Goal: Task Accomplishment & Management: Manage account settings

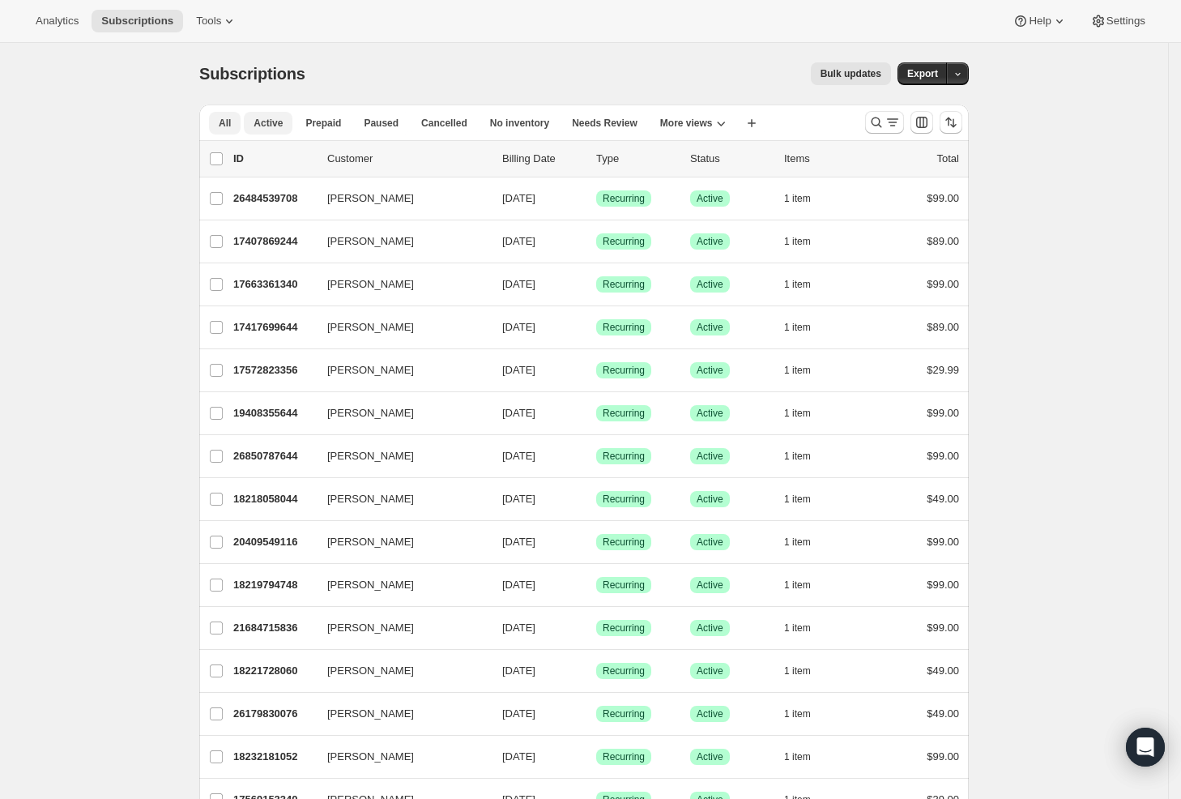
click at [282, 122] on span "Active" at bounding box center [268, 123] width 29 height 13
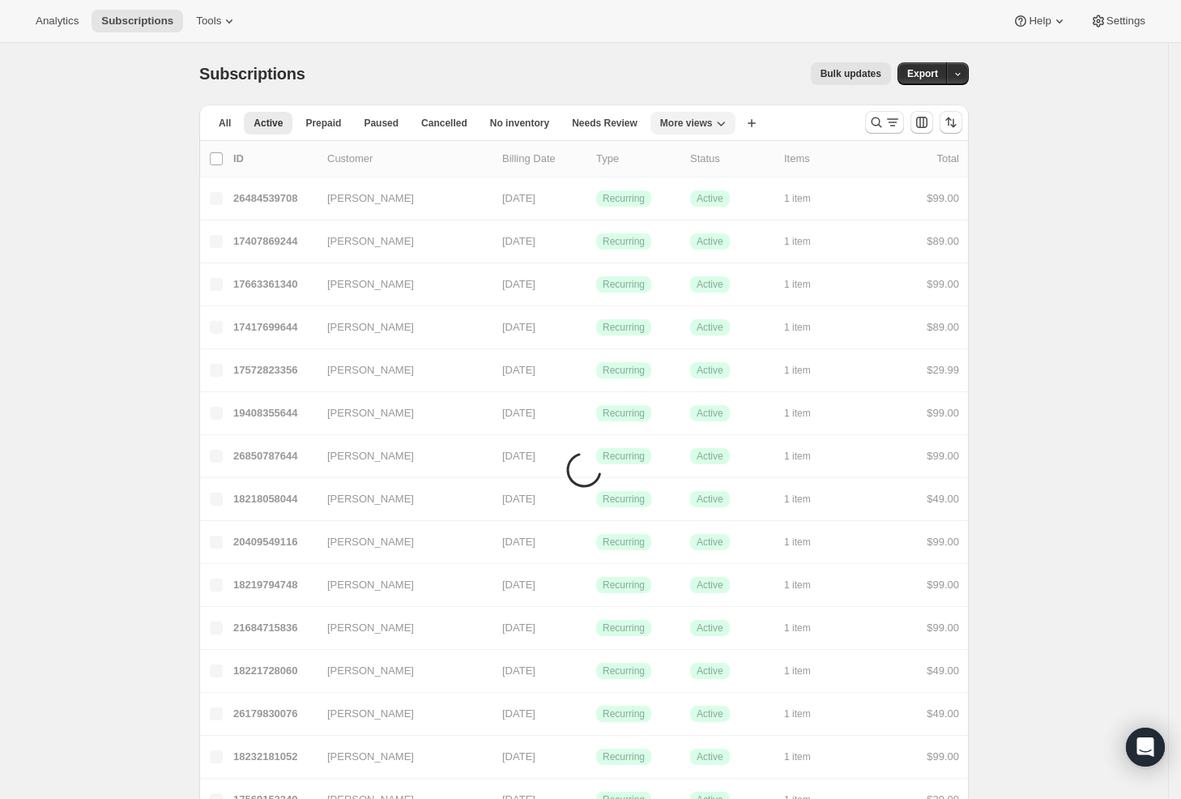
click at [729, 121] on icon "More views" at bounding box center [721, 123] width 16 height 16
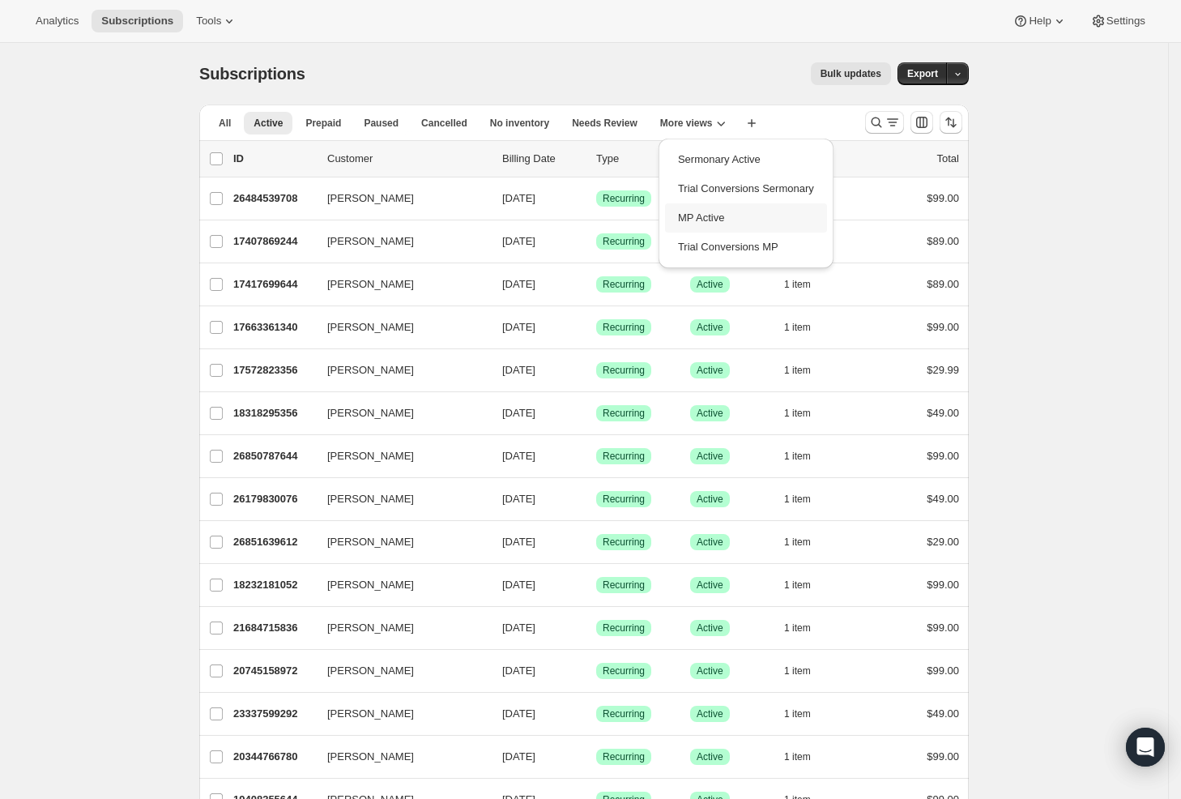
click at [725, 215] on button "MP Active" at bounding box center [746, 217] width 162 height 29
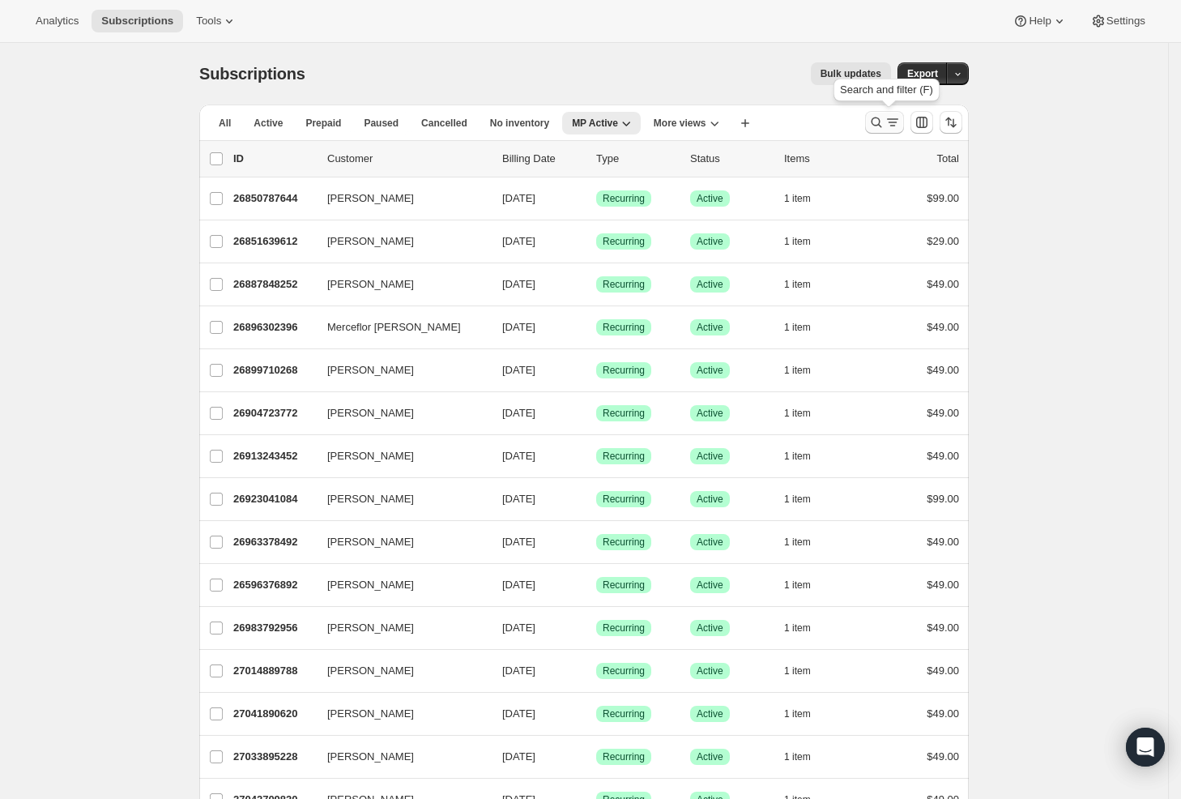
click at [889, 121] on div "Search and filter results" at bounding box center [884, 122] width 32 height 16
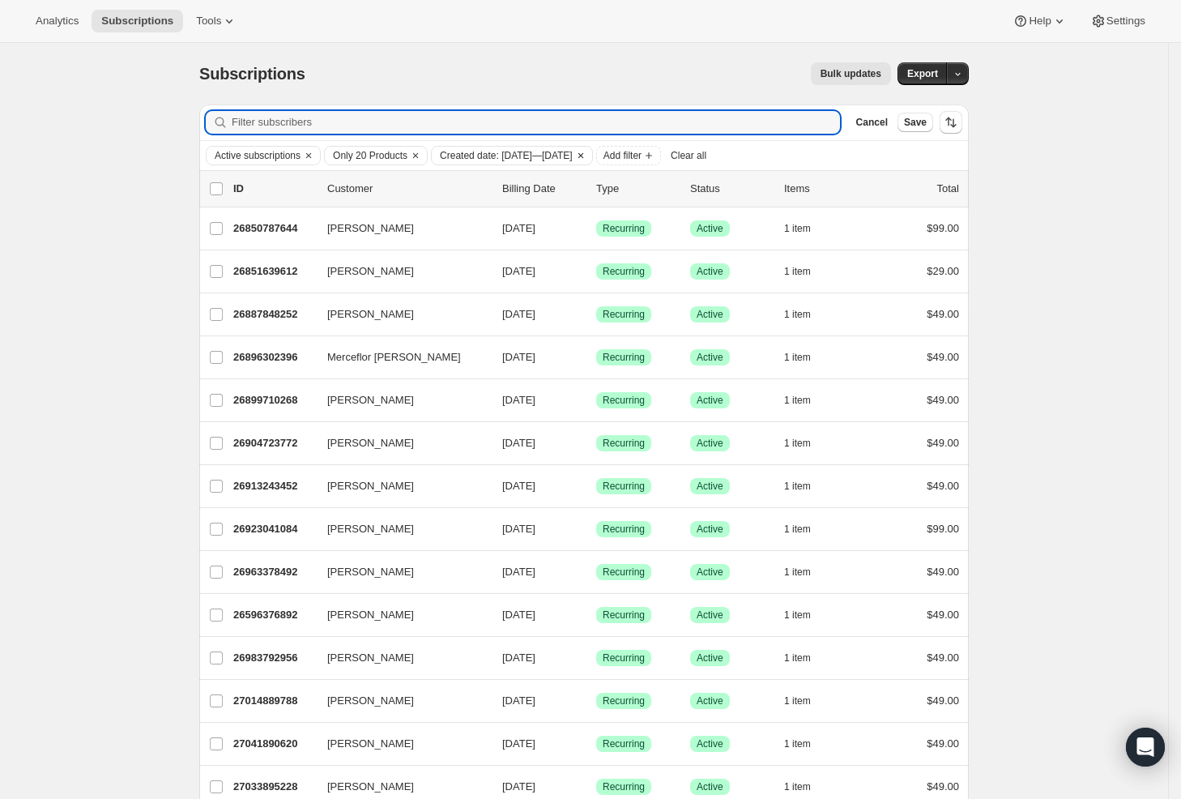
click at [587, 152] on icon "Clear" at bounding box center [580, 155] width 13 height 13
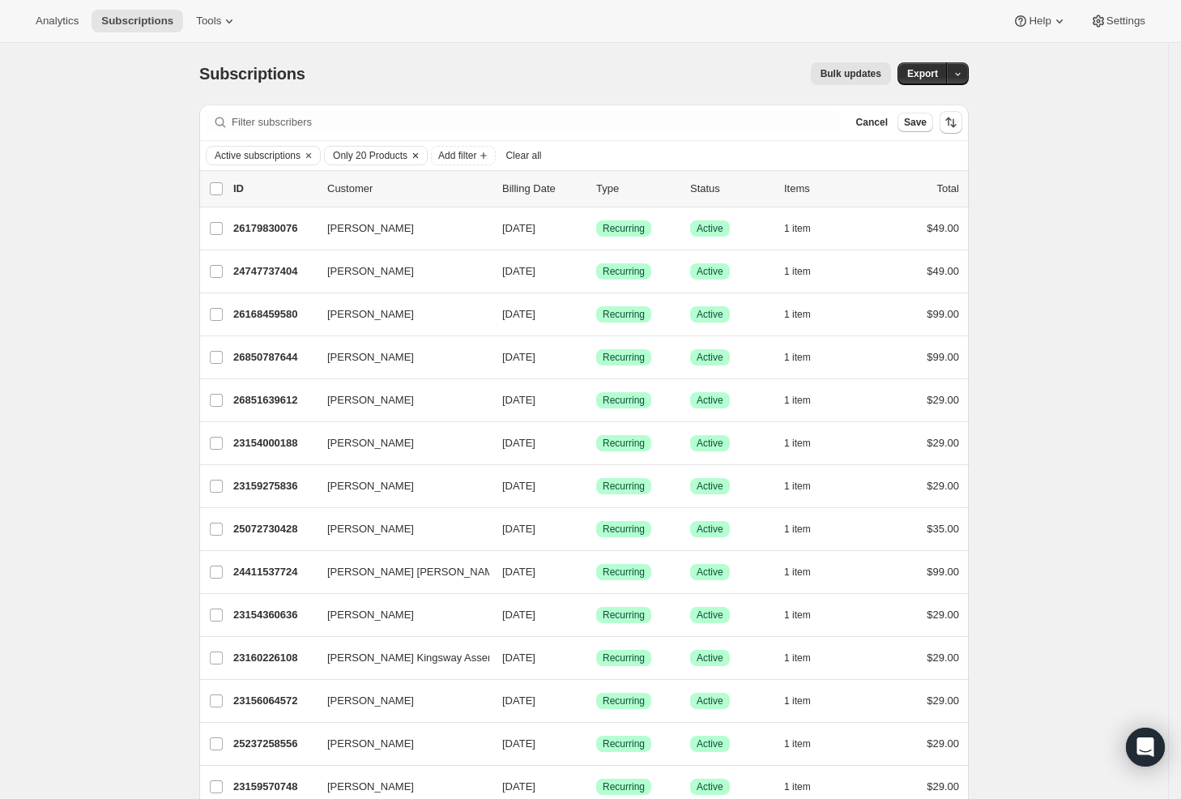
click at [378, 152] on span "Only 20 Products" at bounding box center [370, 155] width 75 height 13
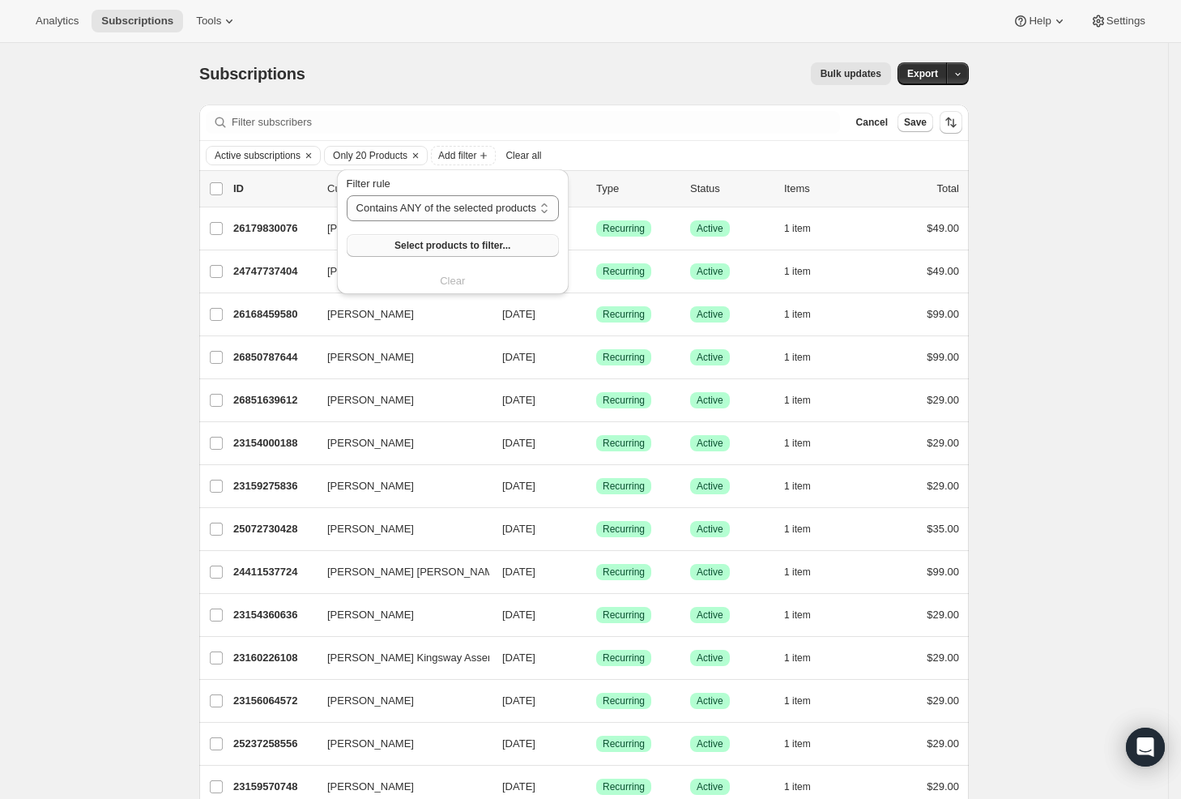
click at [439, 248] on span "Select products to filter..." at bounding box center [453, 245] width 116 height 13
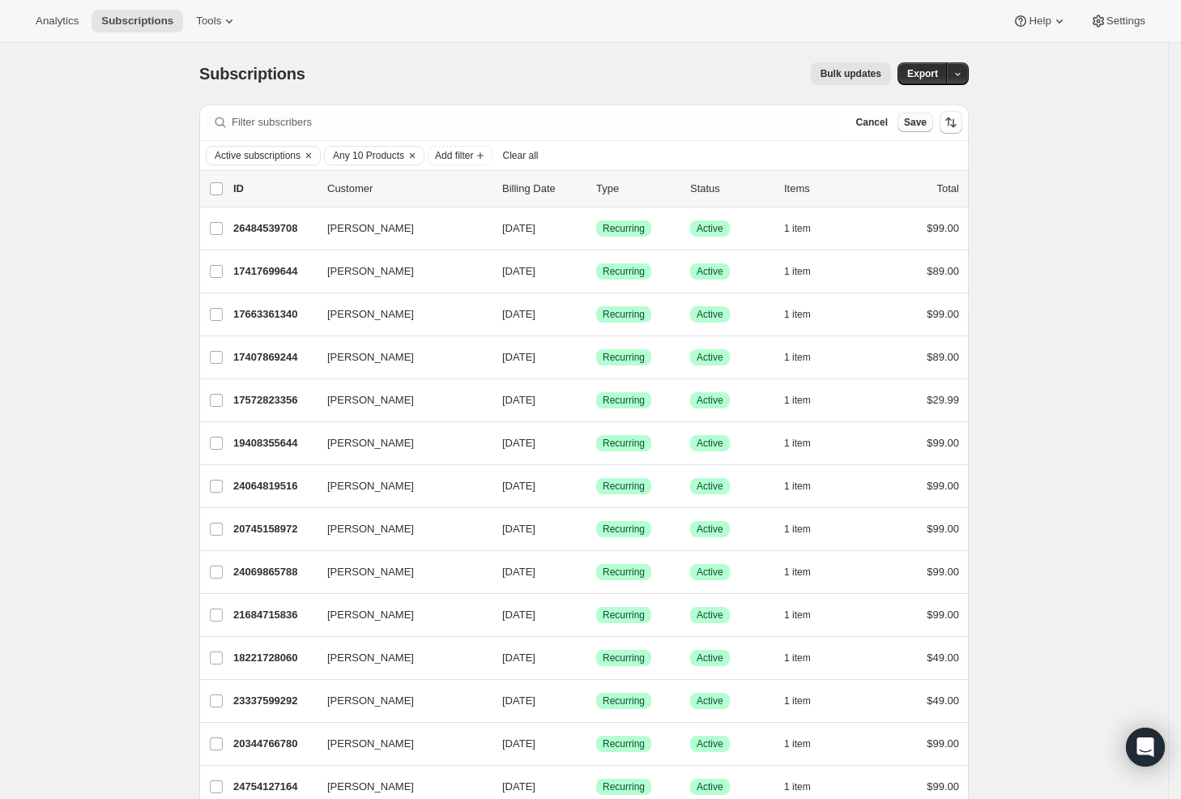
click at [915, 126] on span "Save" at bounding box center [915, 122] width 23 height 13
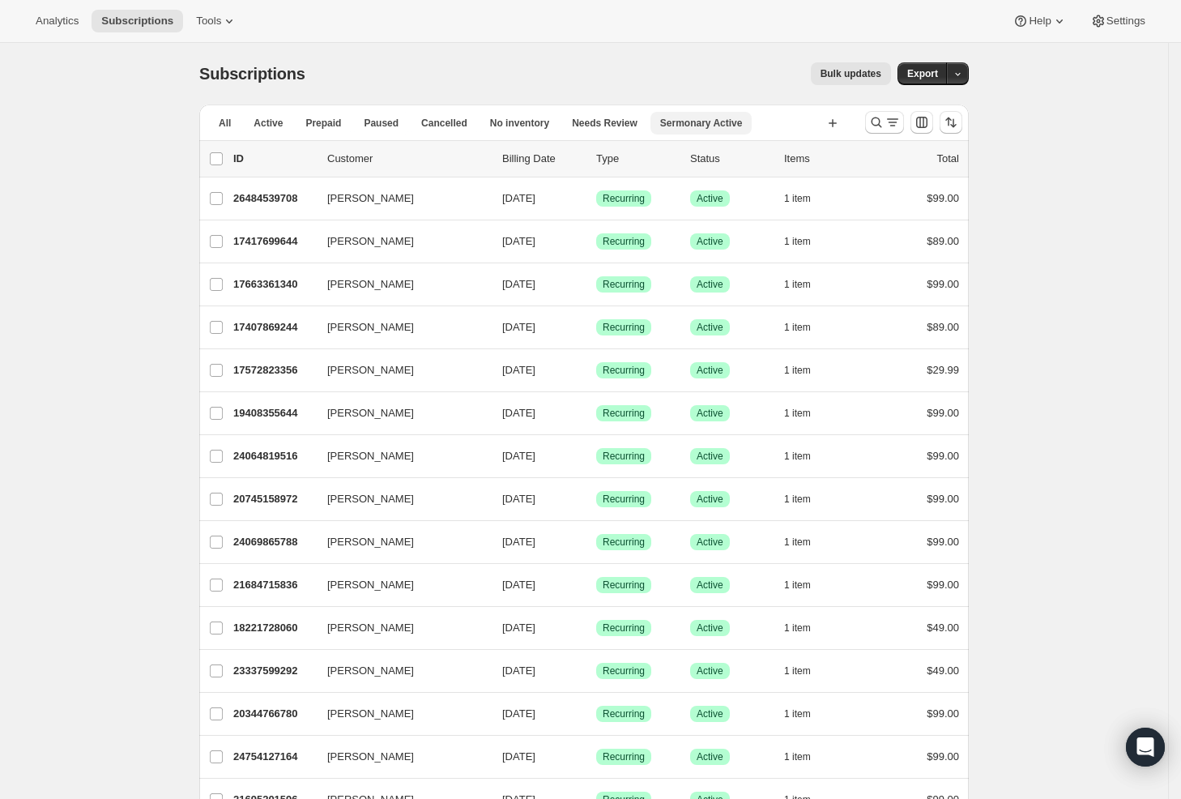
click at [729, 122] on span "Sermonary Active" at bounding box center [701, 123] width 83 height 13
click at [898, 124] on icon "Search and filter results" at bounding box center [893, 122] width 16 height 16
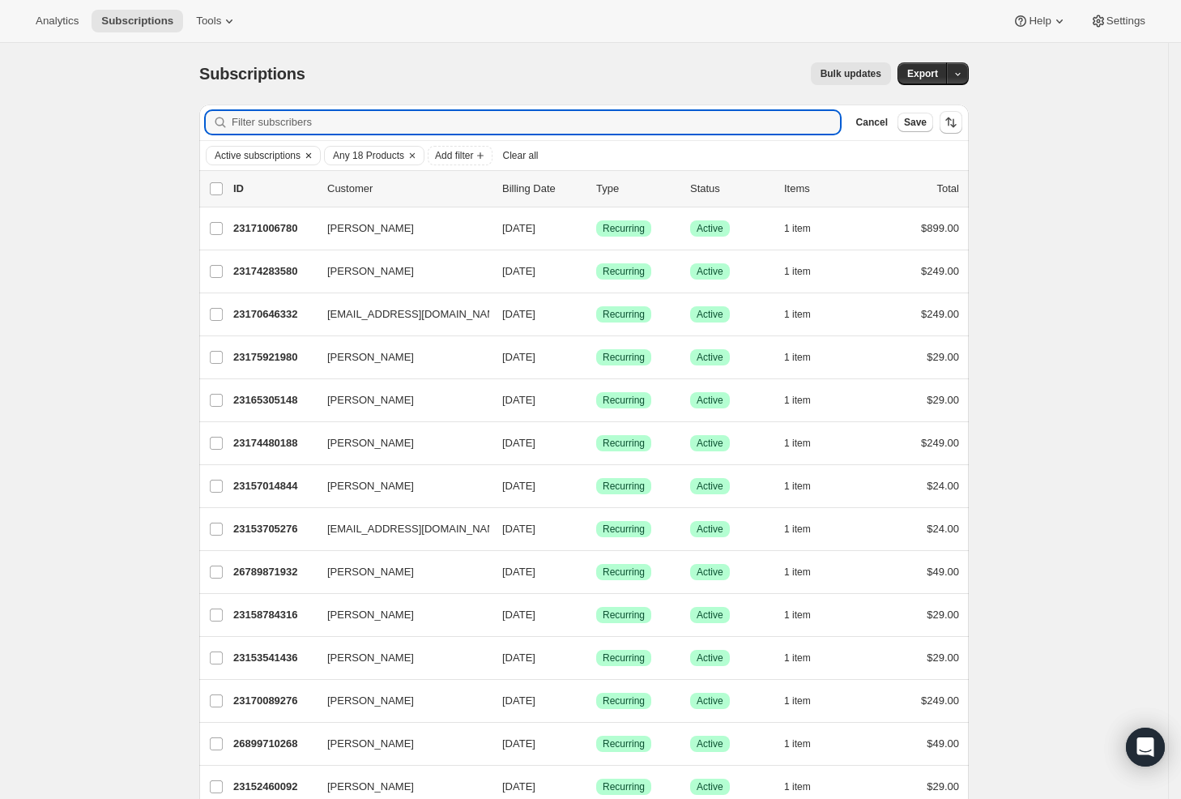
click at [301, 156] on span "Active subscriptions" at bounding box center [258, 155] width 86 height 13
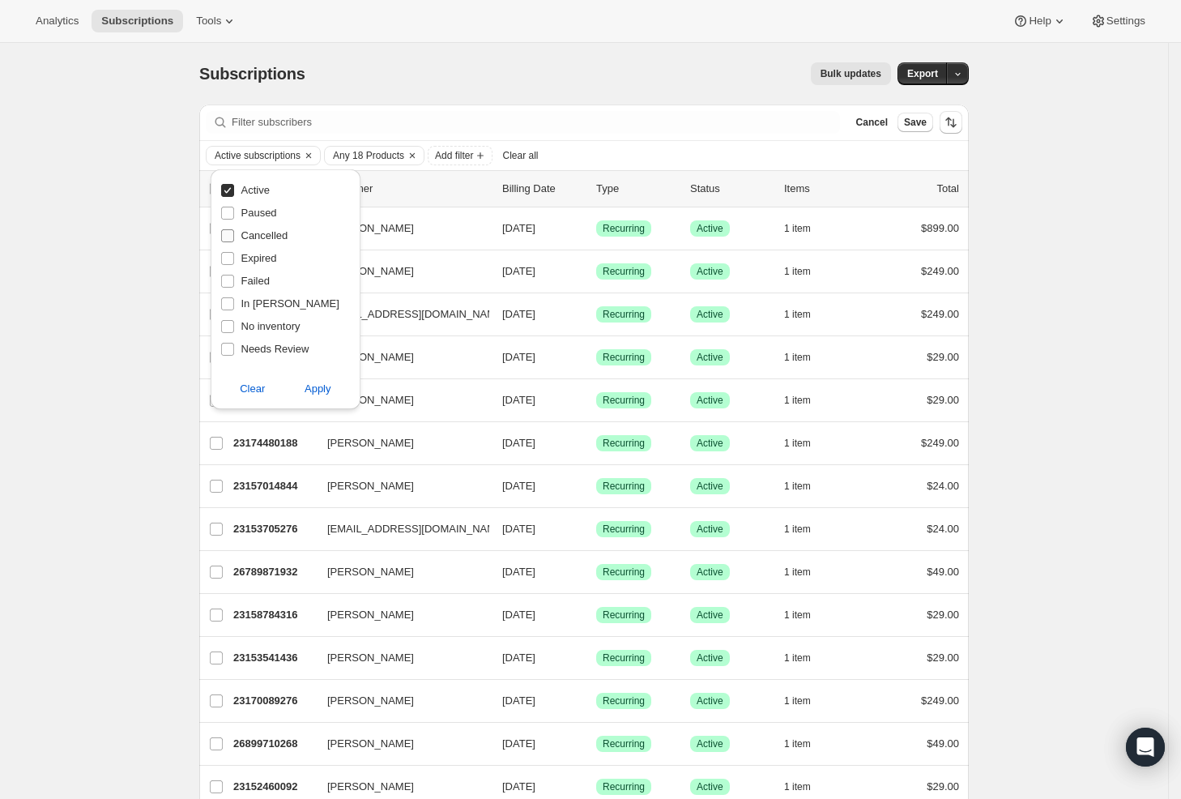
click at [228, 237] on input "Cancelled" at bounding box center [227, 235] width 13 height 13
checkbox input "true"
click at [228, 190] on input "Active" at bounding box center [227, 190] width 13 height 13
checkbox input "false"
click at [310, 390] on span "Apply" at bounding box center [318, 389] width 27 height 16
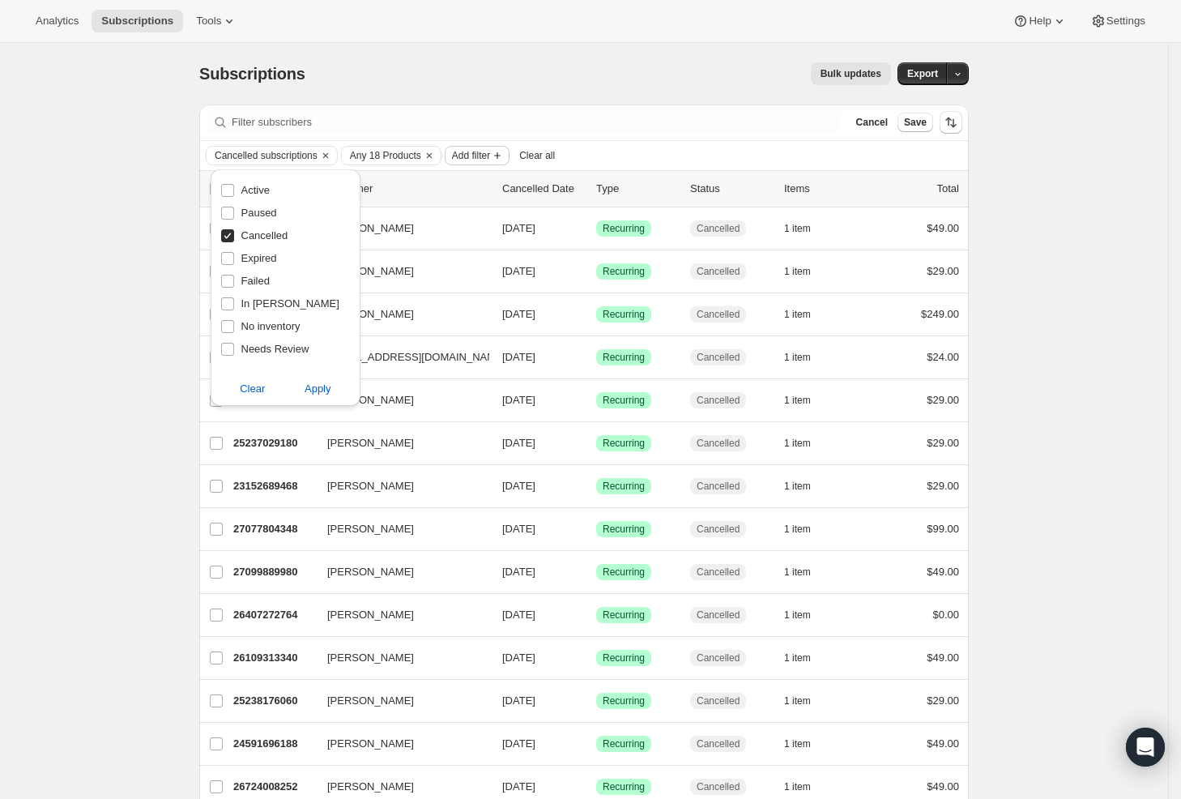
click at [490, 156] on span "Add filter" at bounding box center [471, 155] width 38 height 13
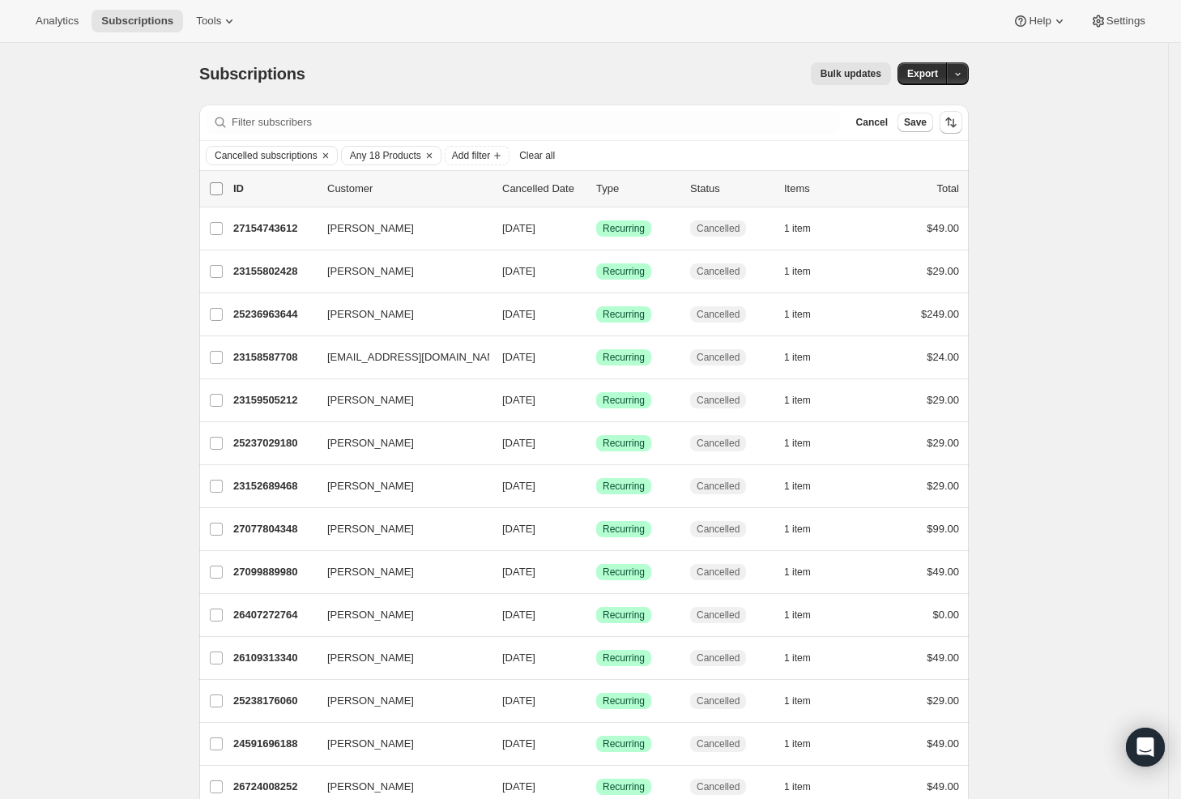
click at [218, 189] on input "0 selected" at bounding box center [216, 188] width 13 height 13
checkbox input "true"
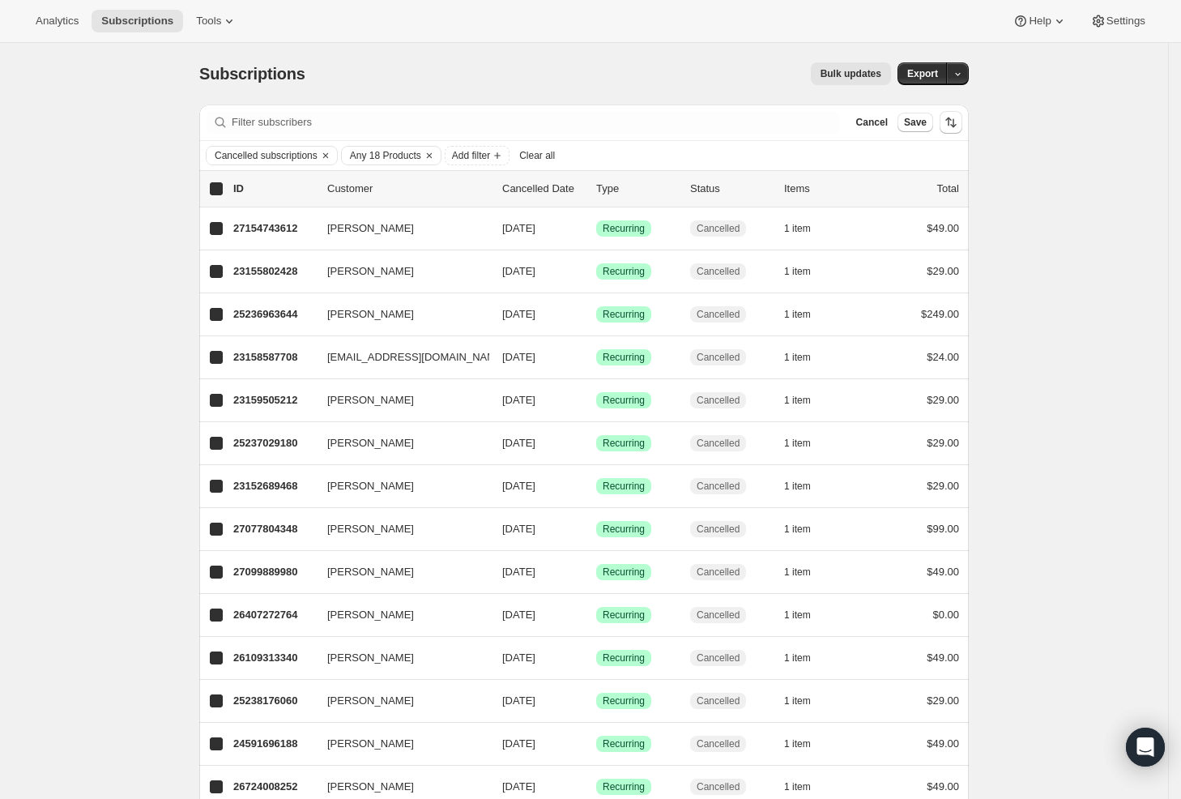
checkbox input "true"
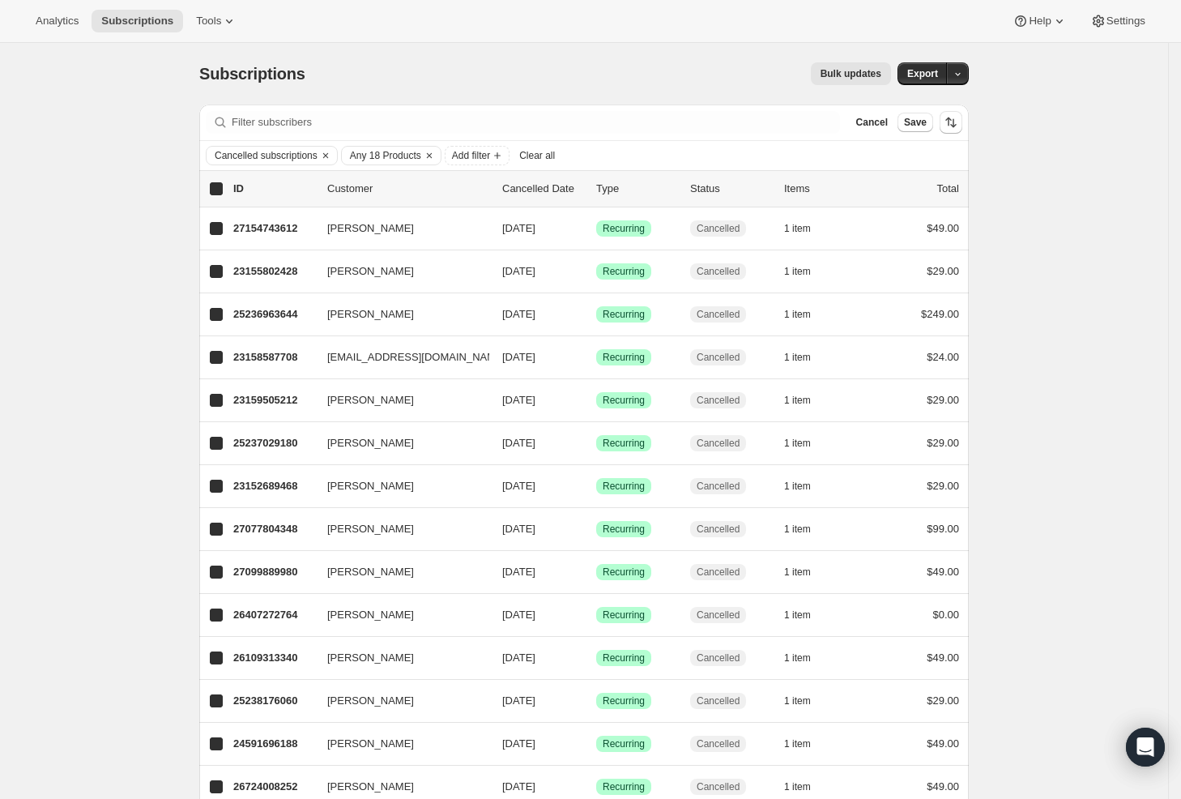
checkbox input "true"
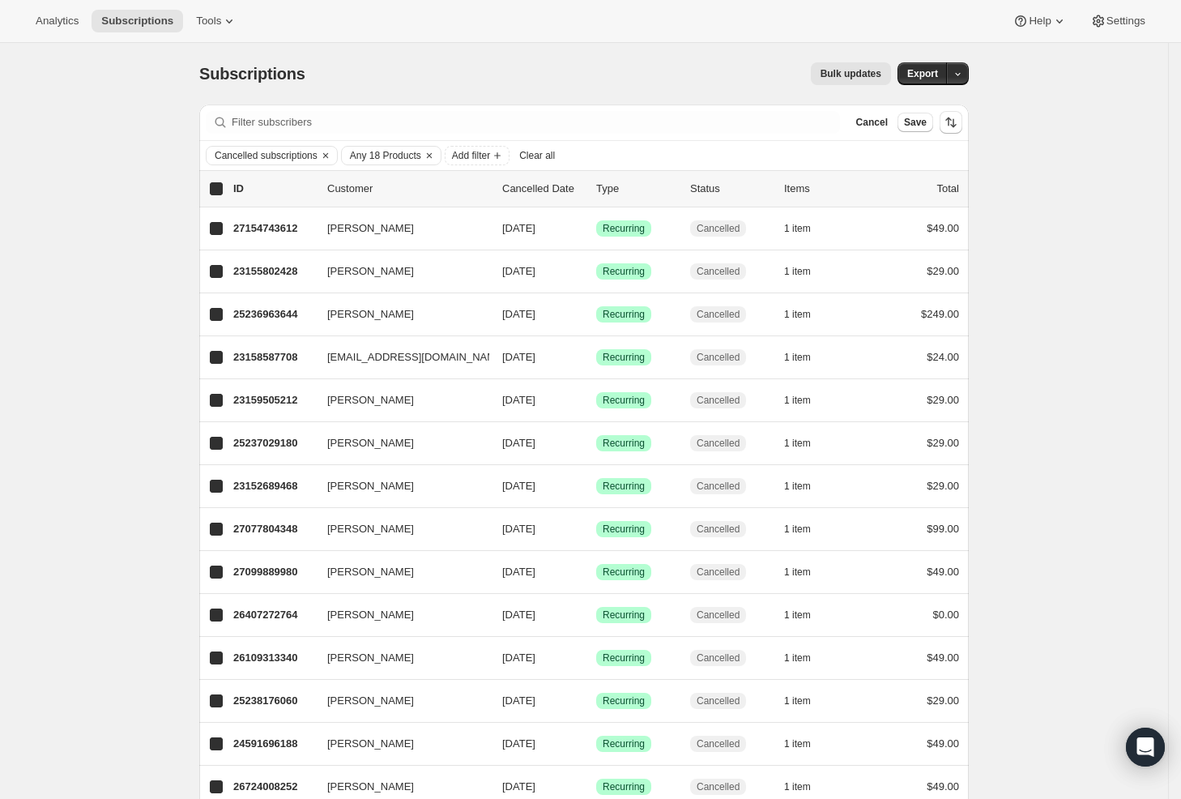
checkbox input "true"
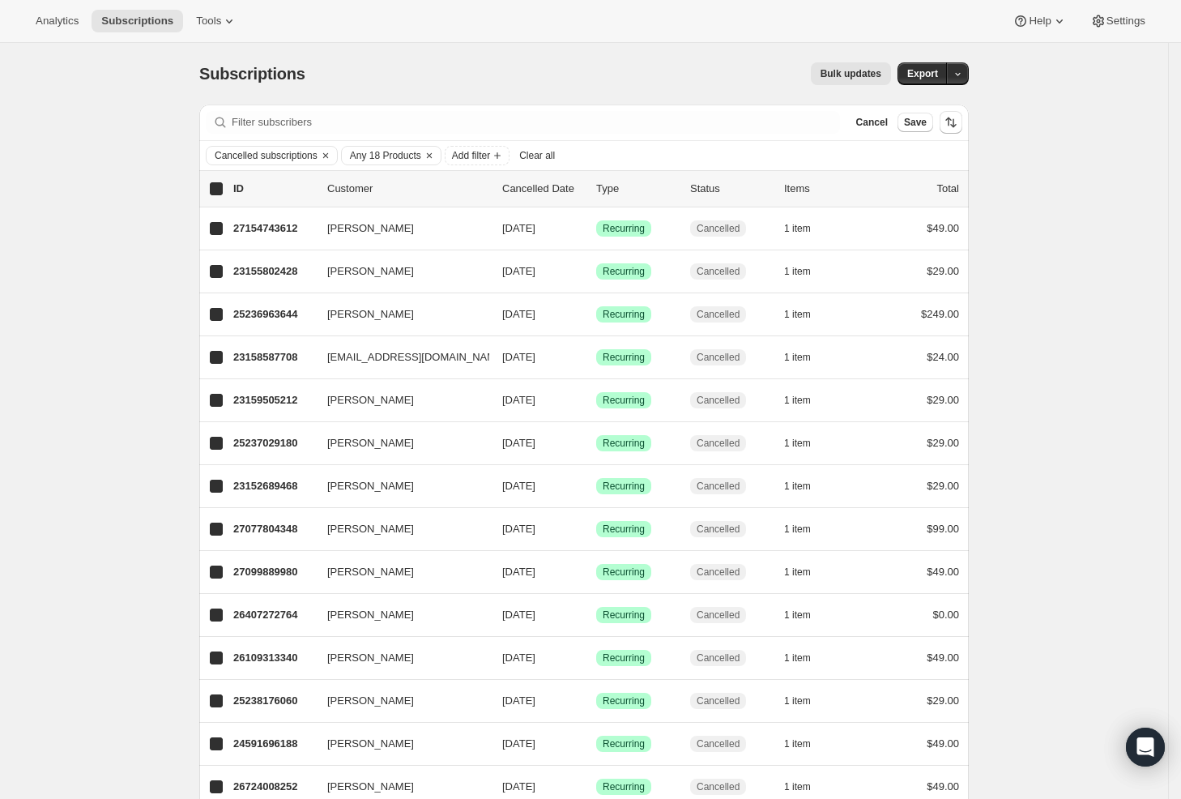
checkbox input "true"
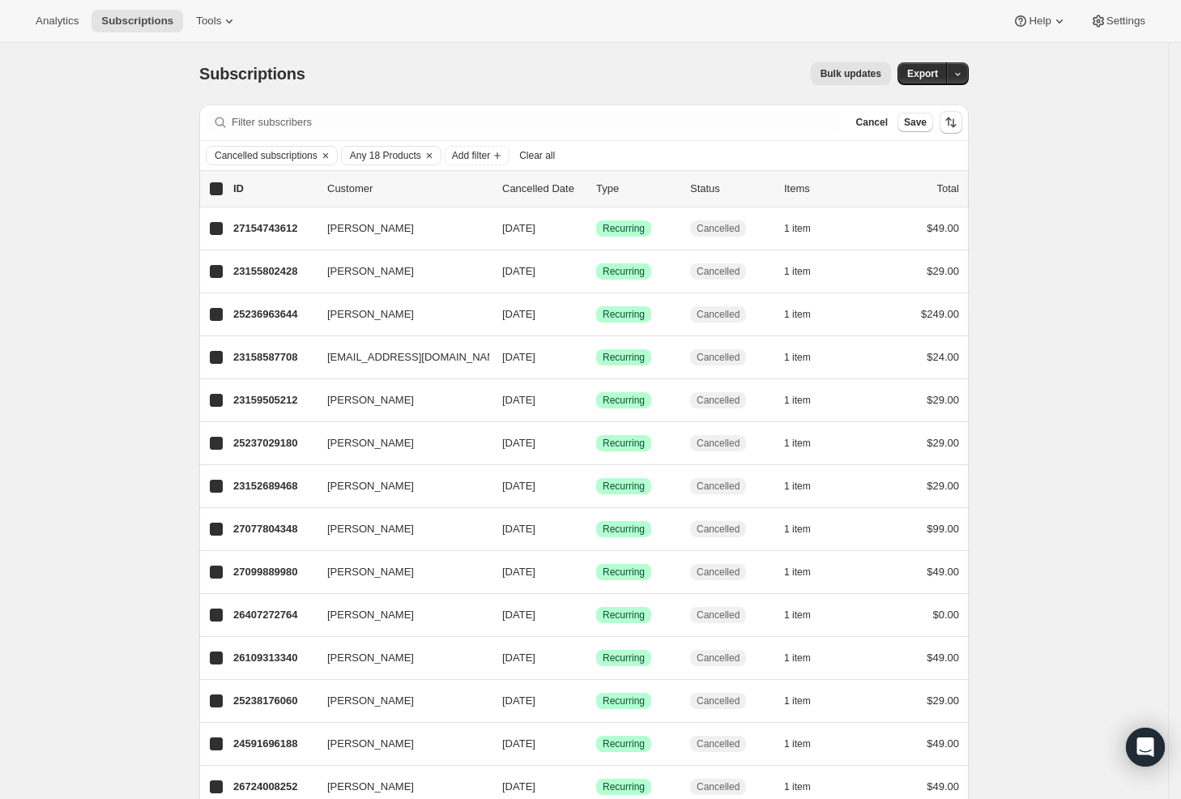
checkbox input "true"
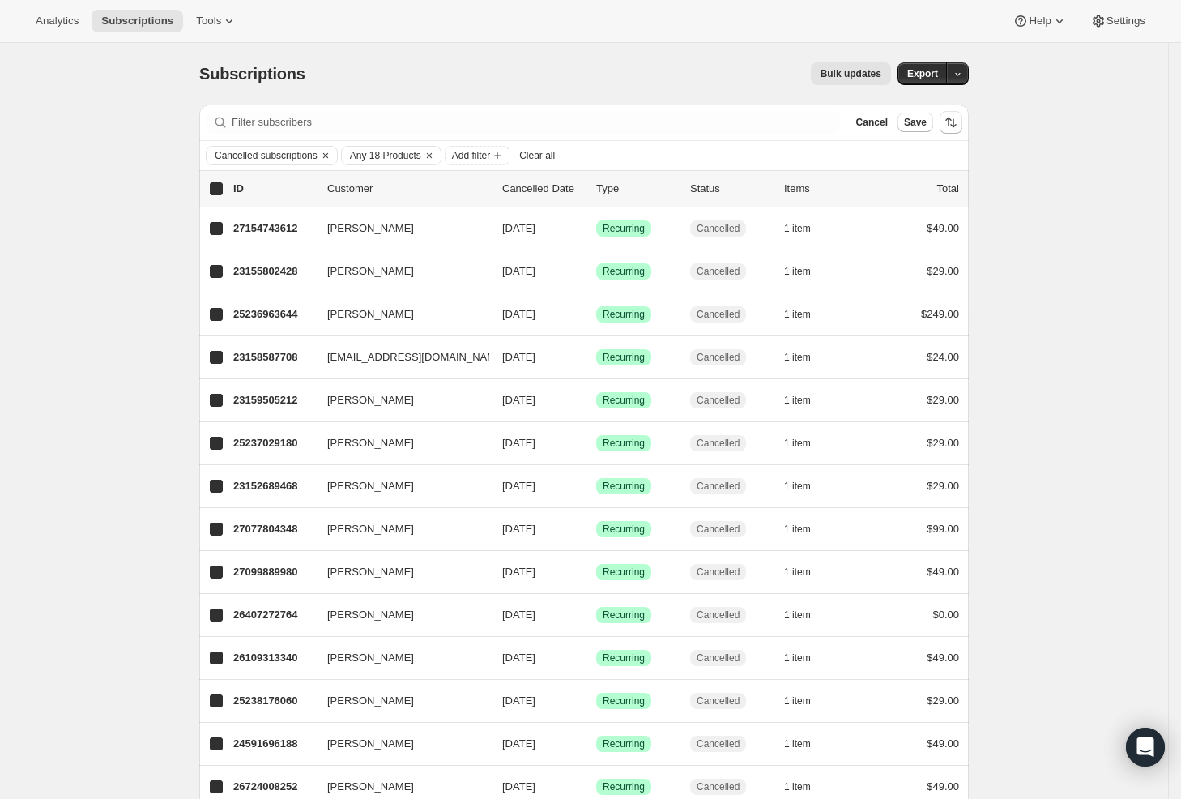
checkbox input "true"
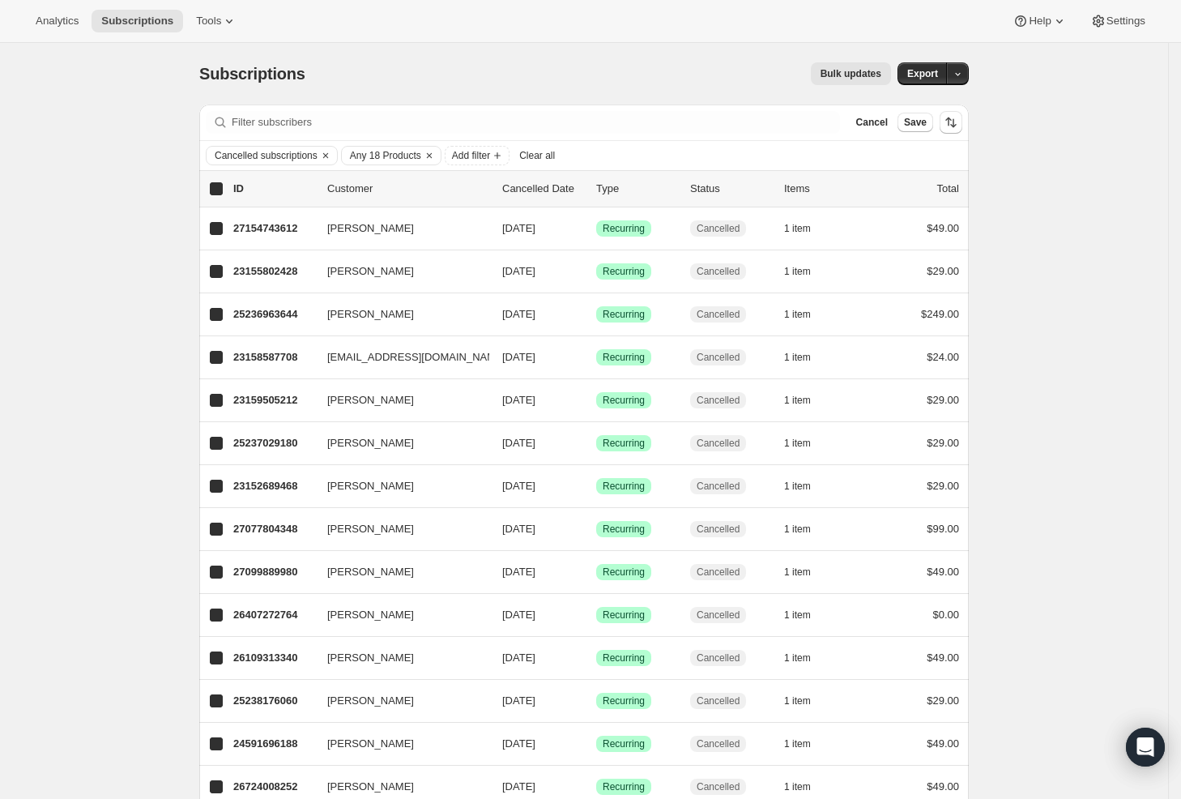
checkbox input "true"
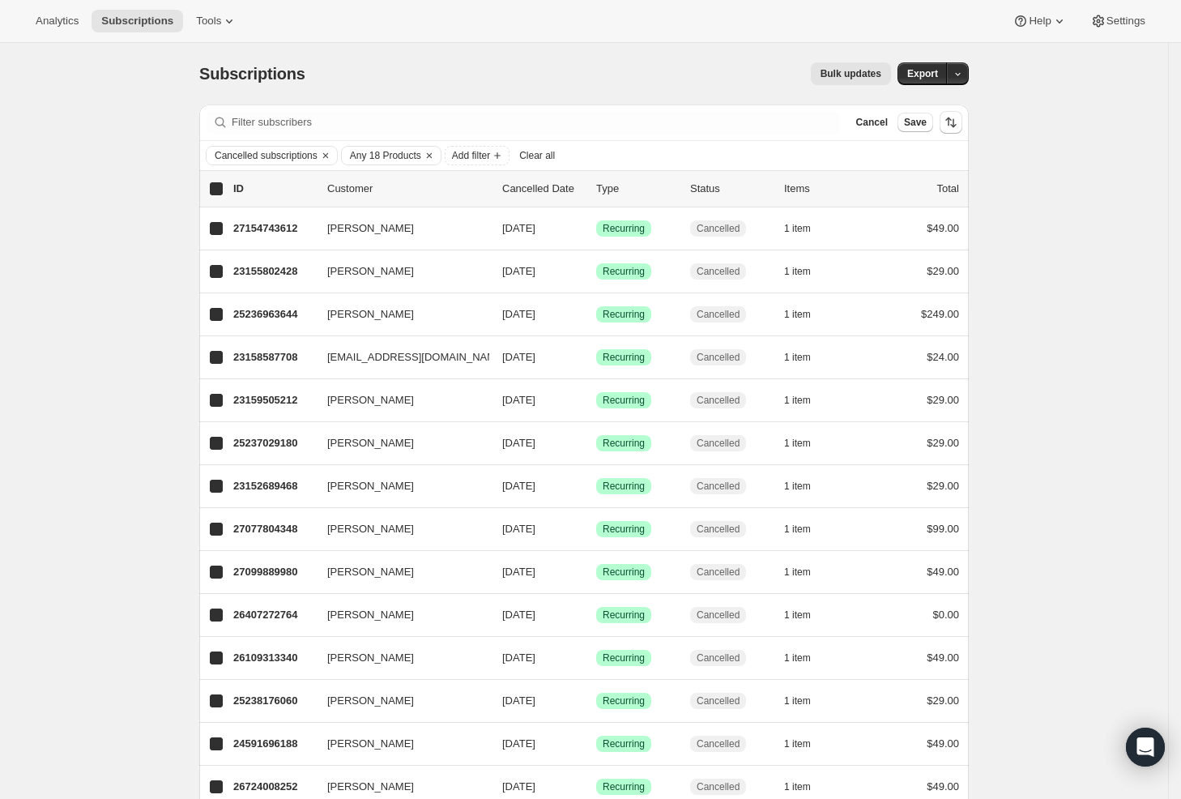
checkbox input "true"
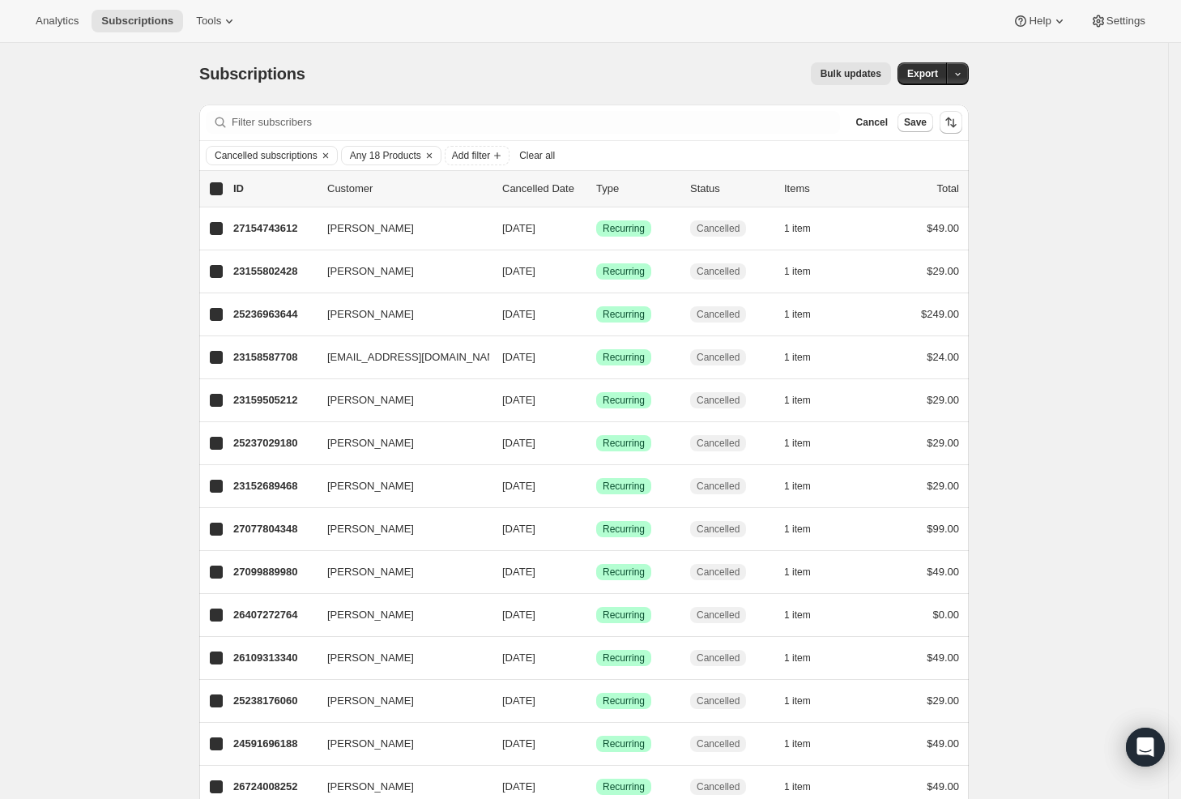
checkbox input "true"
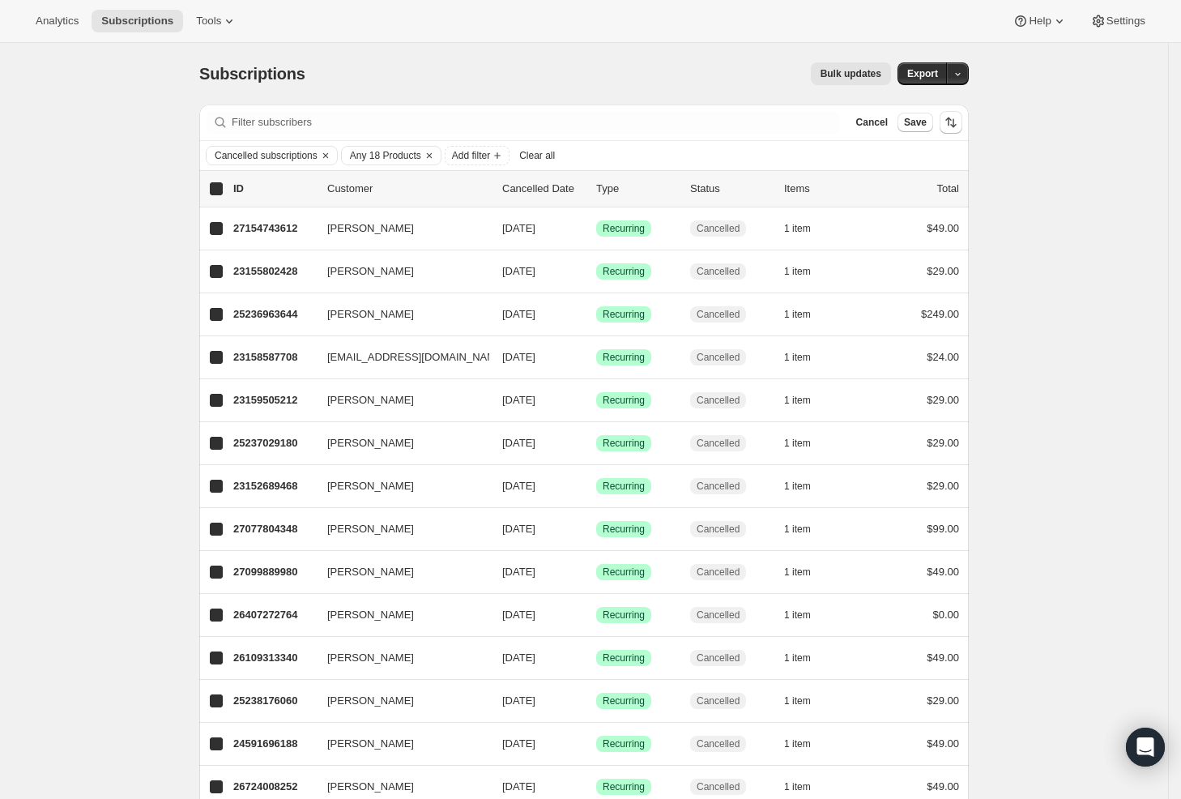
checkbox input "true"
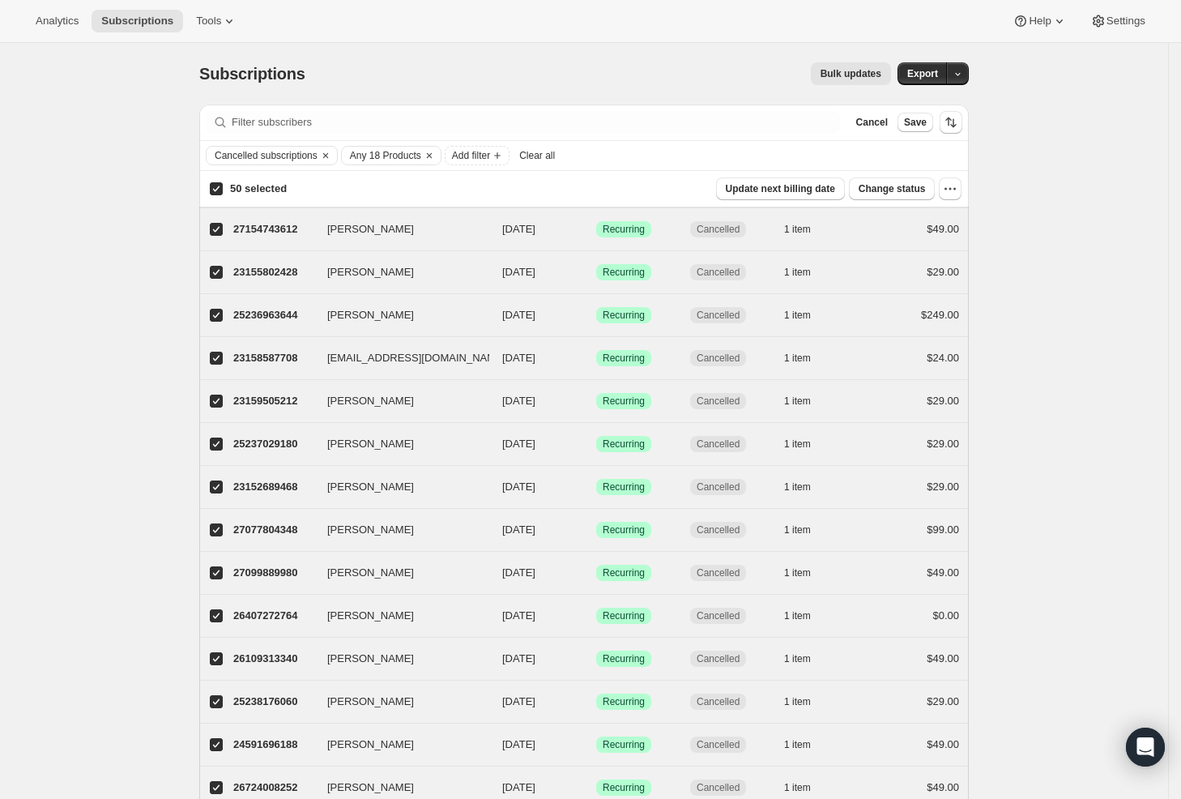
click at [218, 189] on input "50 selected" at bounding box center [216, 188] width 13 height 13
checkbox input "false"
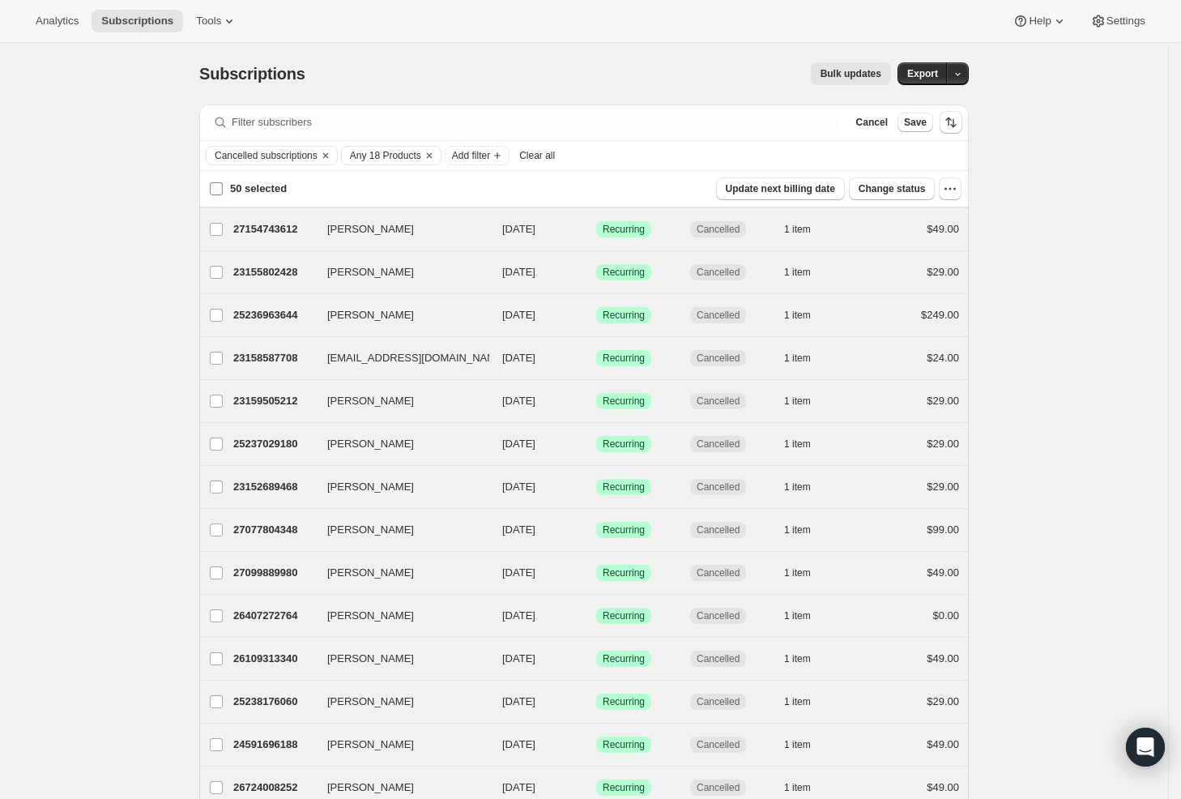
checkbox input "false"
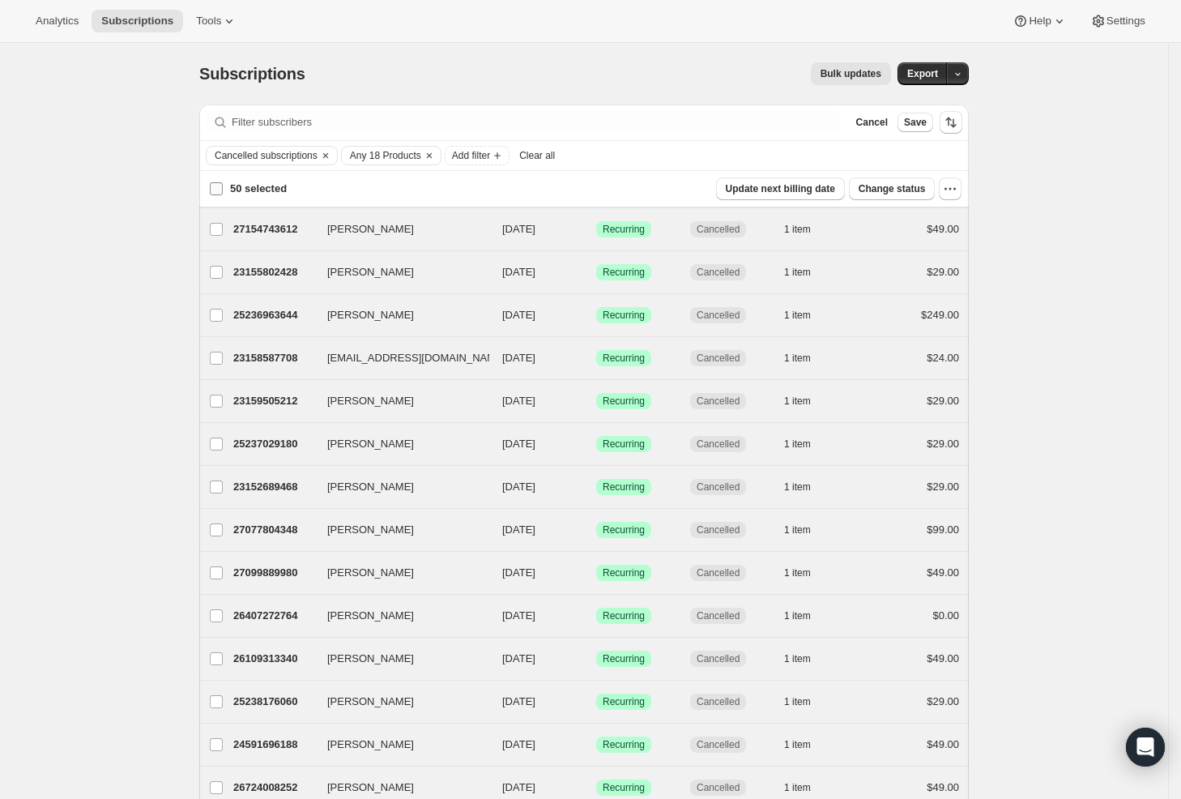
checkbox input "false"
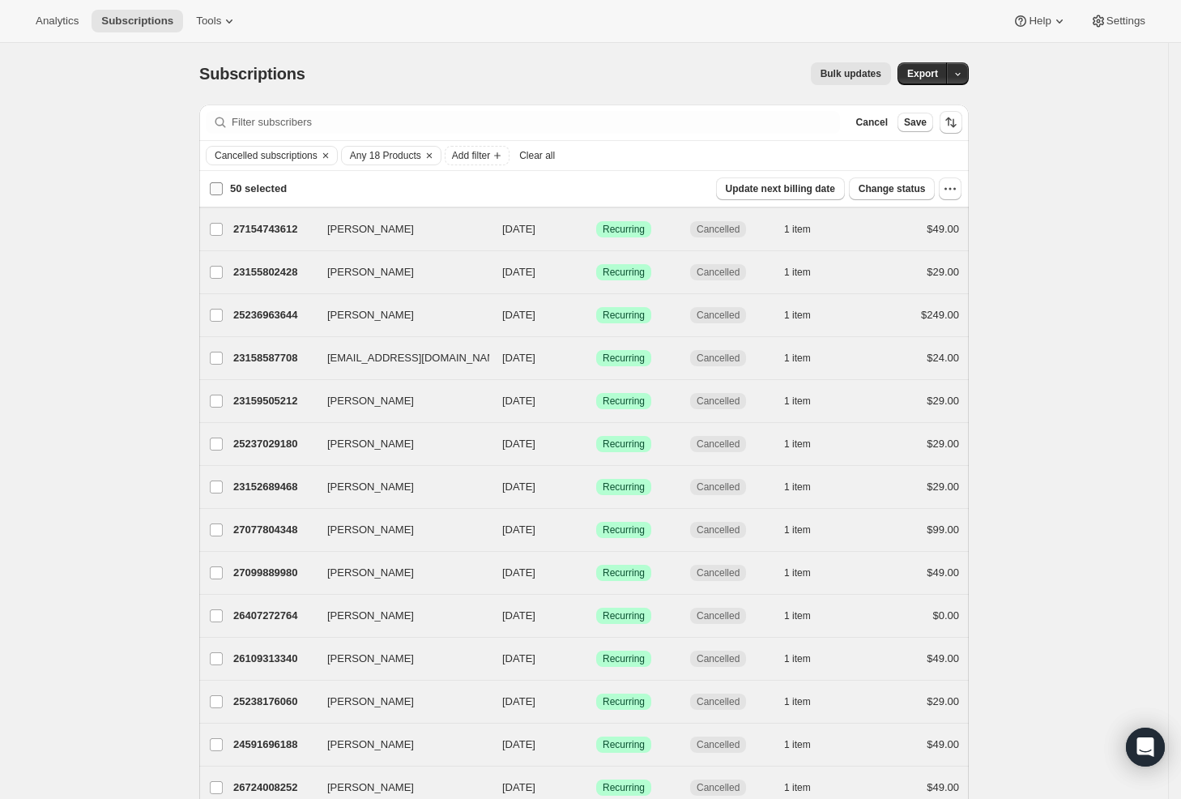
checkbox input "false"
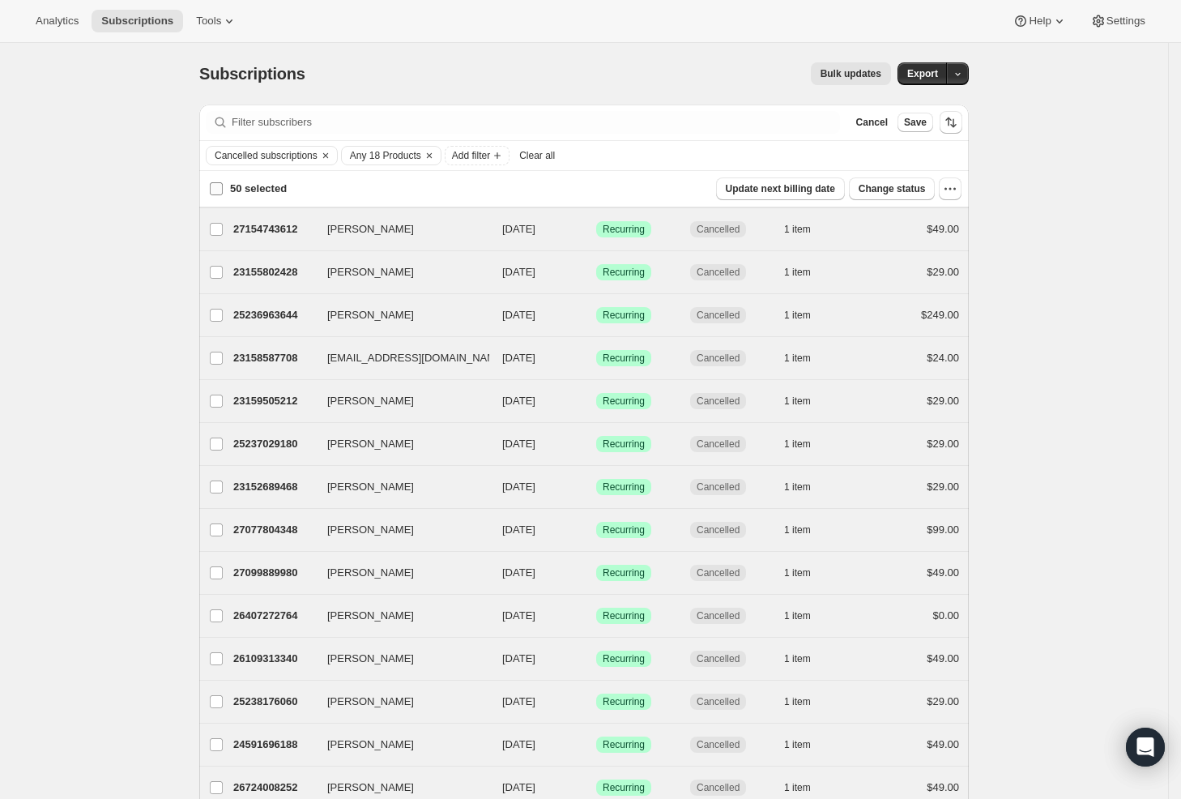
checkbox input "false"
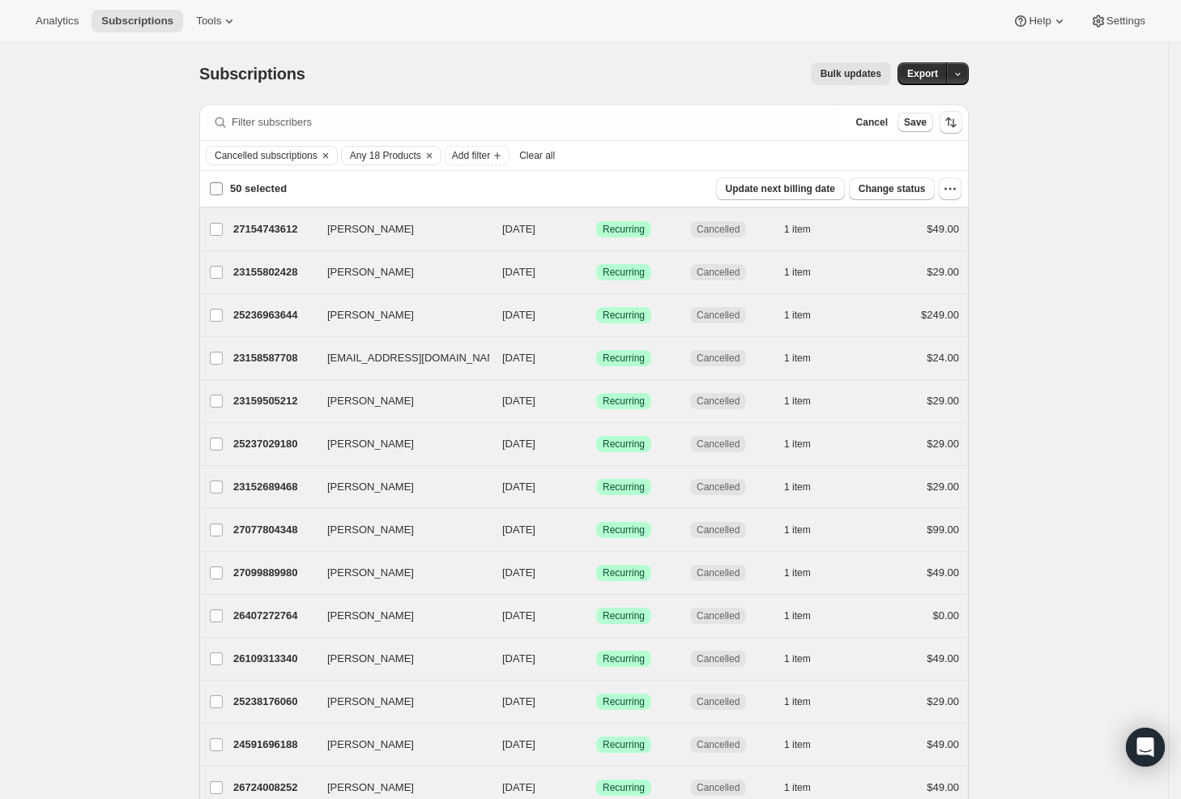
checkbox input "false"
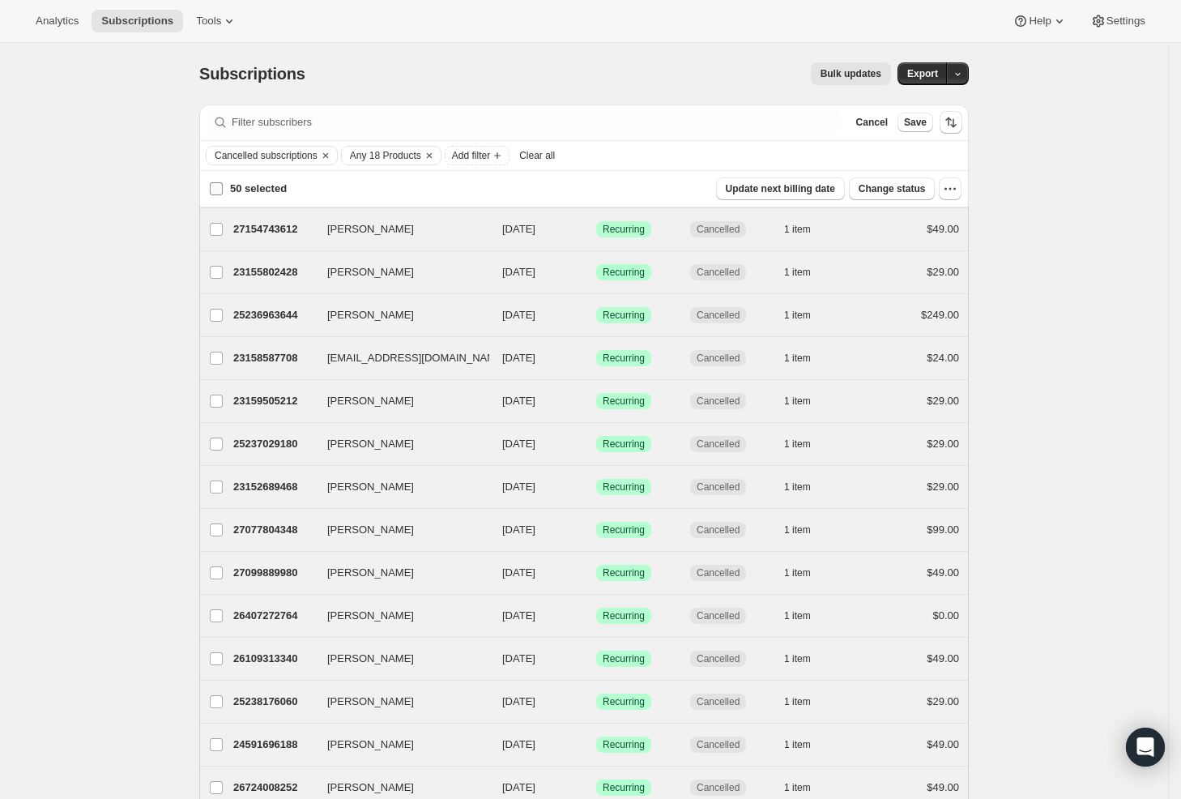
checkbox input "false"
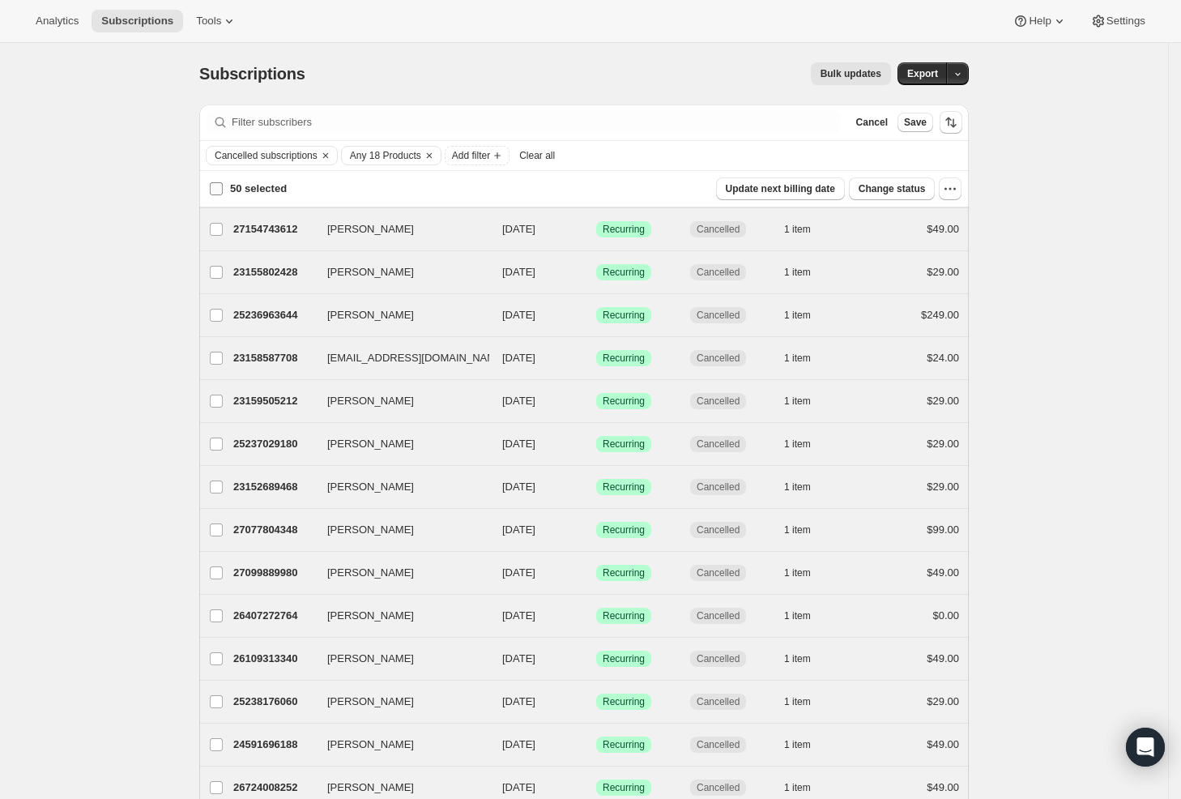
checkbox input "false"
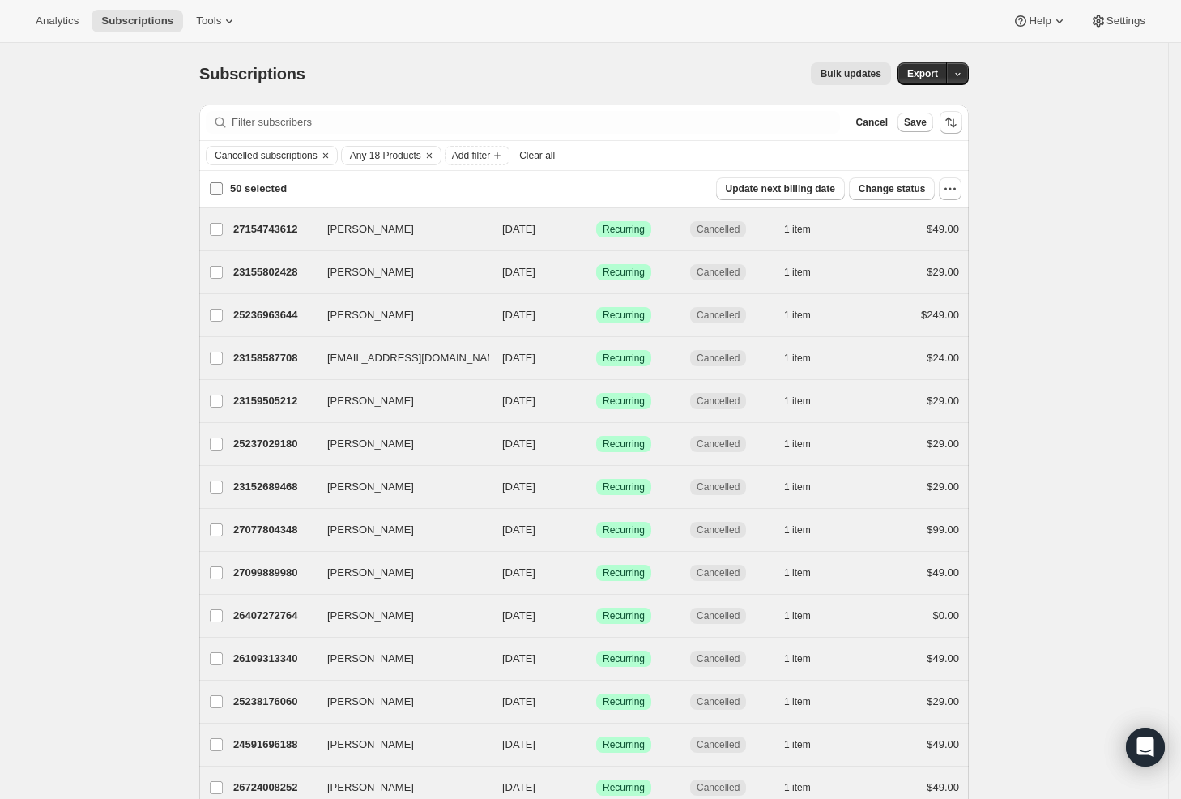
checkbox input "false"
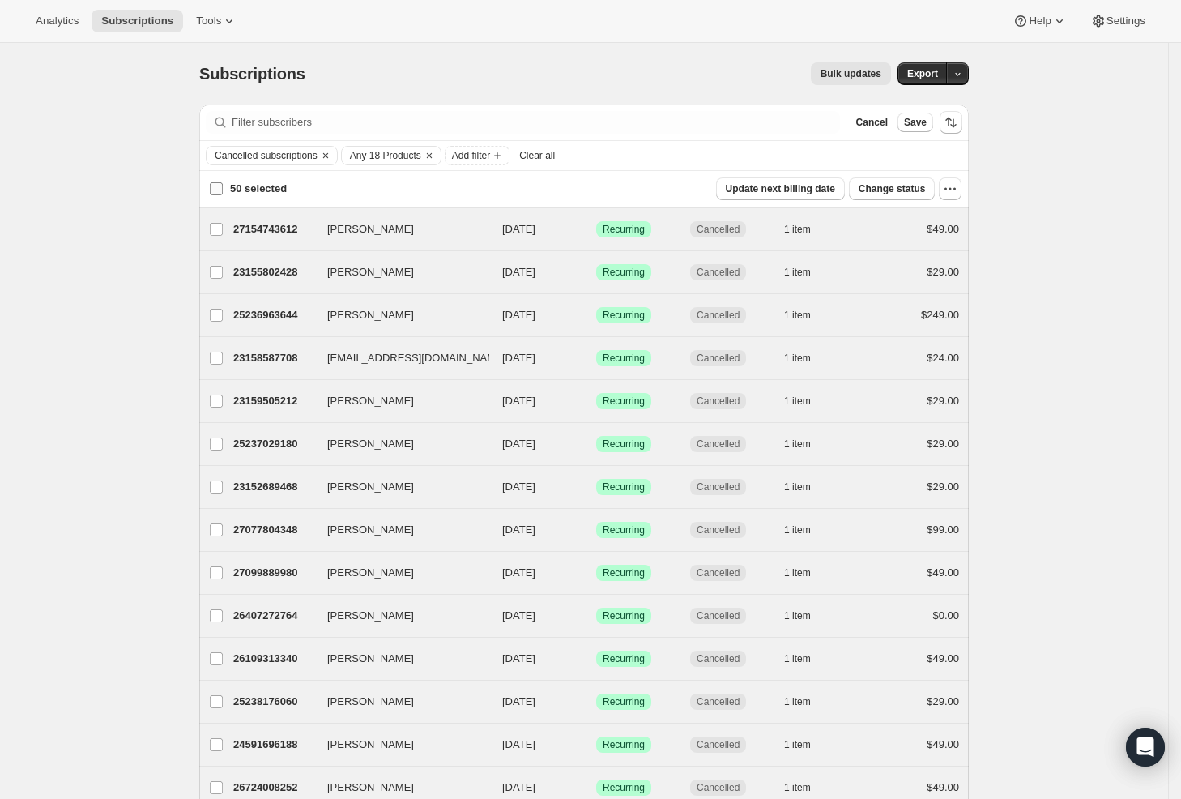
checkbox input "false"
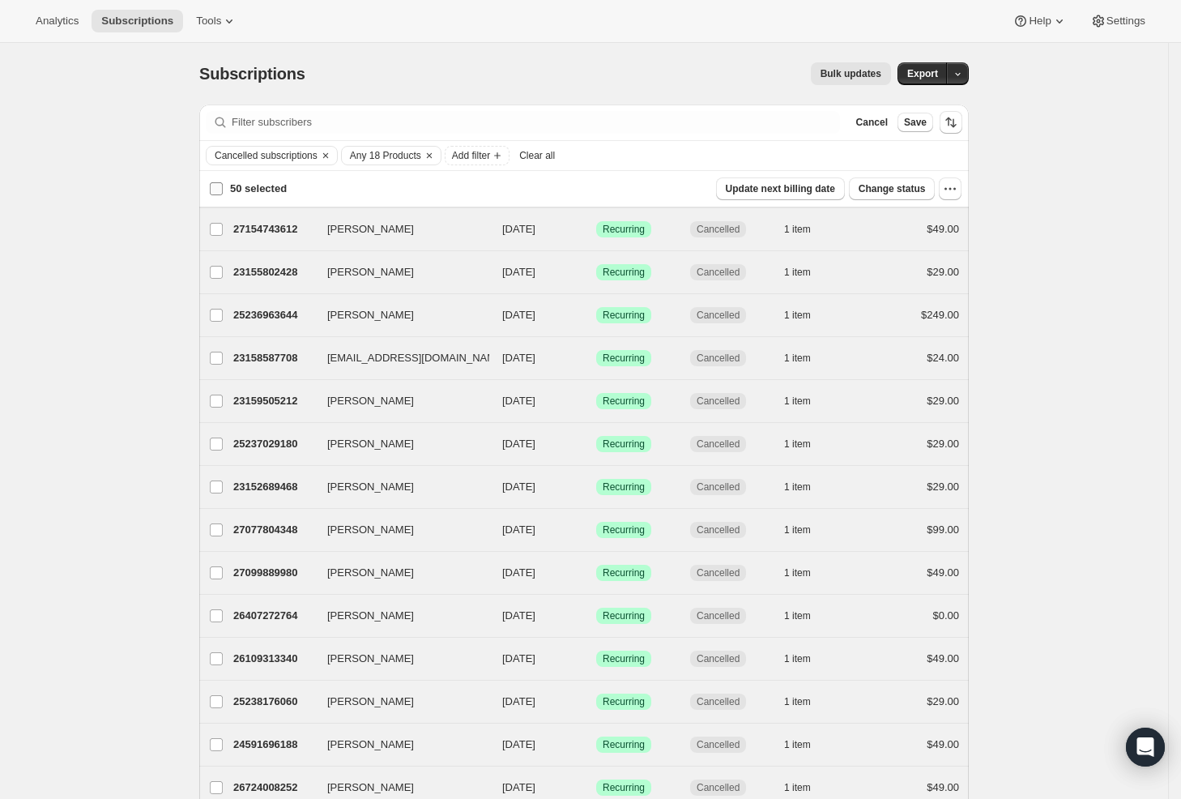
checkbox input "false"
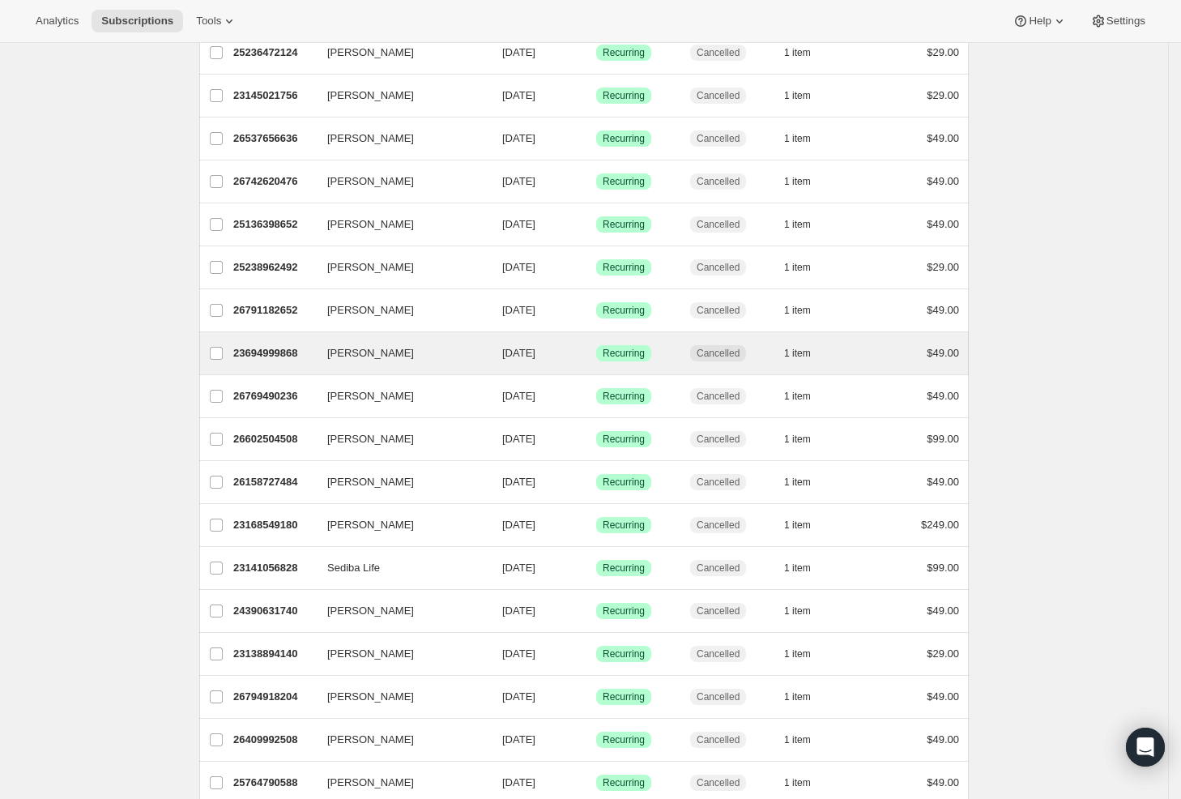
scroll to position [1658, 0]
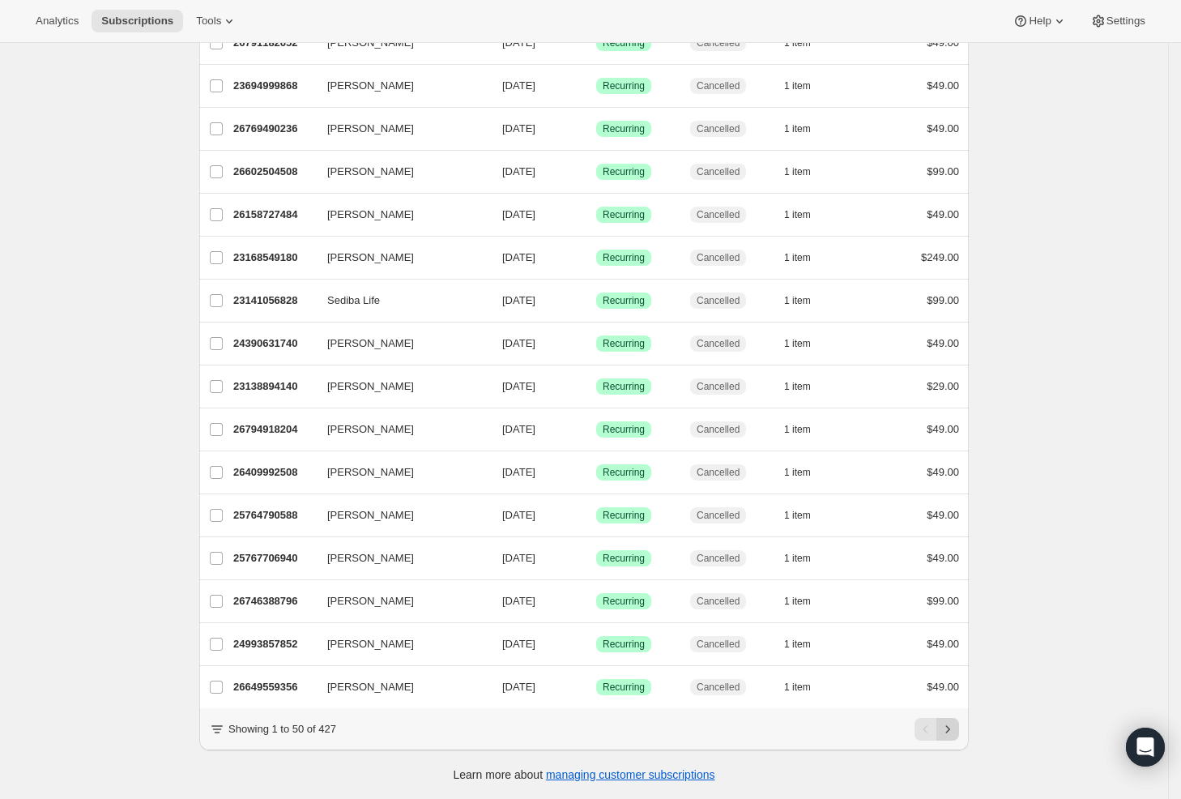
click at [954, 732] on icon "Next" at bounding box center [948, 729] width 16 height 16
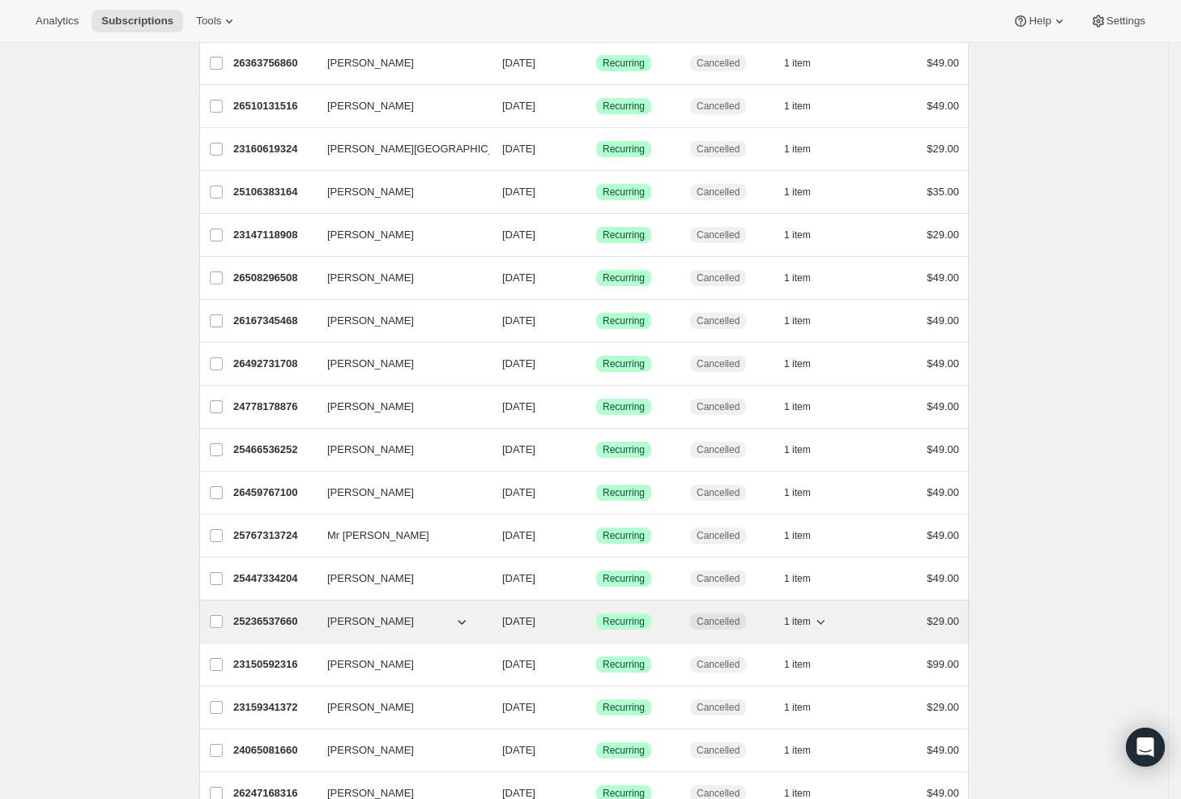
scroll to position [527, 0]
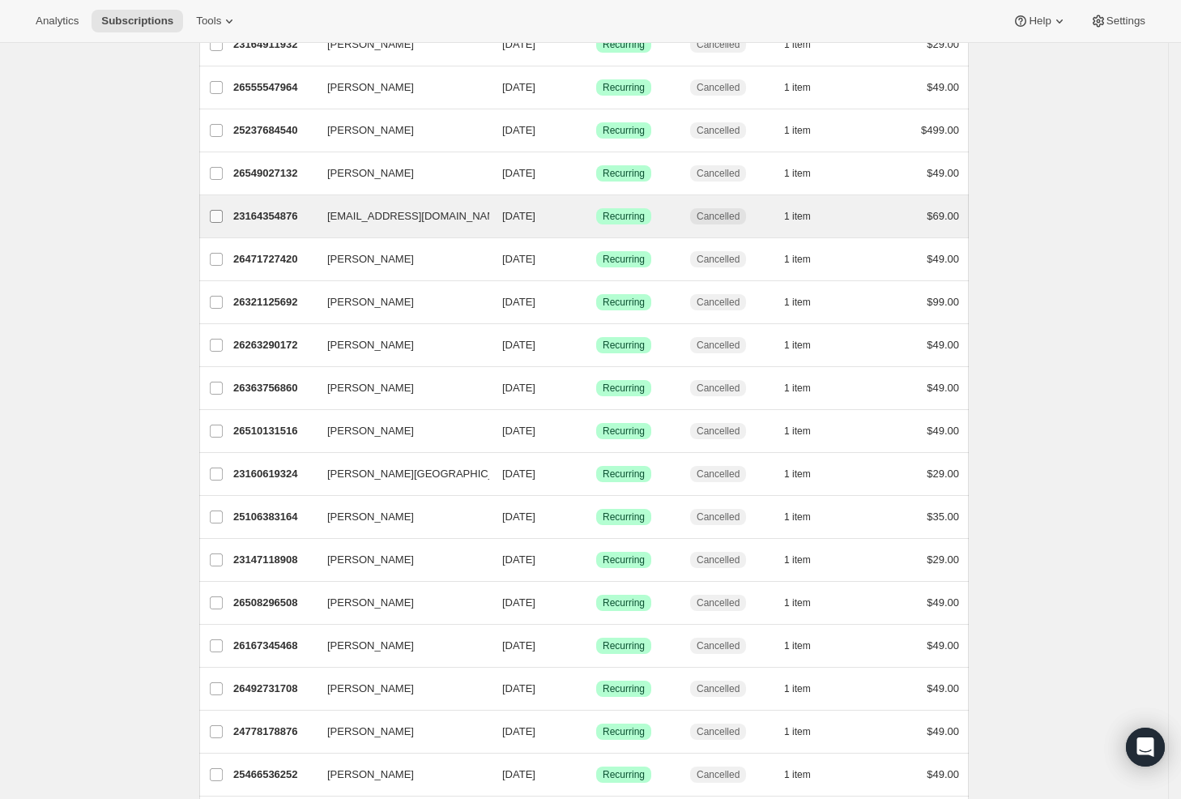
click at [218, 214] on input "[EMAIL_ADDRESS][DOMAIN_NAME]" at bounding box center [216, 216] width 13 height 13
checkbox input "true"
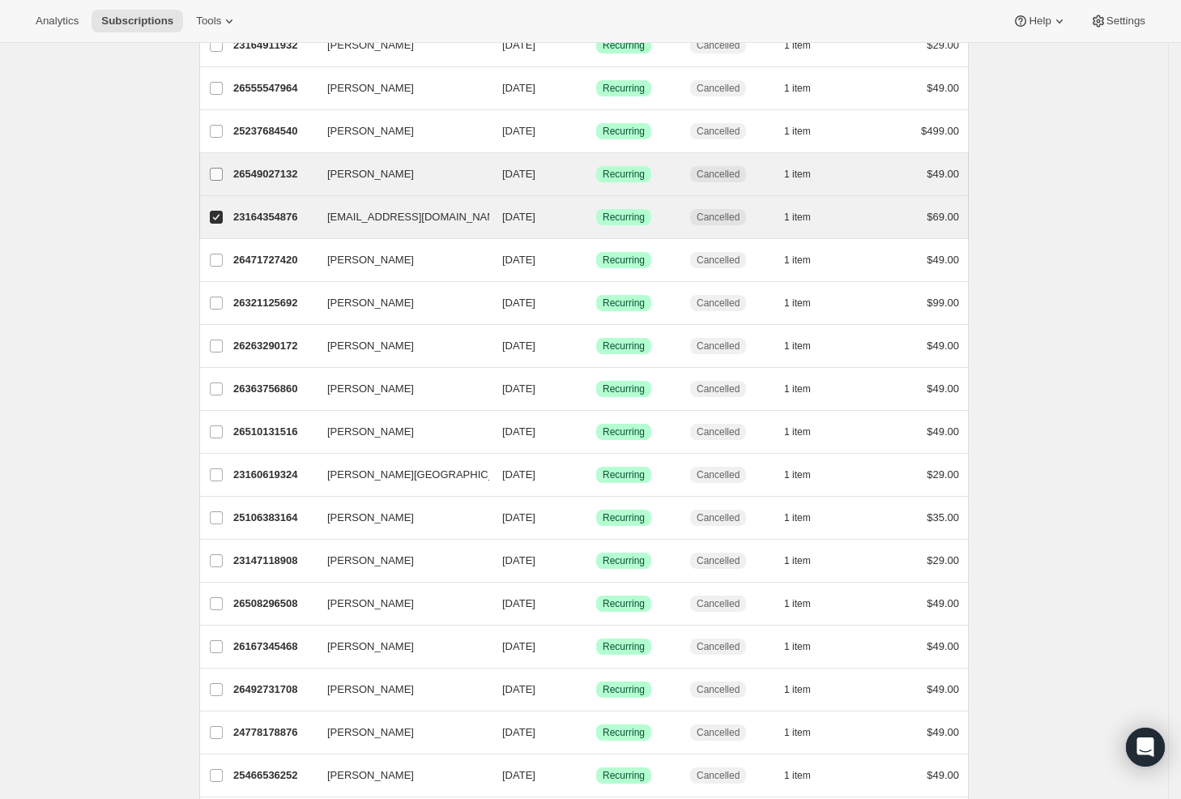
click at [217, 175] on input "[PERSON_NAME]" at bounding box center [216, 174] width 13 height 13
checkbox input "true"
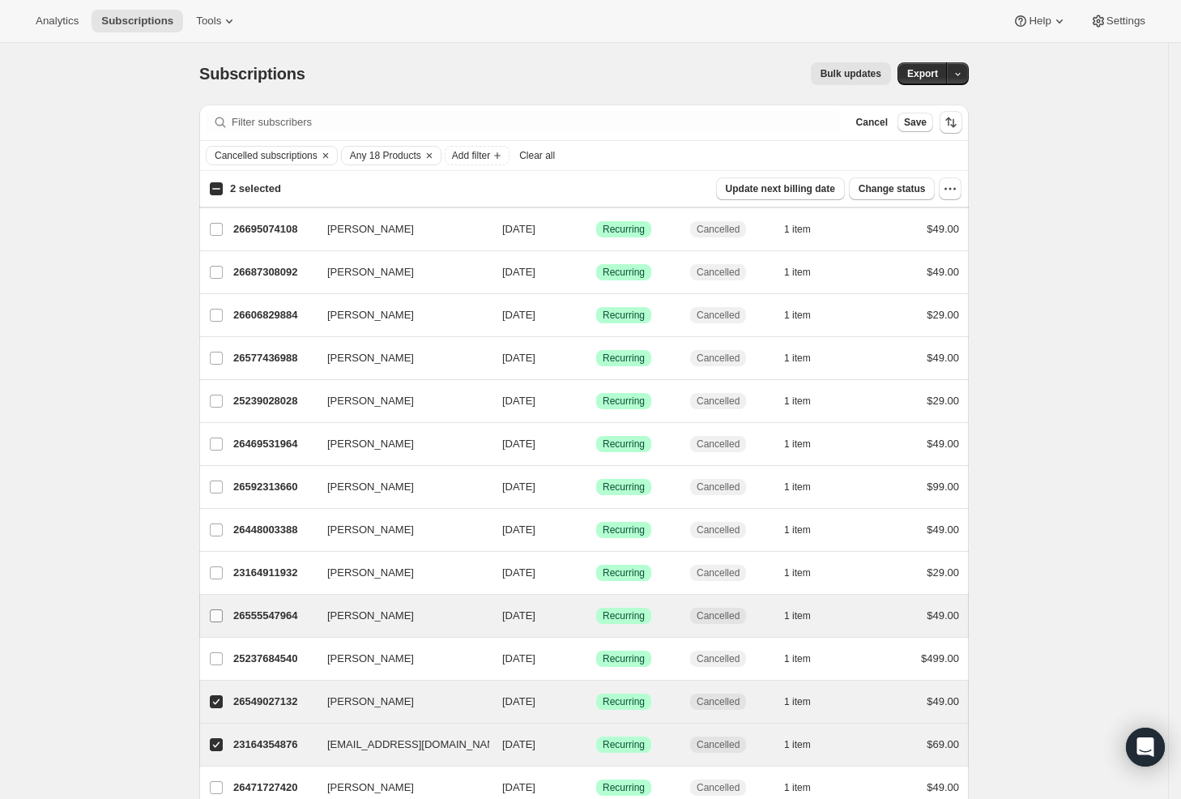
drag, startPoint x: 223, startPoint y: 655, endPoint x: 221, endPoint y: 612, distance: 43.8
click at [222, 655] on input "[PERSON_NAME]" at bounding box center [216, 658] width 13 height 13
checkbox input "true"
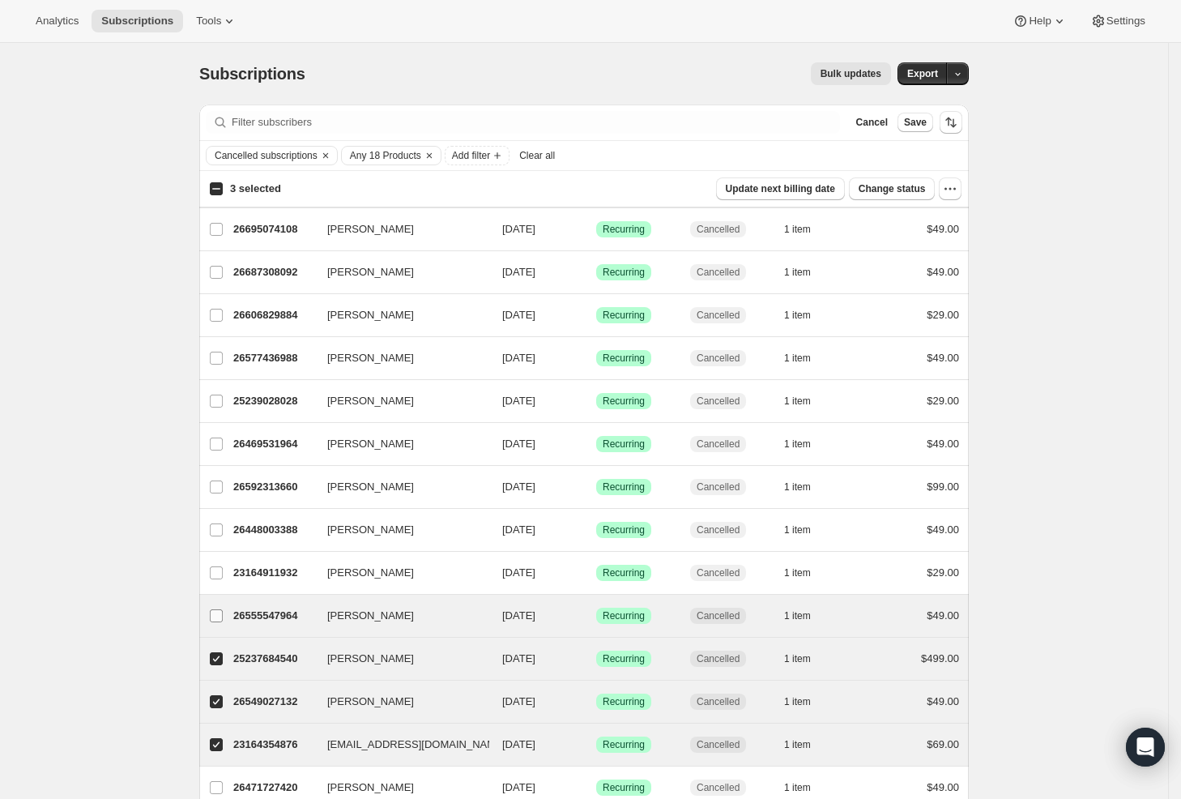
click at [221, 610] on input "[PERSON_NAME]" at bounding box center [216, 615] width 13 height 13
checkbox input "true"
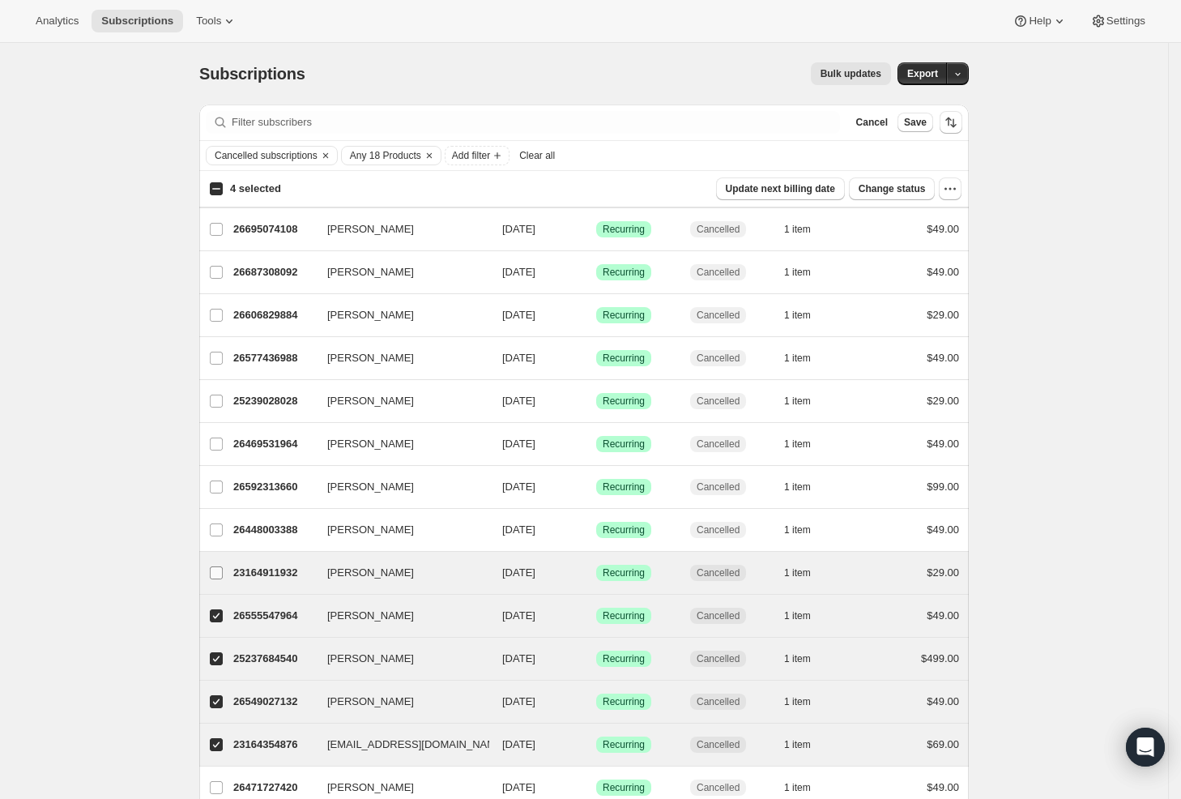
click at [221, 578] on input "[PERSON_NAME]" at bounding box center [216, 572] width 13 height 13
click at [869, 127] on span "Cancel" at bounding box center [872, 122] width 32 height 13
checkbox input "false"
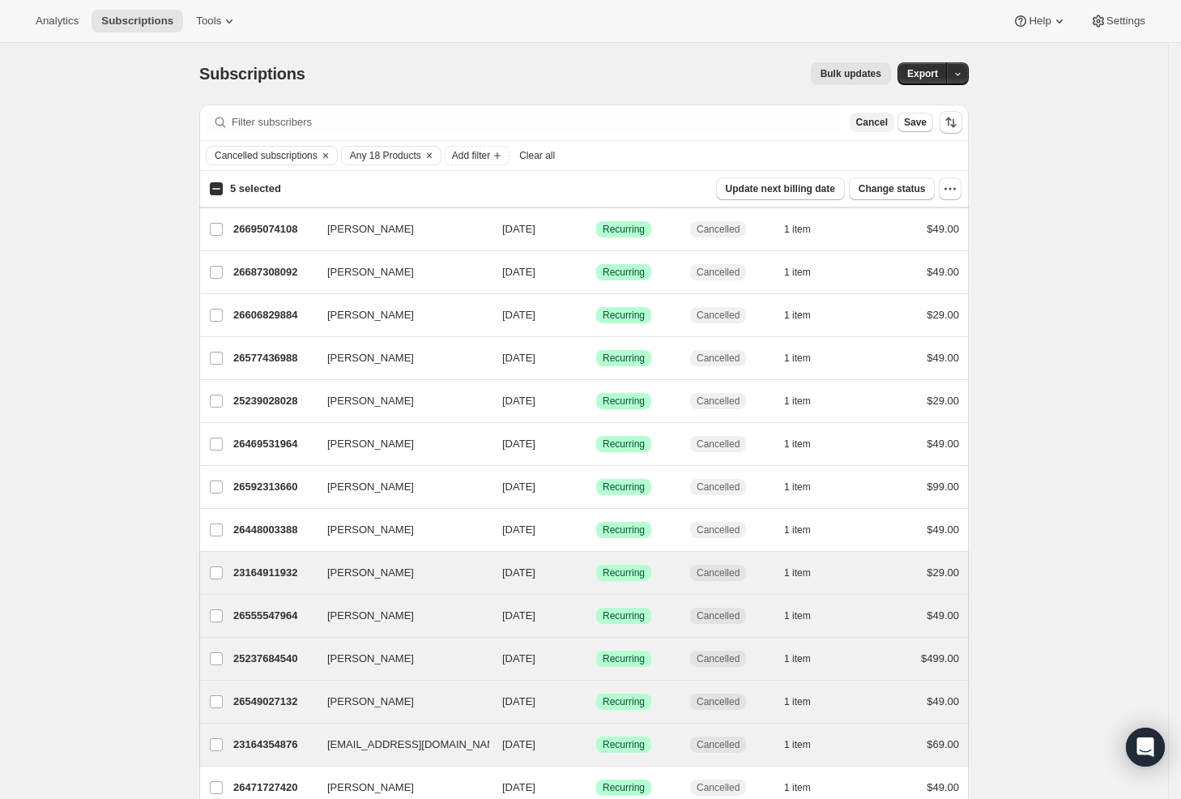
checkbox input "false"
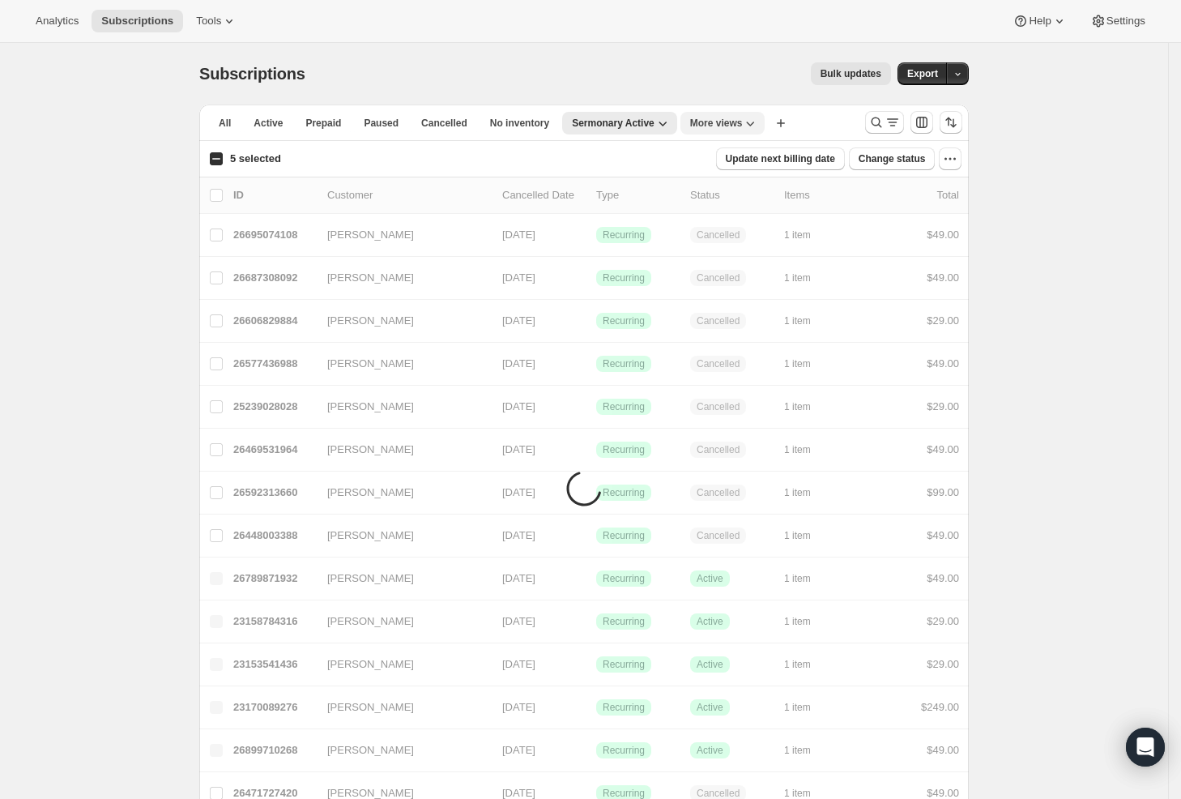
click at [732, 126] on span "More views" at bounding box center [716, 123] width 53 height 13
click at [733, 215] on button "MP Active" at bounding box center [777, 217] width 162 height 29
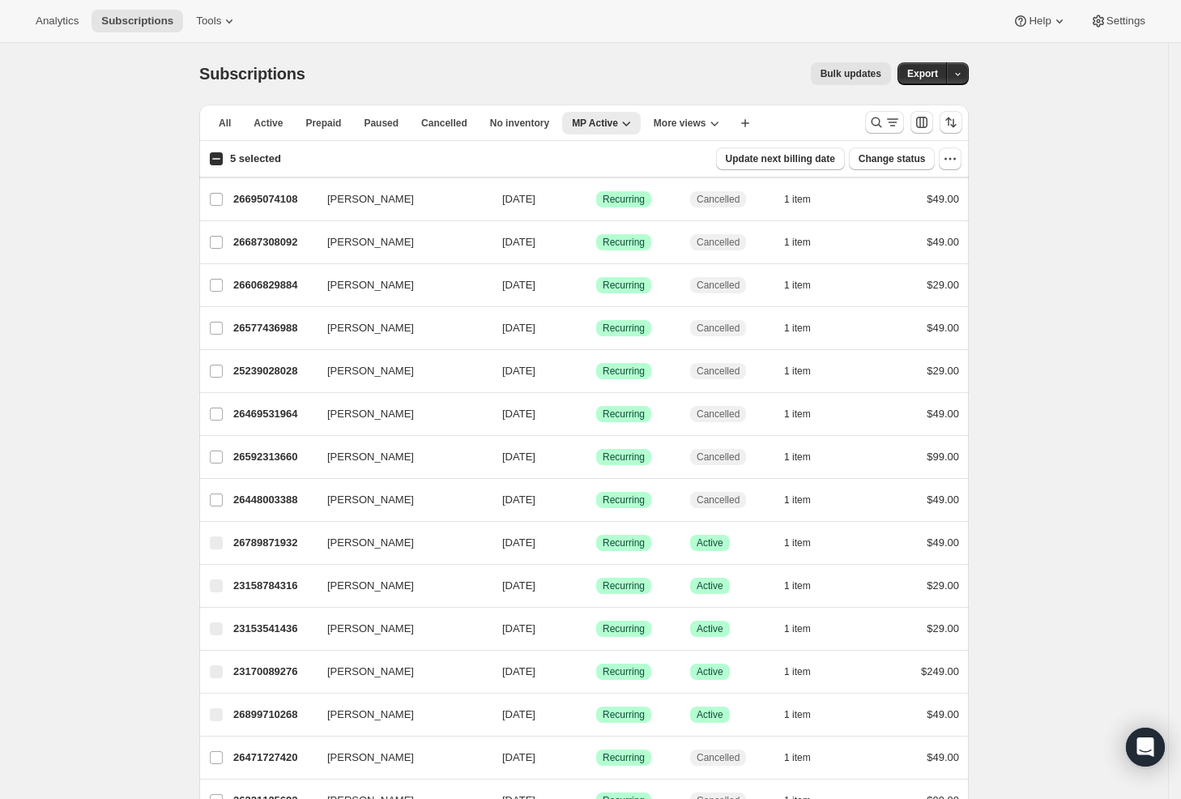
click at [223, 162] on input "5 selected" at bounding box center [216, 158] width 13 height 13
checkbox input "true"
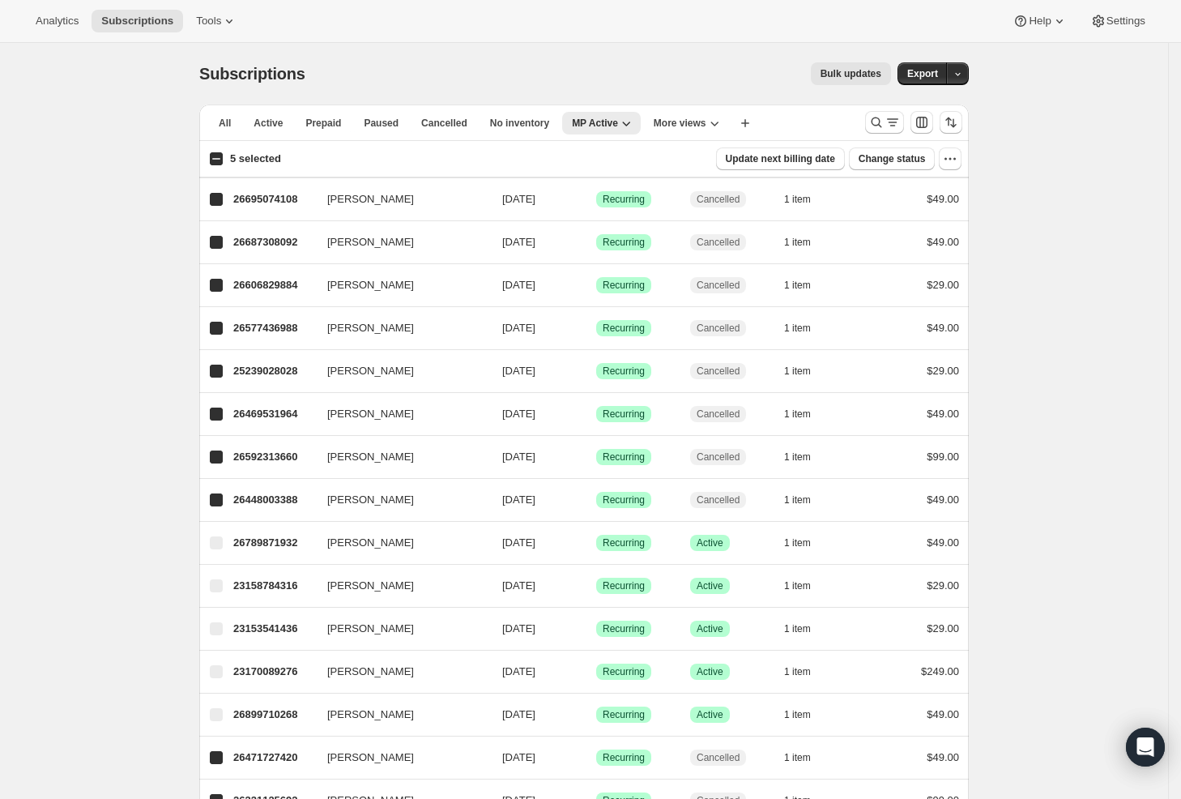
checkbox input "true"
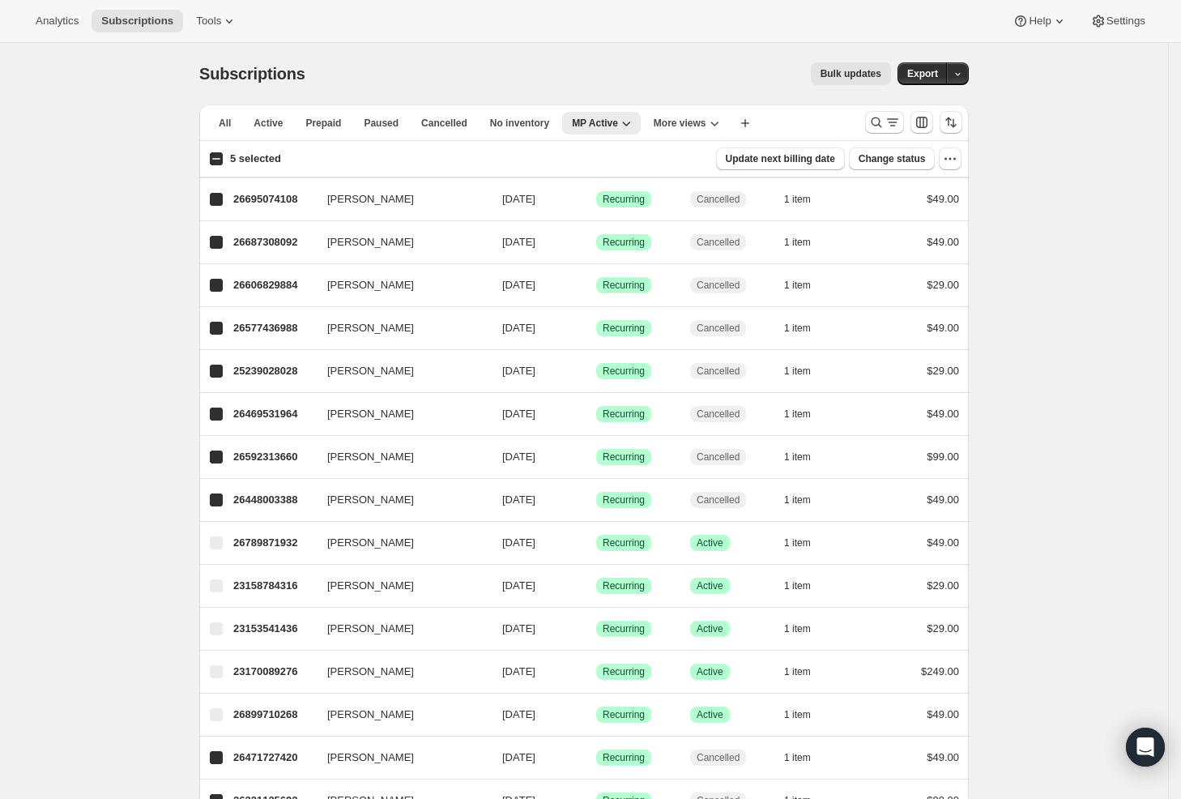
checkbox input "true"
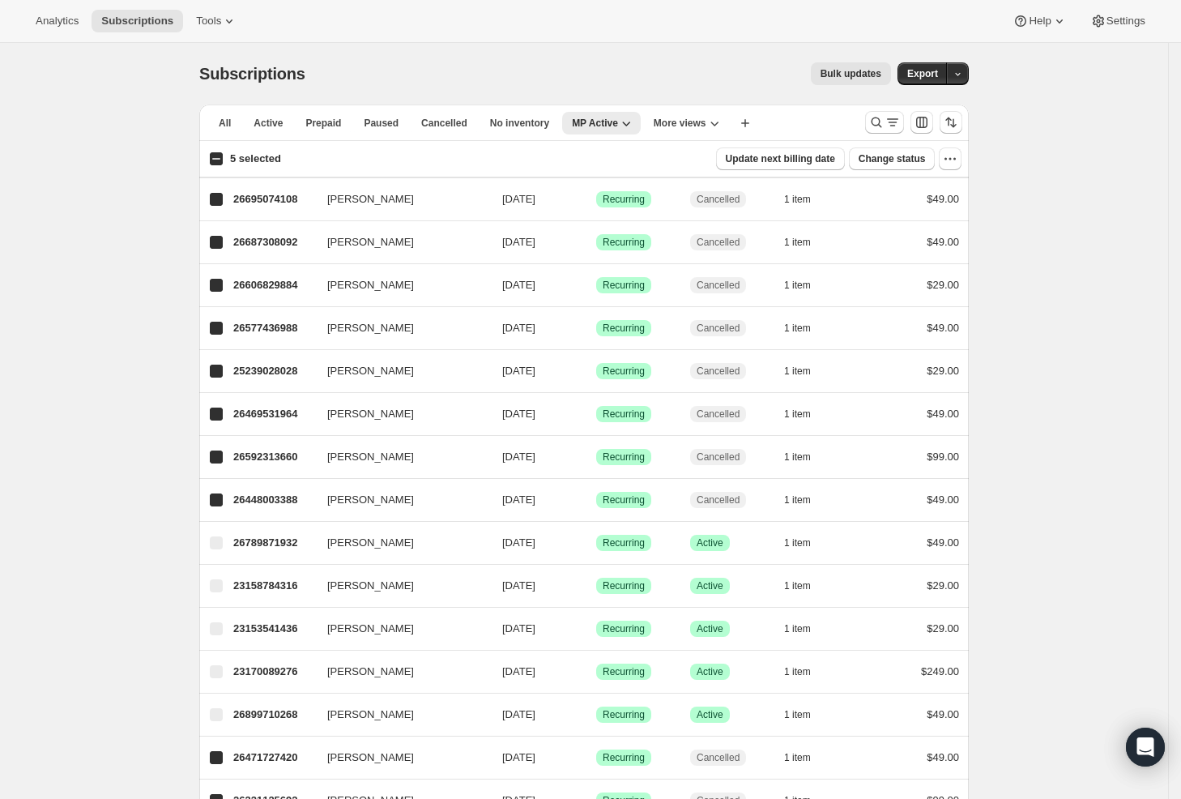
checkbox input "true"
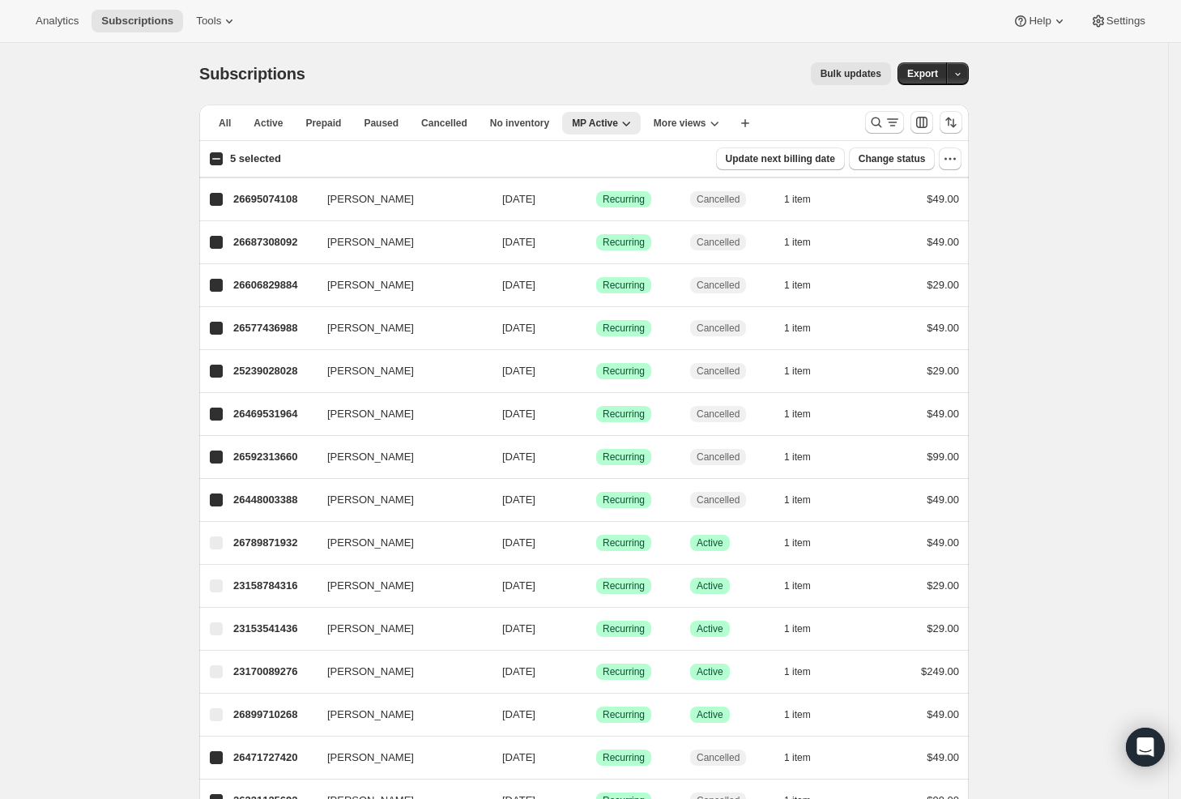
checkbox input "true"
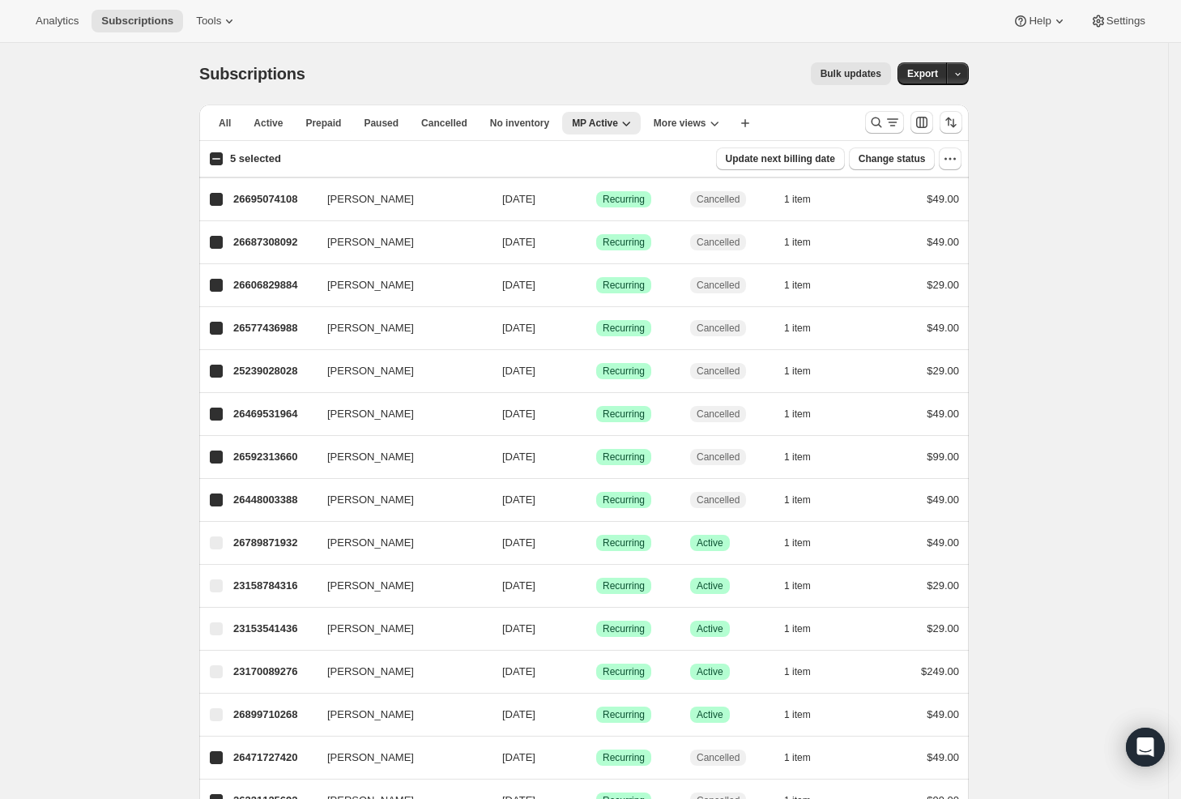
checkbox input "true"
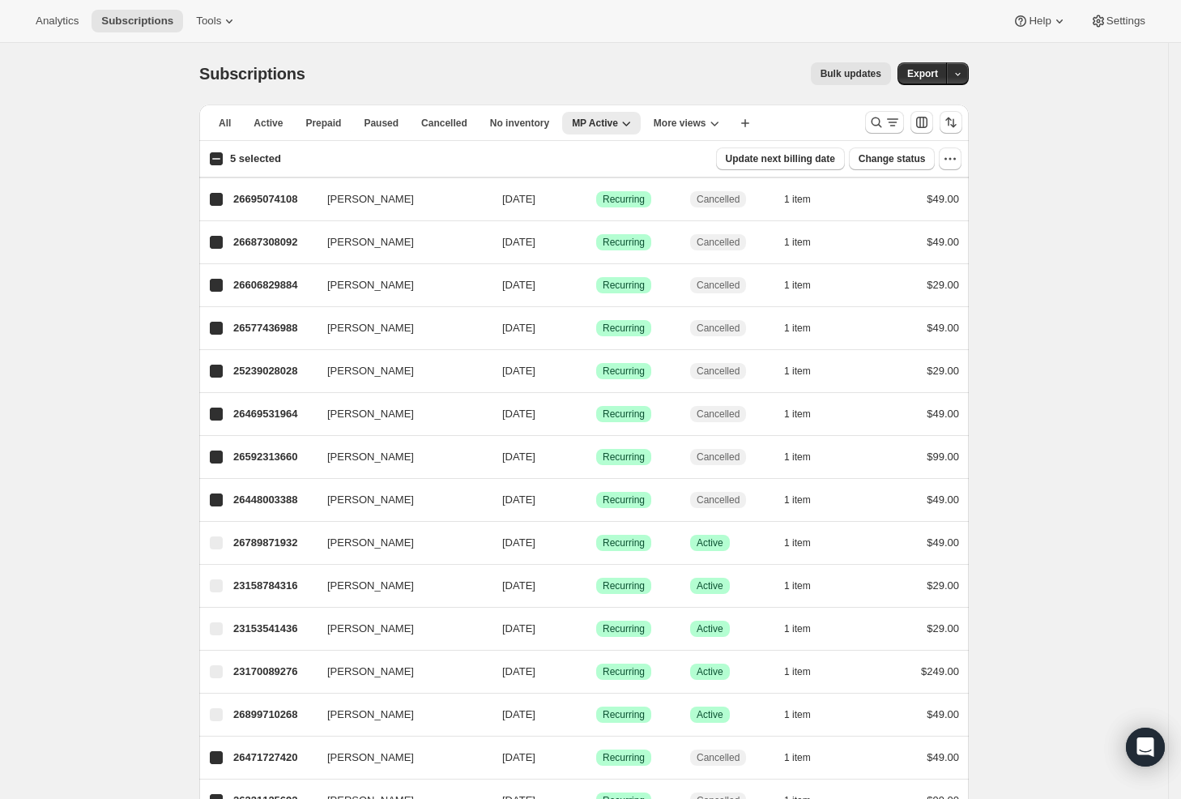
checkbox input "true"
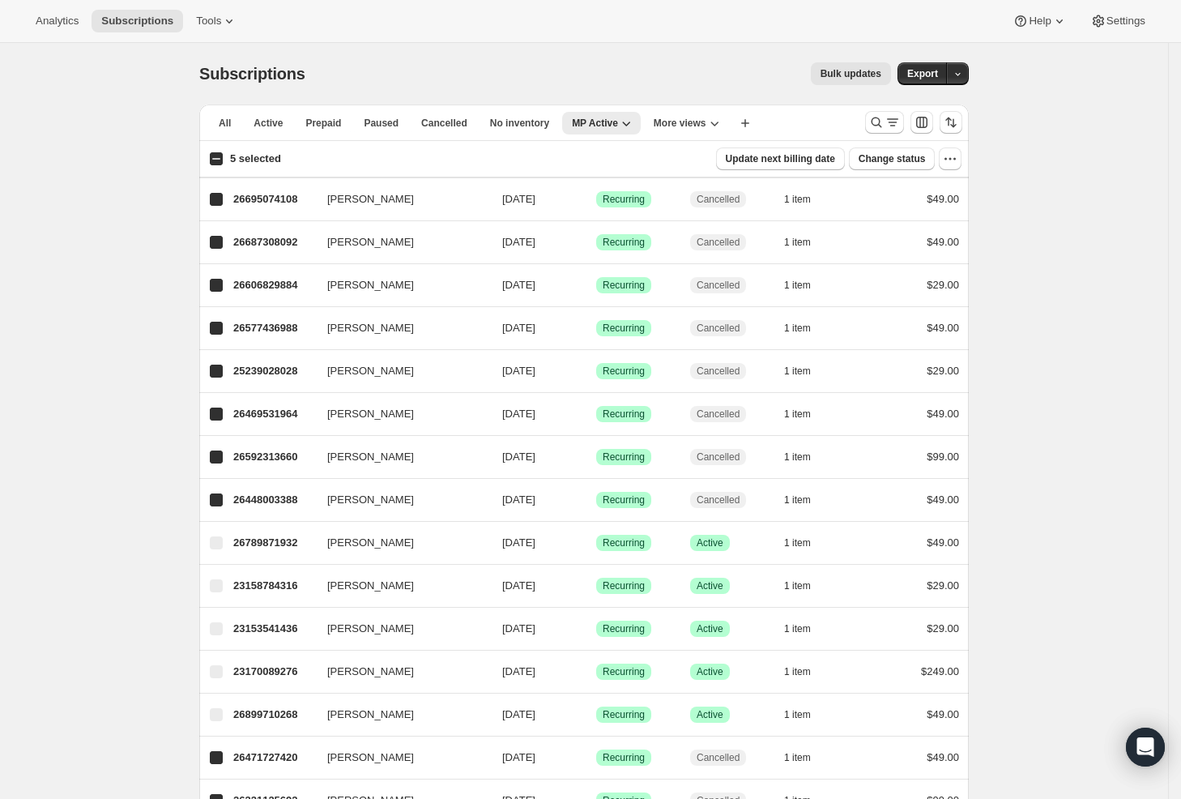
checkbox input "true"
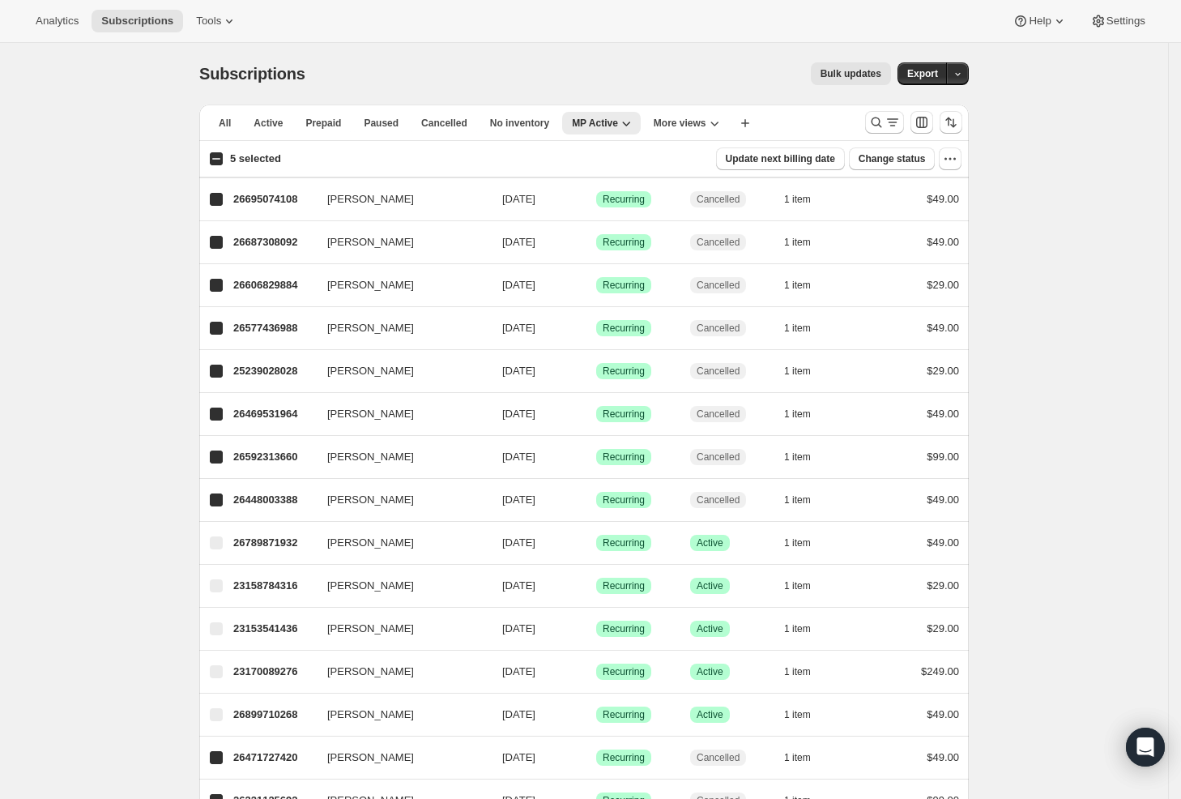
checkbox input "true"
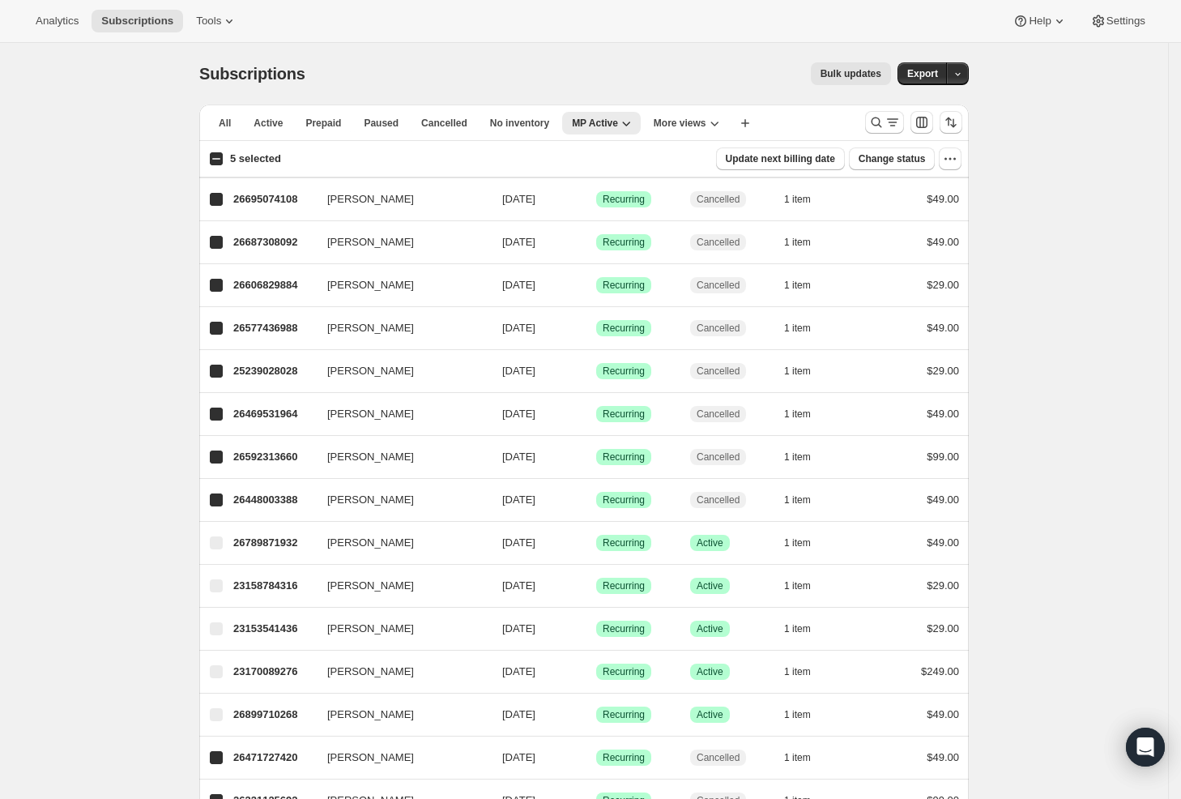
checkbox input "true"
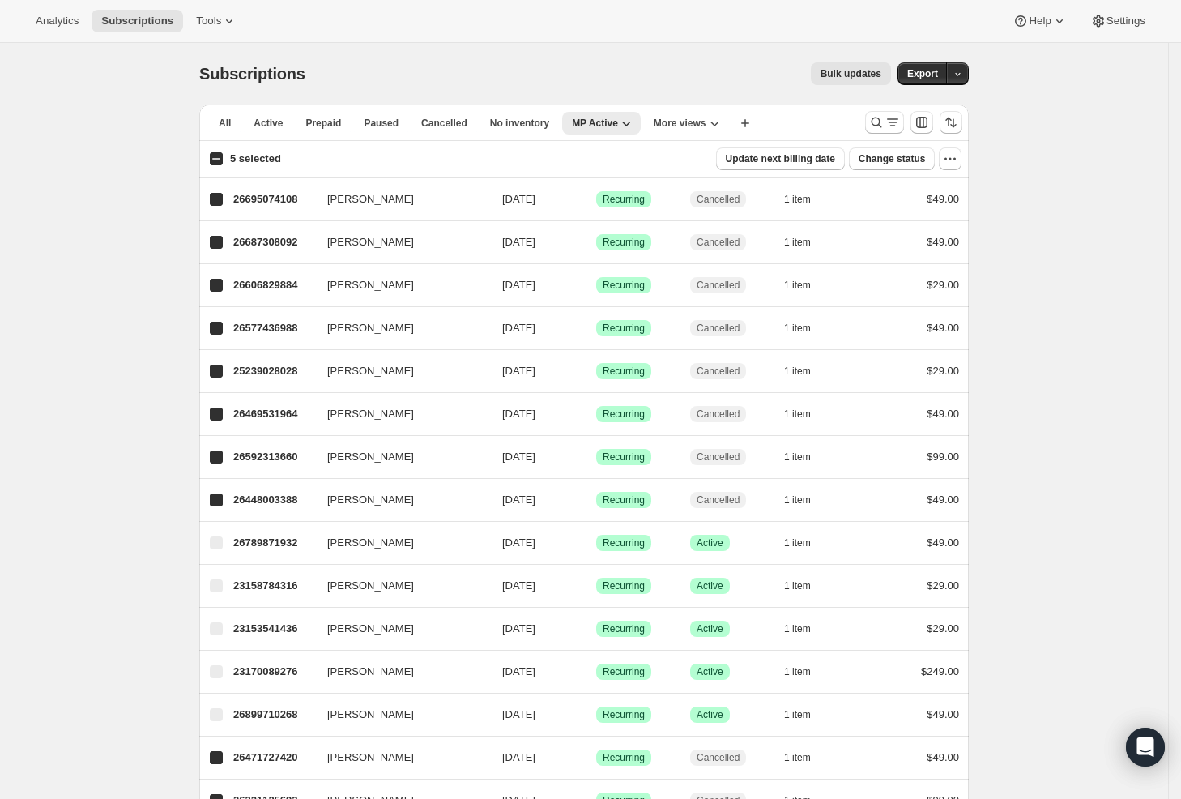
checkbox input "true"
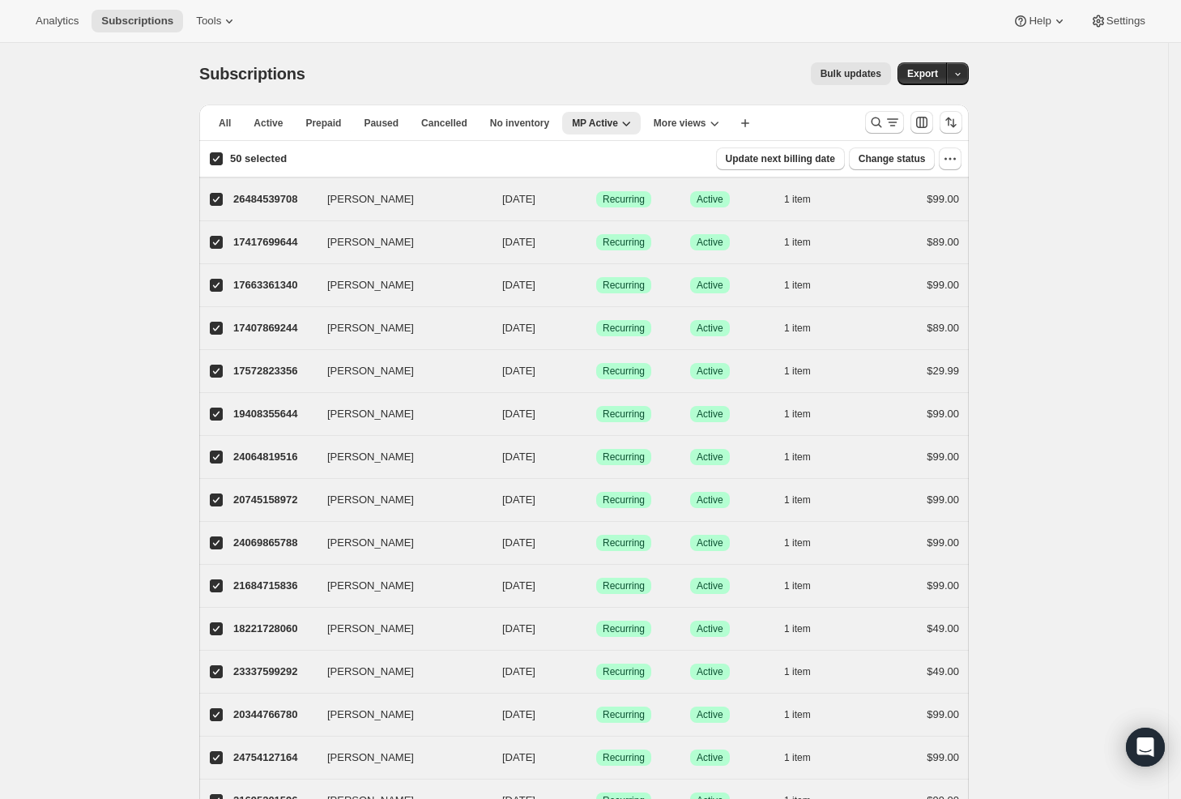
click at [223, 162] on input "50 selected" at bounding box center [216, 158] width 13 height 13
checkbox input "false"
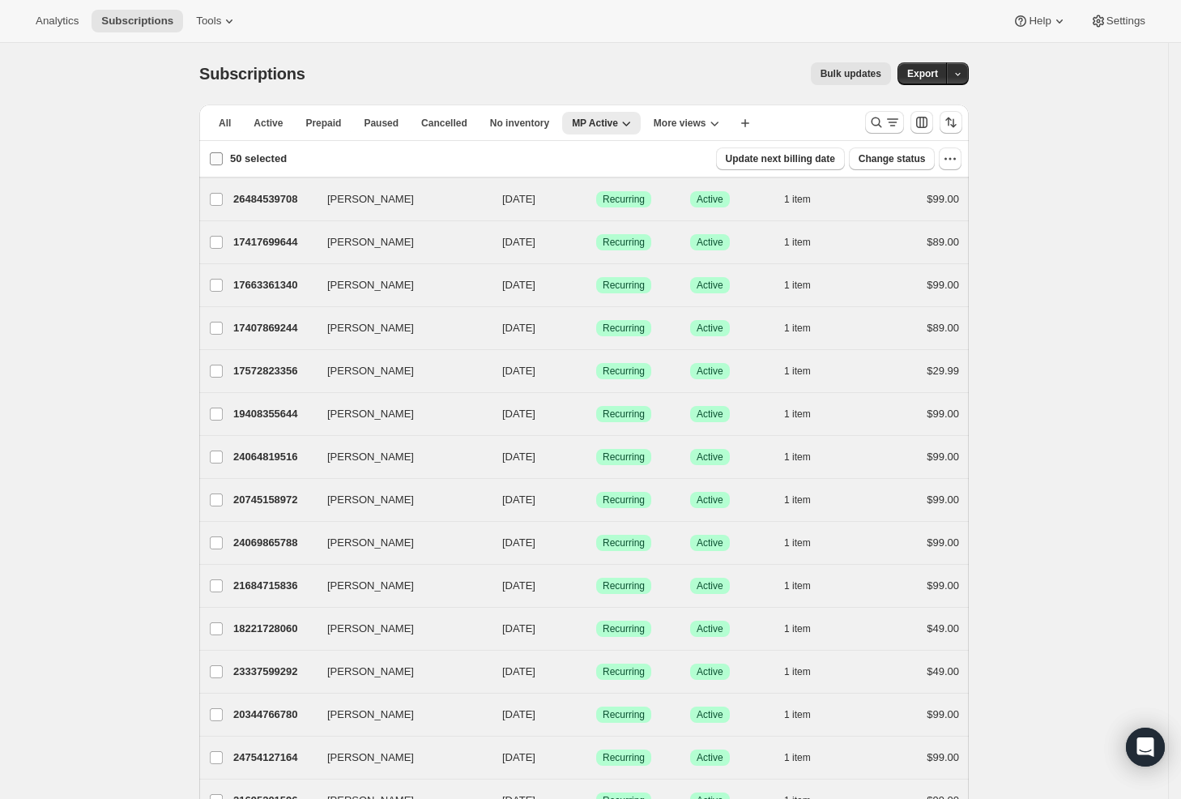
checkbox input "false"
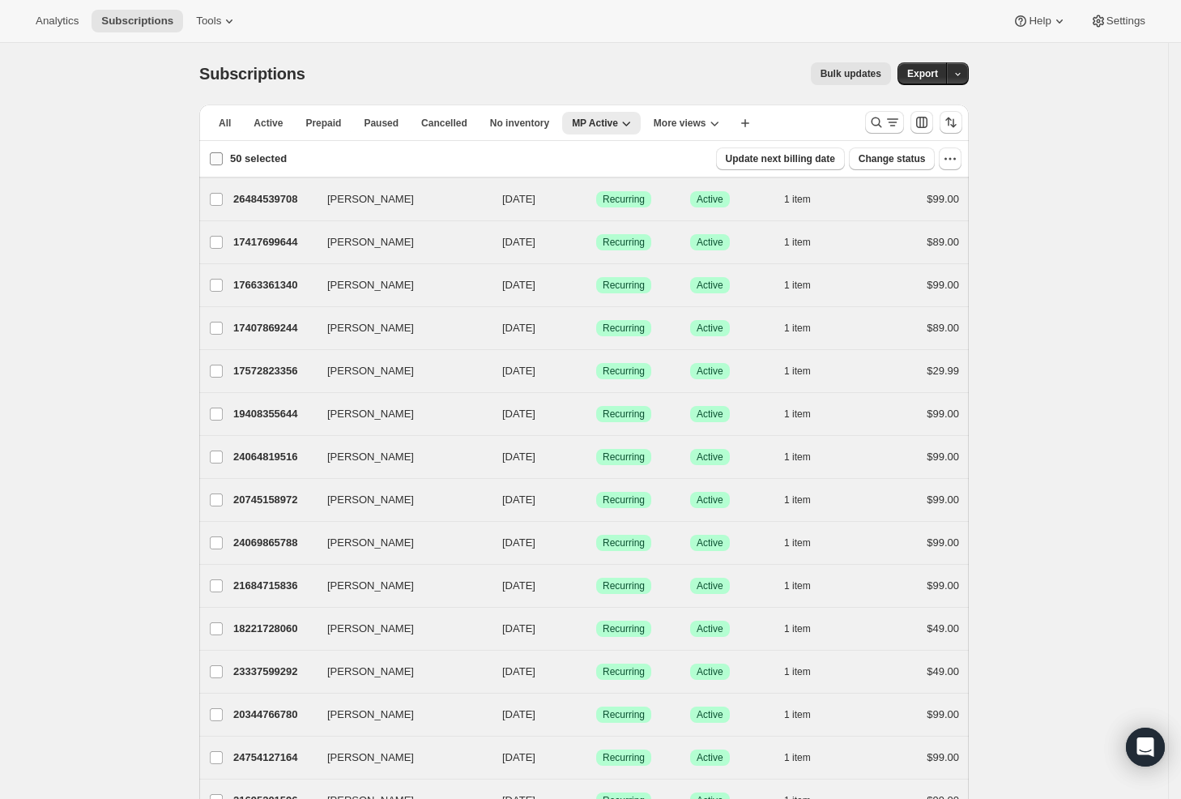
checkbox input "false"
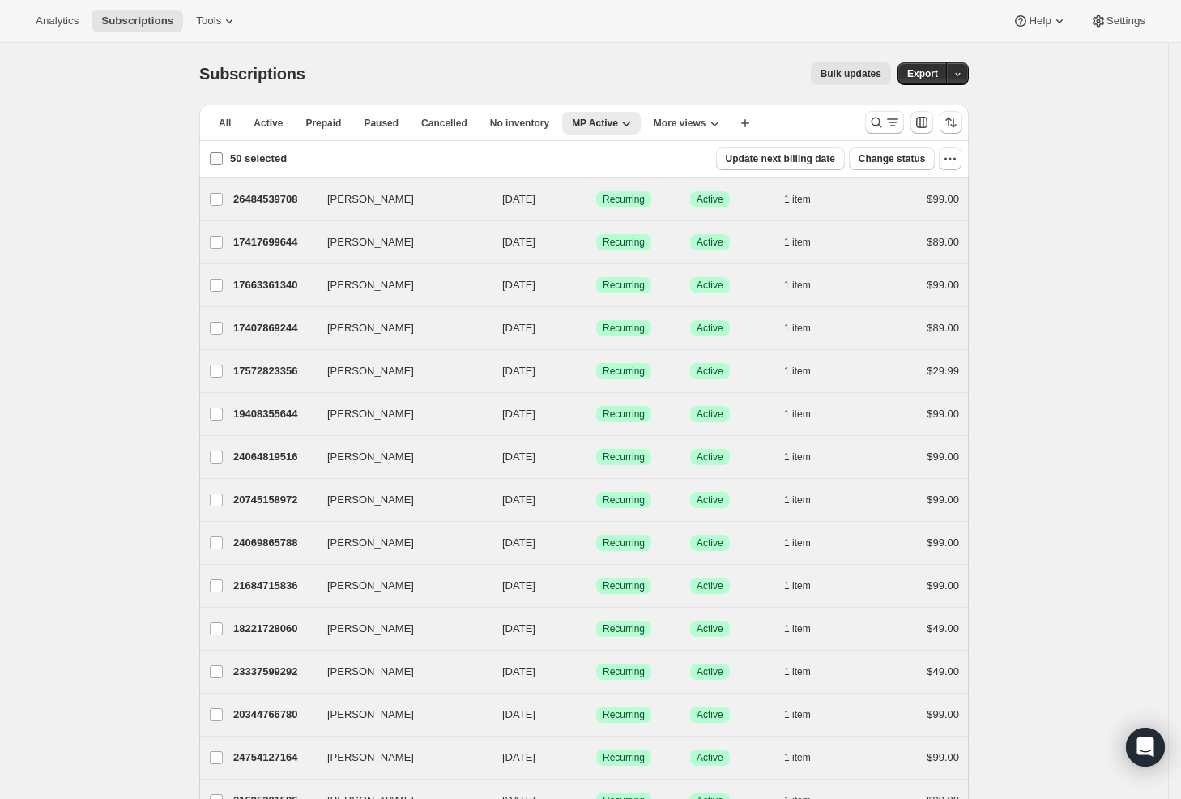
checkbox input "false"
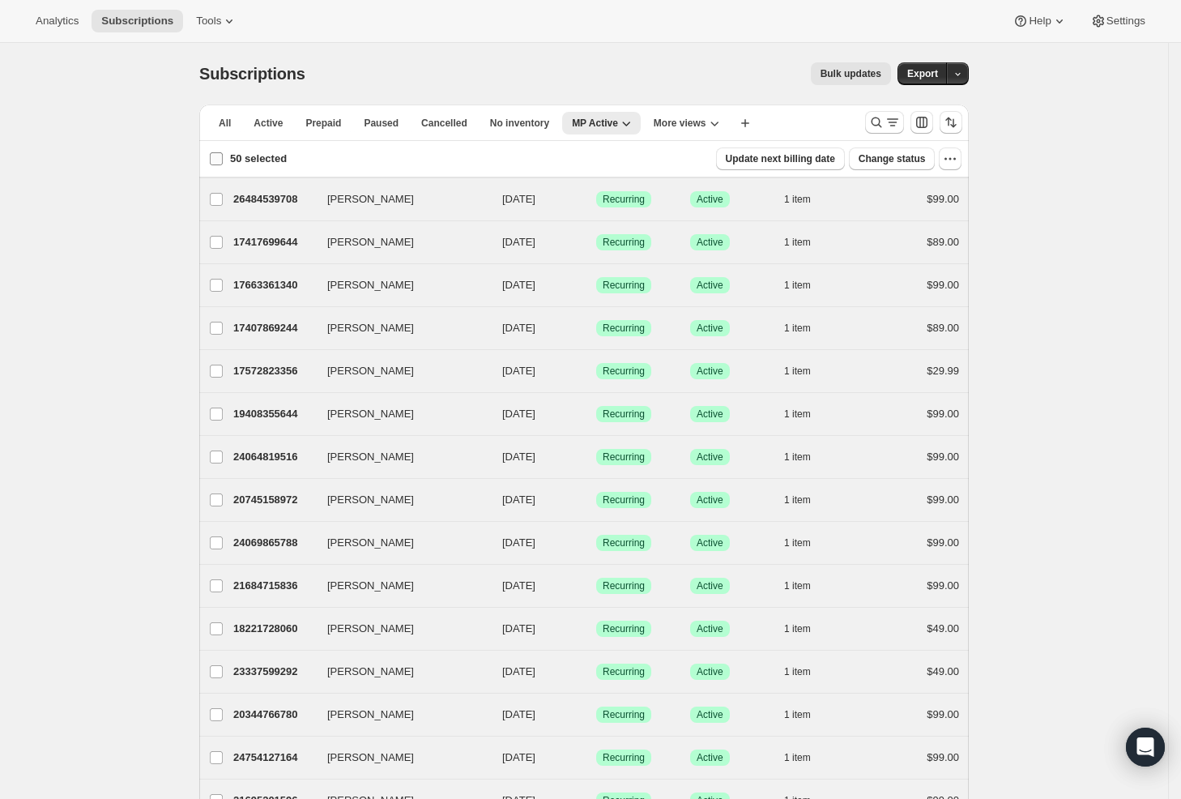
checkbox input "false"
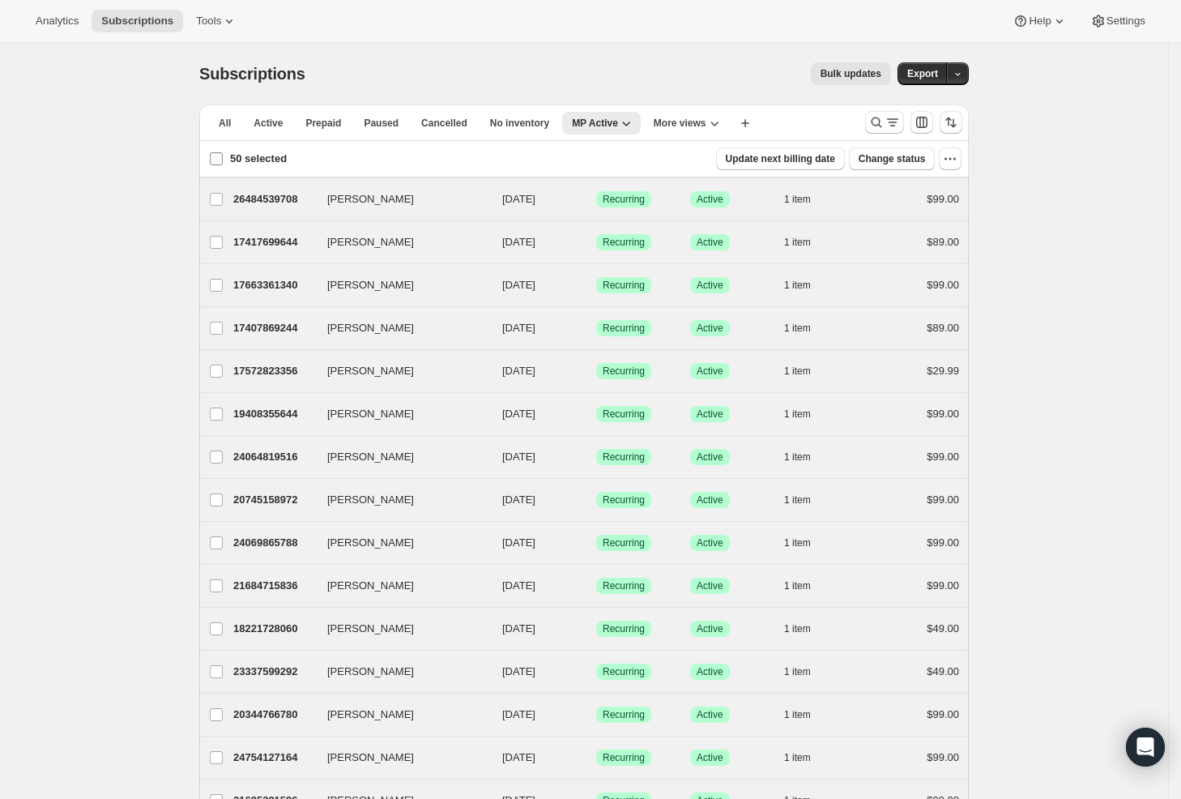
checkbox input "false"
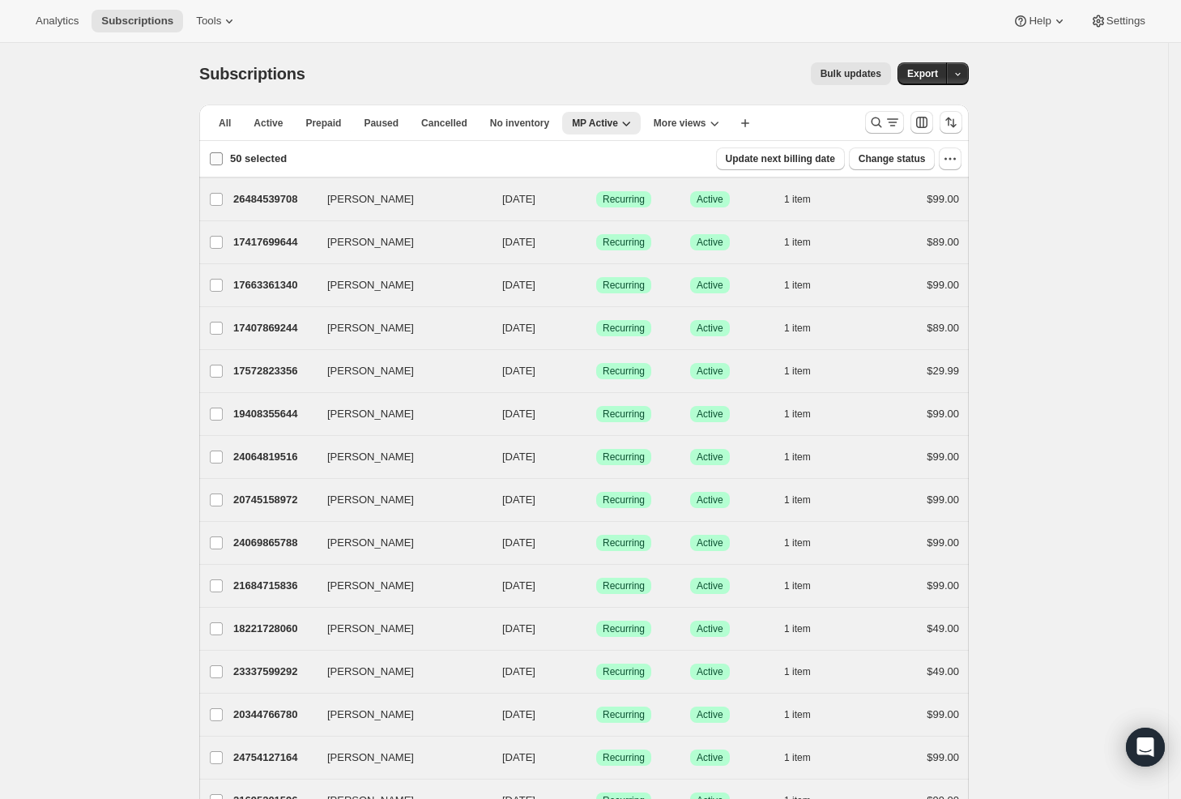
checkbox input "false"
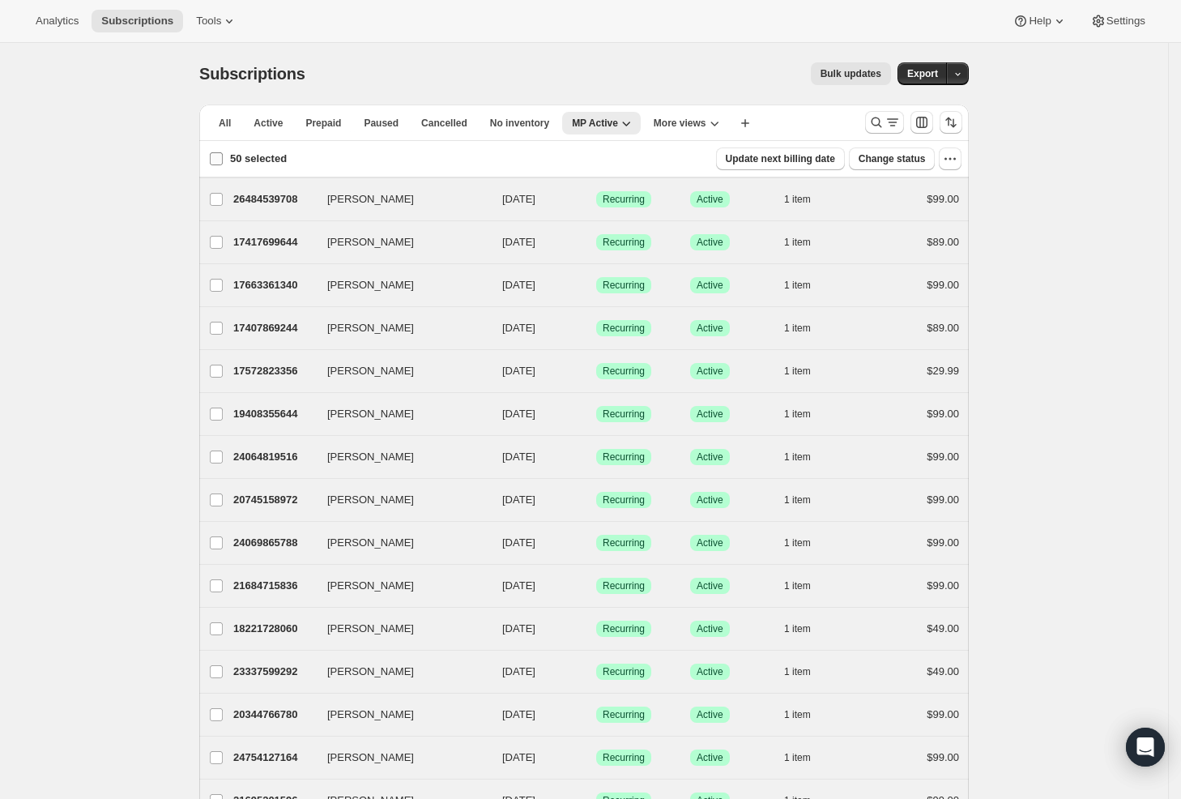
checkbox input "false"
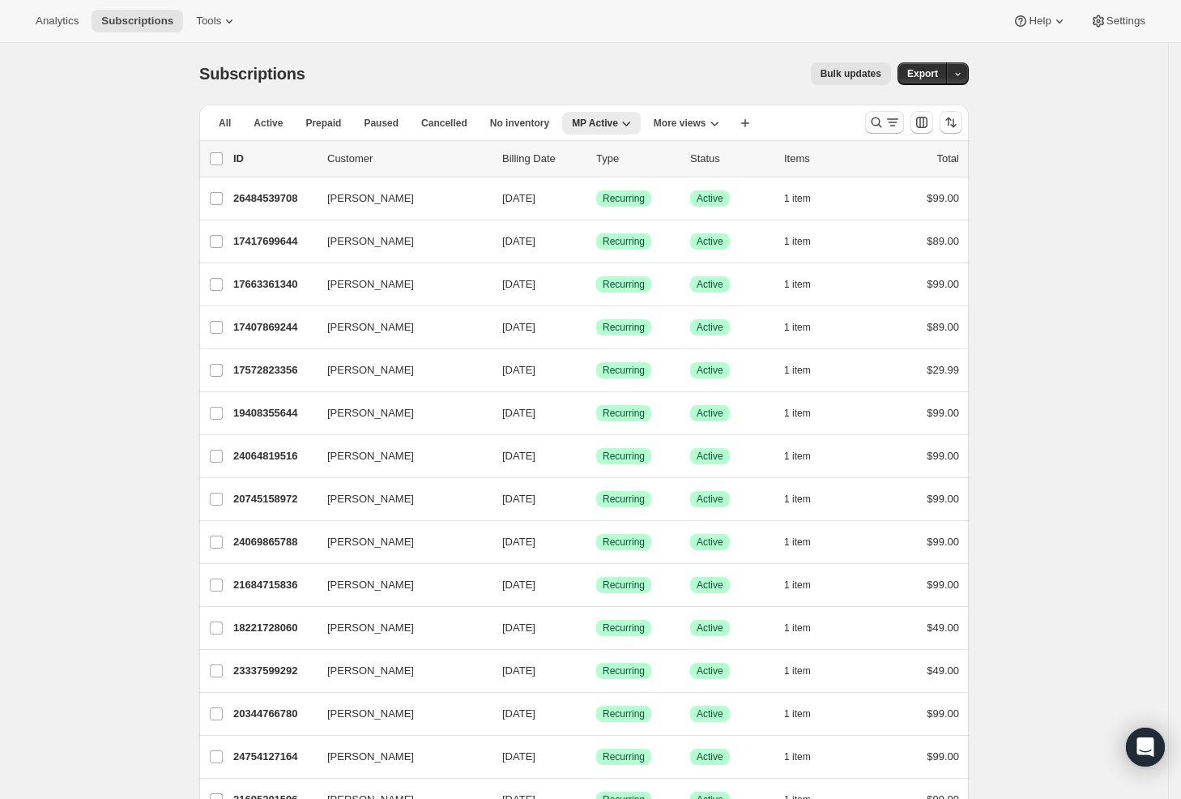
click at [882, 123] on icon "Search and filter results" at bounding box center [877, 122] width 11 height 11
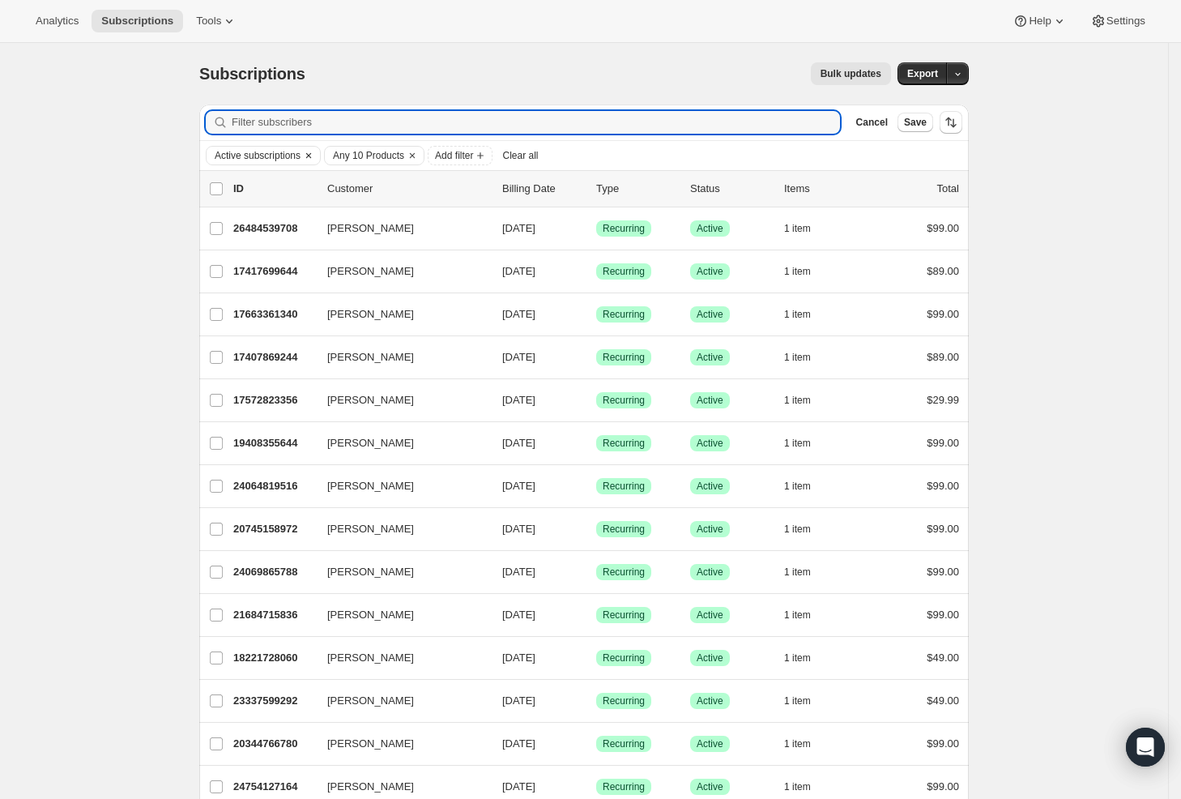
click at [288, 155] on span "Active subscriptions" at bounding box center [258, 155] width 86 height 13
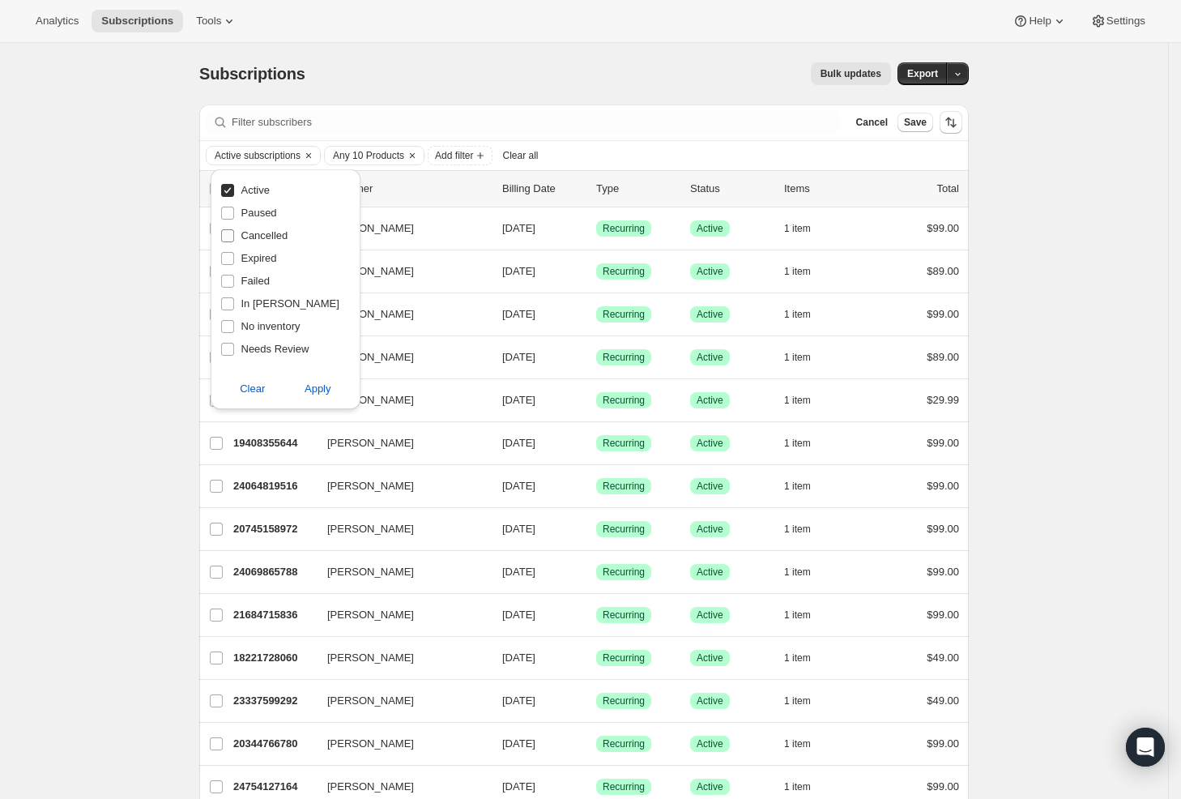
click at [240, 233] on label "Cancelled" at bounding box center [254, 235] width 68 height 23
click at [234, 233] on input "Cancelled" at bounding box center [227, 235] width 13 height 13
click at [228, 189] on input "Active" at bounding box center [227, 190] width 13 height 13
click at [331, 388] on span "Apply" at bounding box center [318, 389] width 27 height 16
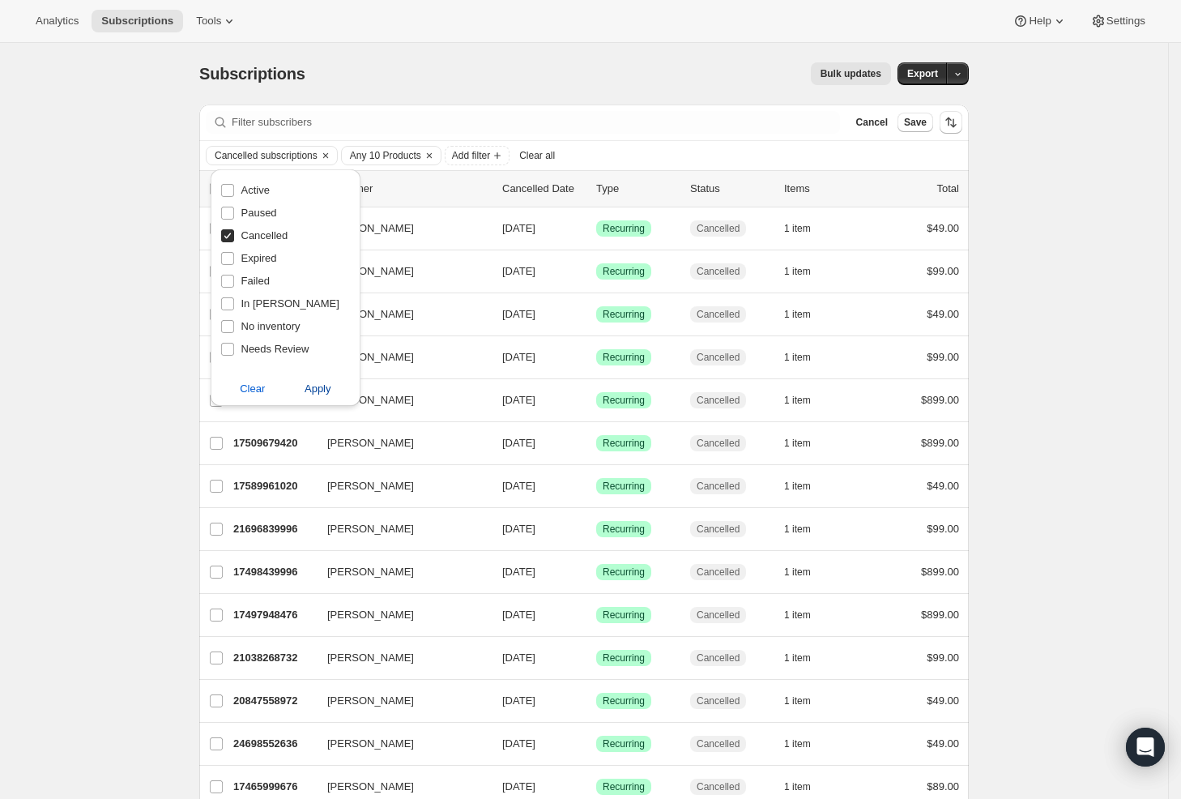
click at [315, 386] on span "Apply" at bounding box center [318, 389] width 27 height 16
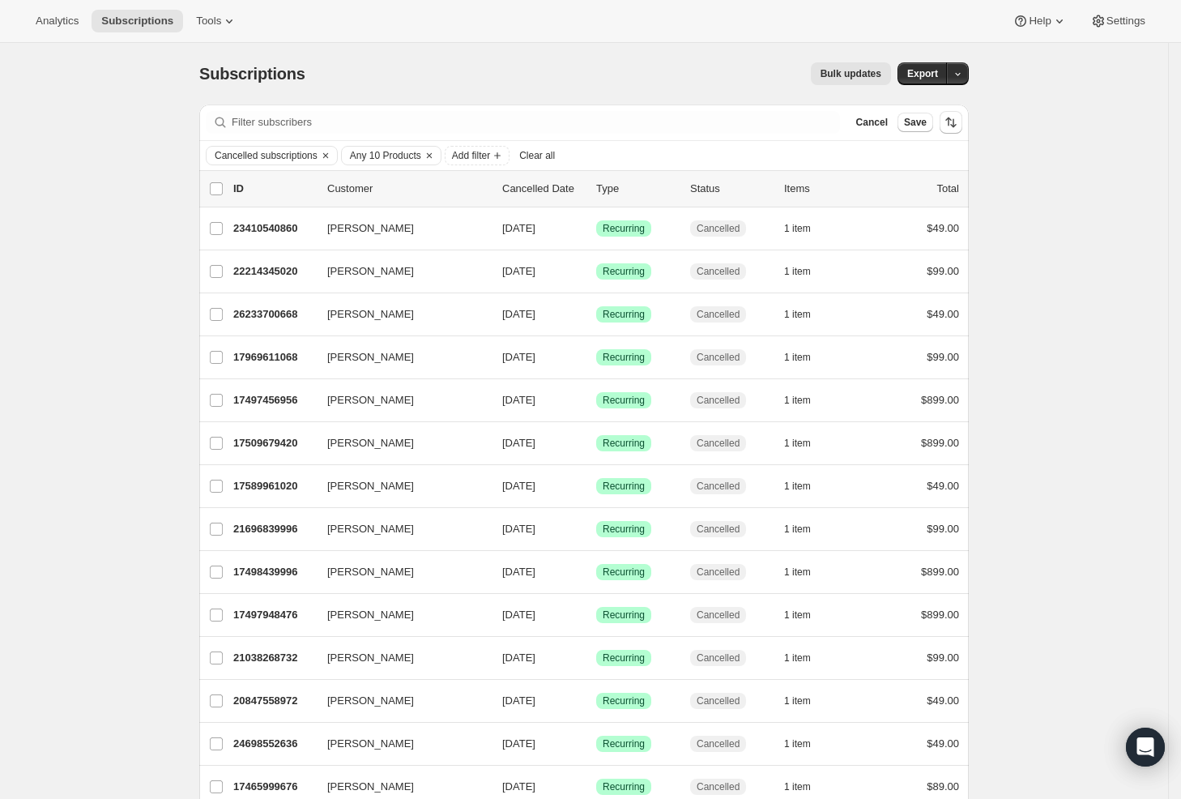
click at [553, 191] on p "Cancelled Date" at bounding box center [542, 189] width 81 height 16
click at [968, 122] on div "Filter subscribers Cancel Save" at bounding box center [584, 123] width 770 height 36
click at [957, 124] on icon "Sort the results" at bounding box center [953, 123] width 6 height 9
click at [919, 214] on span "Cancelled date" at bounding box center [913, 220] width 70 height 12
click at [859, 214] on input "Cancelled date" at bounding box center [858, 214] width 1 height 1
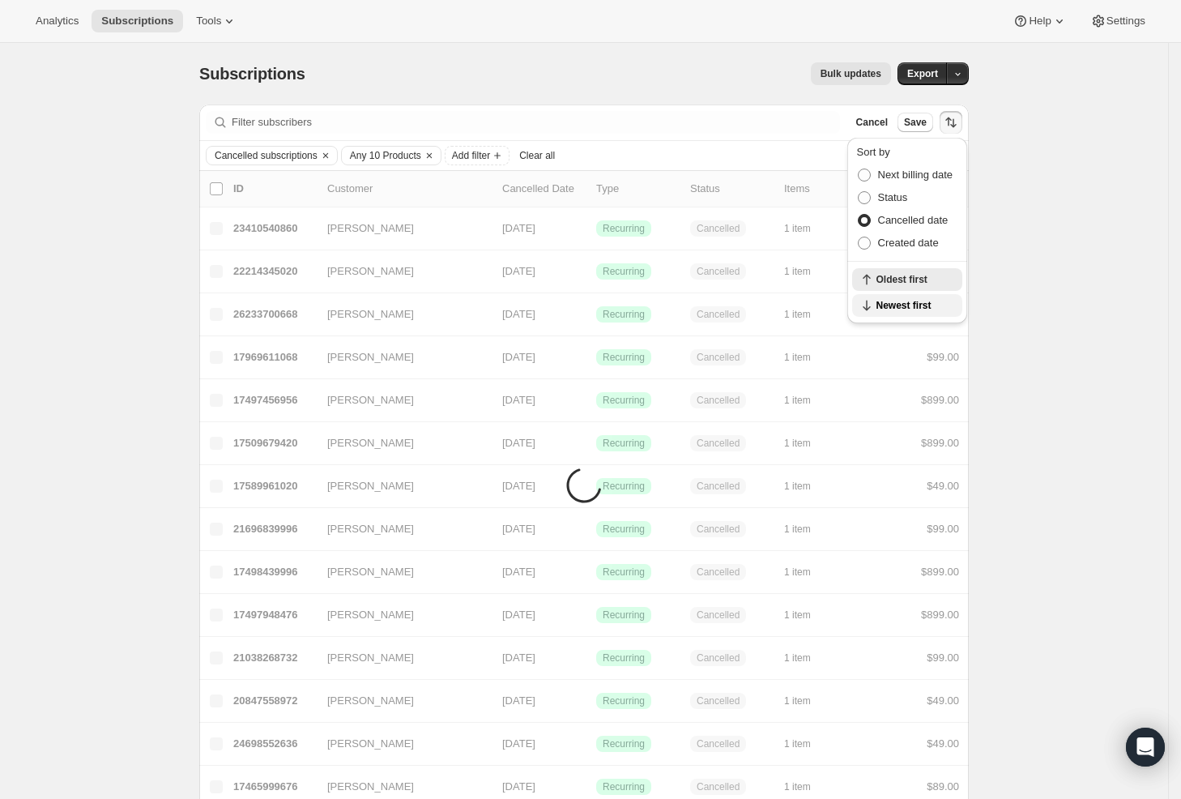
click at [902, 303] on span "Newest first" at bounding box center [915, 305] width 76 height 13
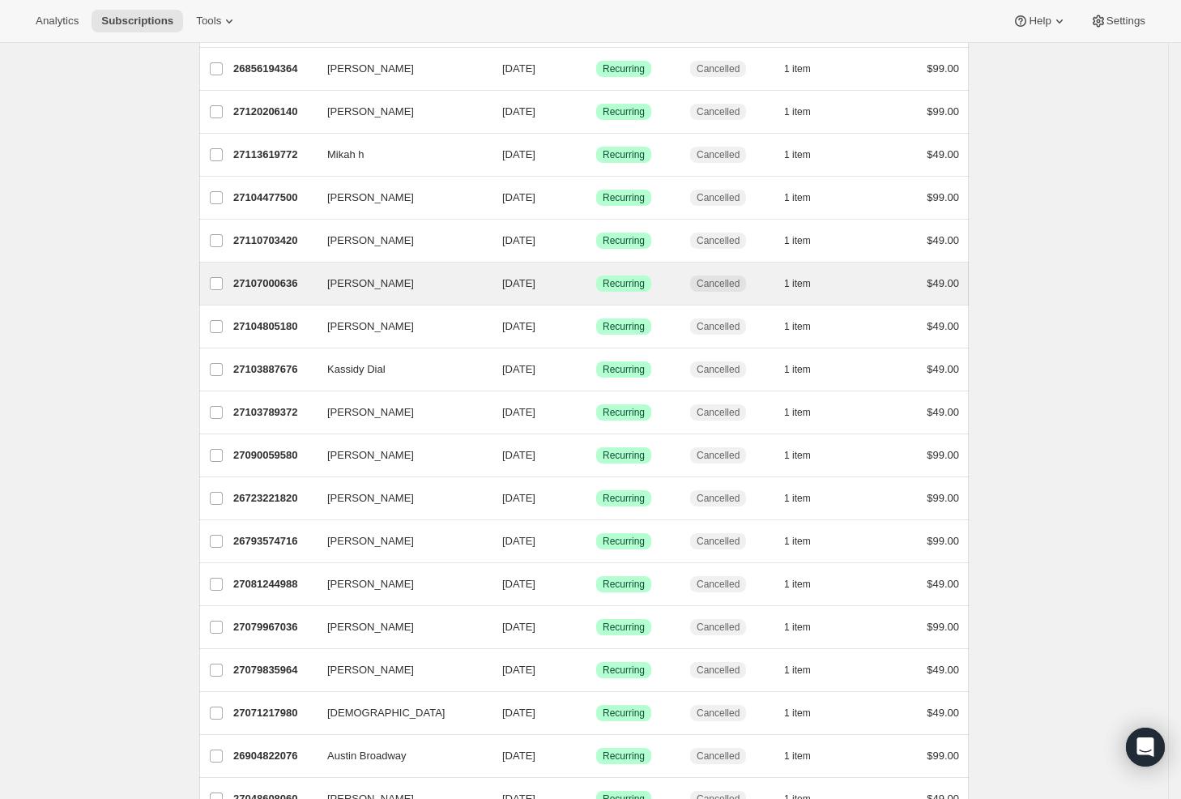
scroll to position [1658, 0]
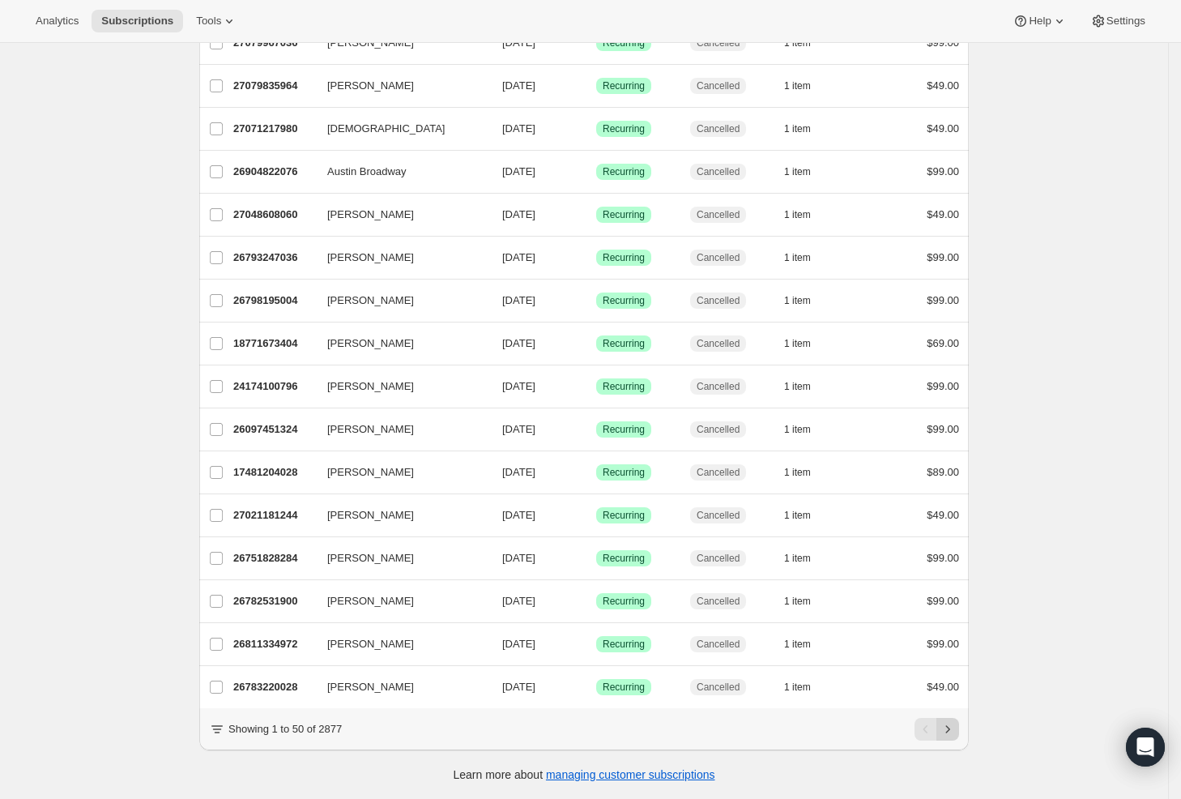
click at [952, 723] on icon "Next" at bounding box center [948, 729] width 16 height 16
click at [954, 728] on icon "Next" at bounding box center [948, 729] width 16 height 16
click at [953, 735] on icon "Next" at bounding box center [948, 729] width 16 height 16
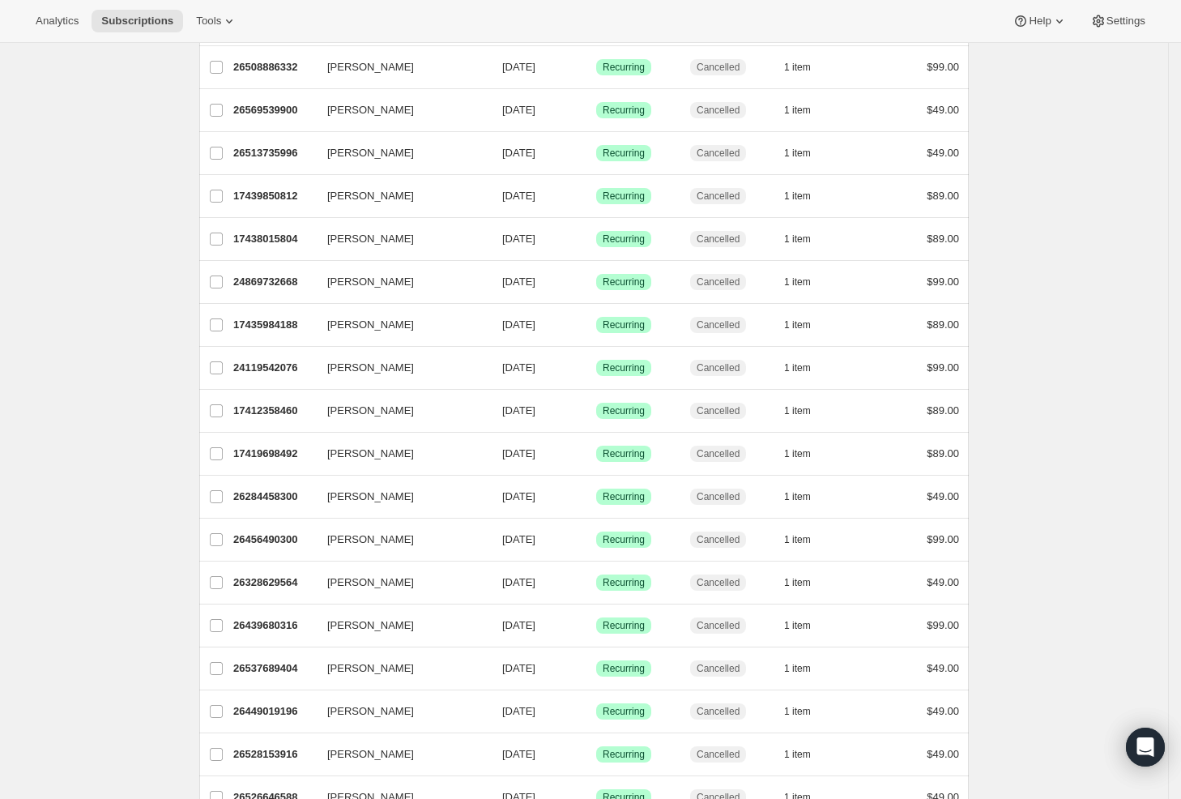
scroll to position [0, 0]
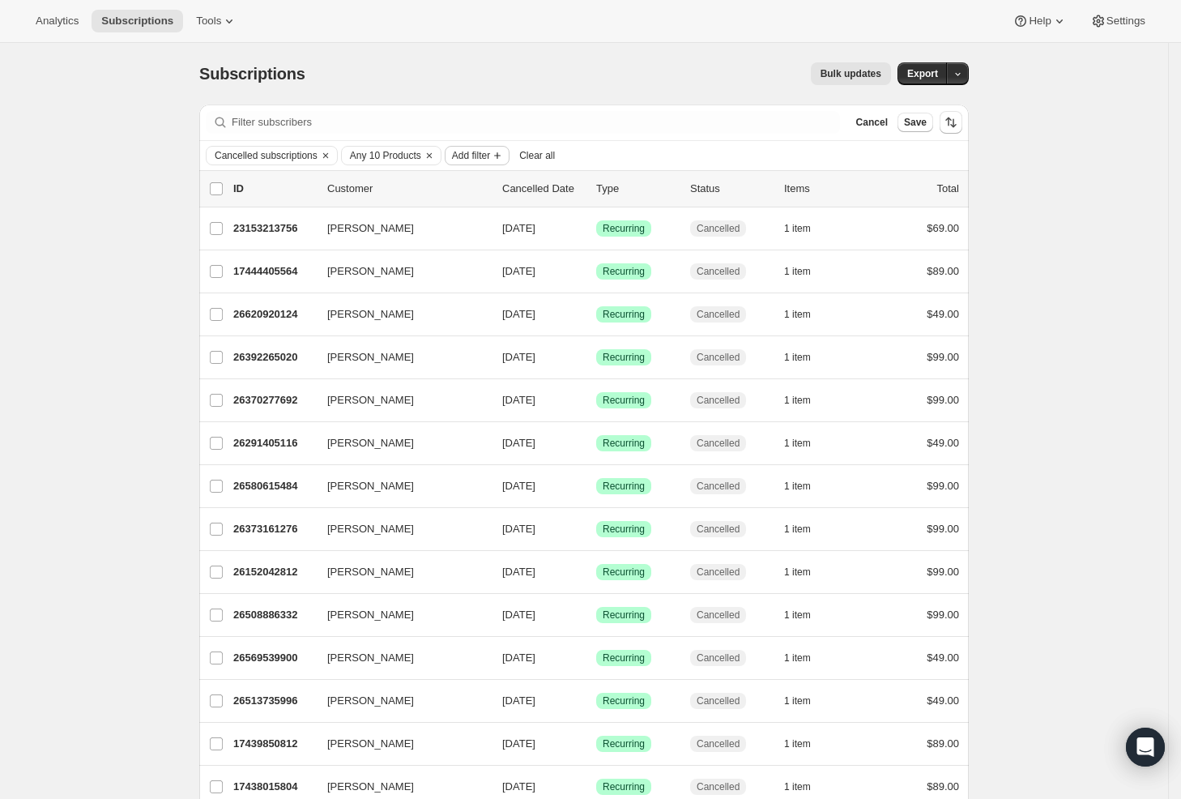
click at [490, 154] on span "Add filter" at bounding box center [471, 155] width 38 height 13
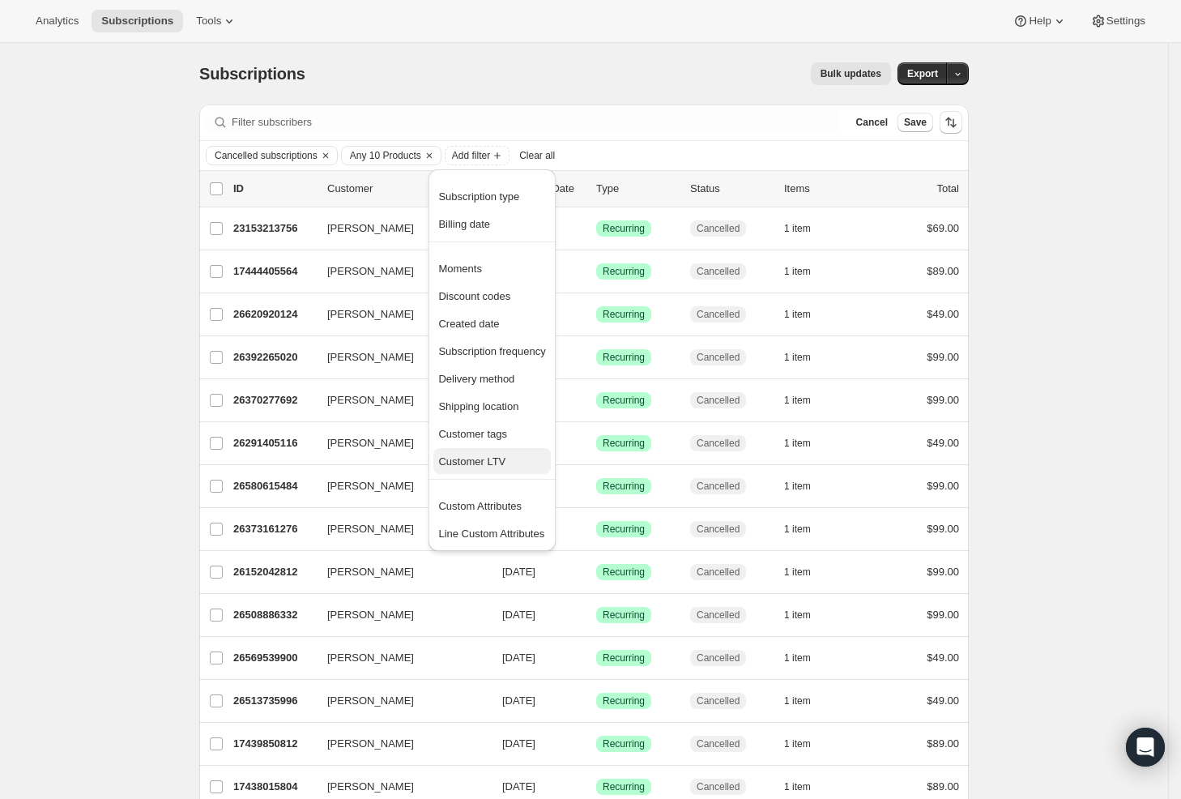
click at [498, 461] on span "Customer LTV" at bounding box center [471, 461] width 67 height 12
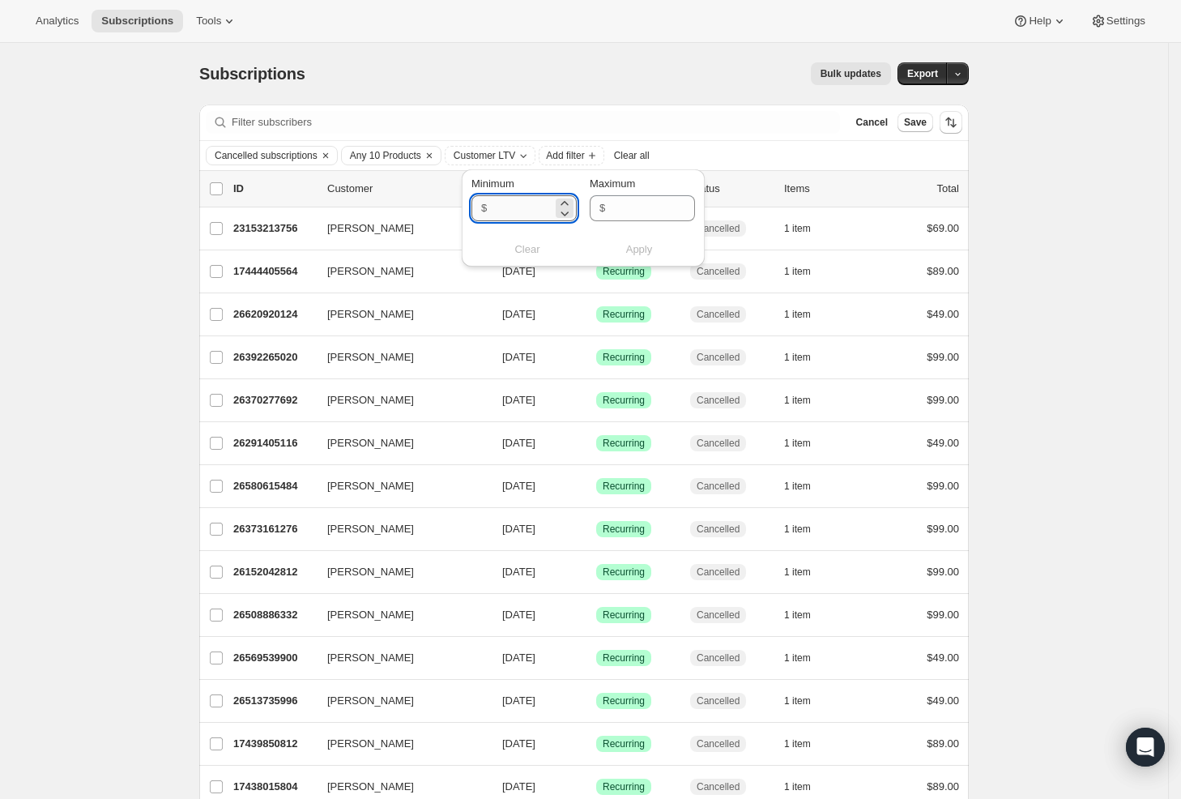
click at [518, 209] on input "Minimum" at bounding box center [522, 208] width 61 height 26
click at [621, 207] on input "Maximum" at bounding box center [640, 208] width 61 height 26
click at [637, 251] on span "Apply" at bounding box center [639, 249] width 27 height 16
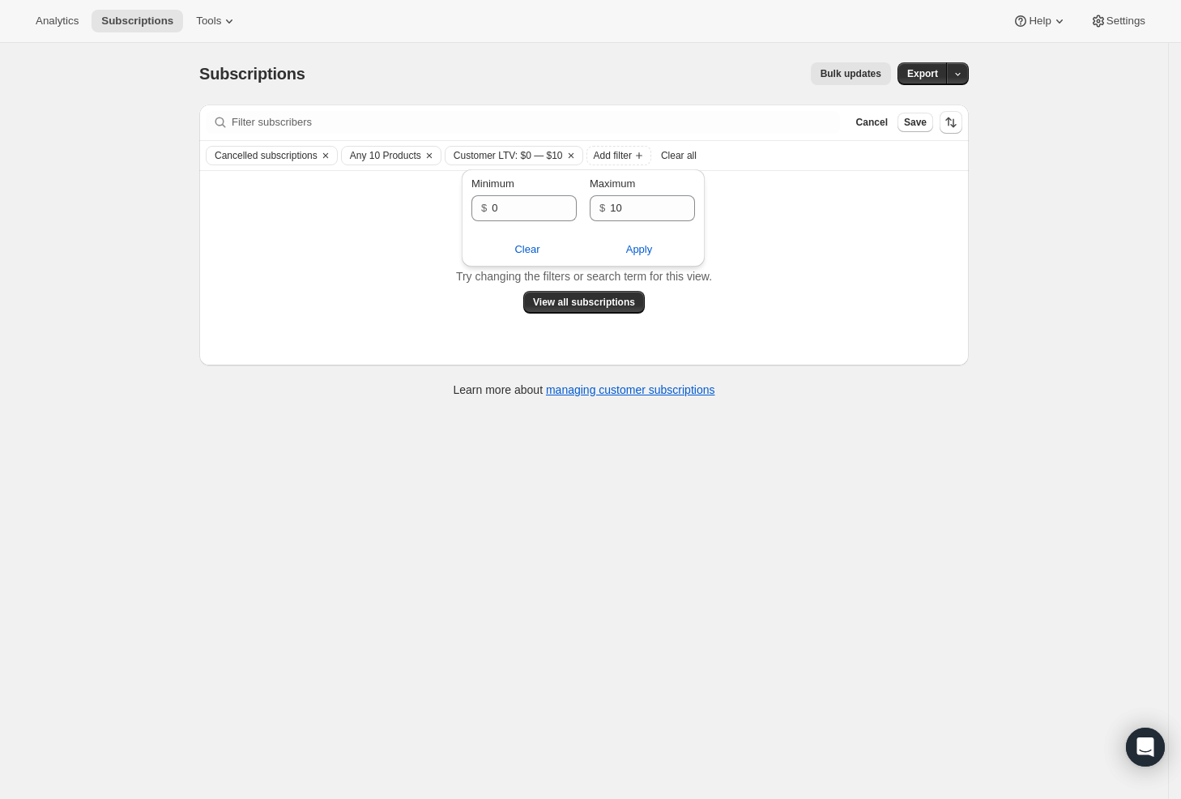
click at [1021, 268] on div "Subscriptions. This page is ready Subscriptions Bulk updates More actions Bulk …" at bounding box center [584, 442] width 1168 height 799
click at [885, 121] on span "Cancel" at bounding box center [872, 122] width 32 height 13
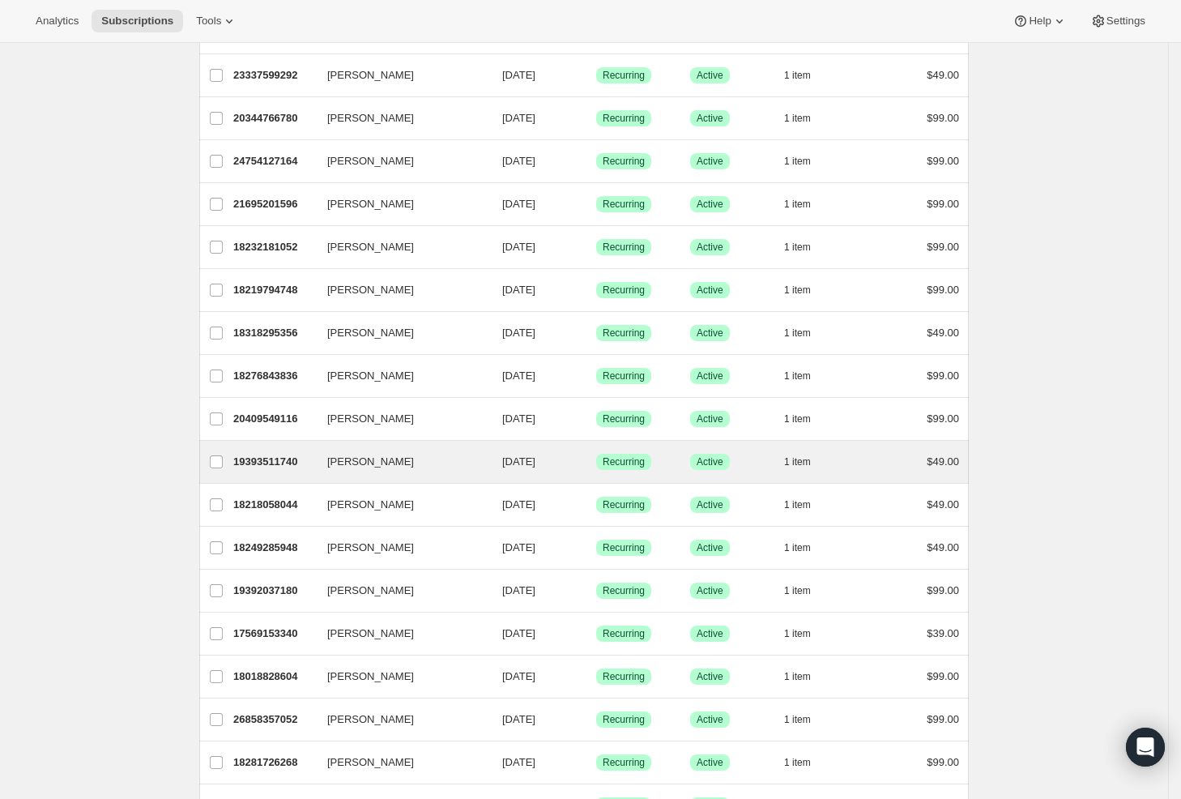
scroll to position [41, 0]
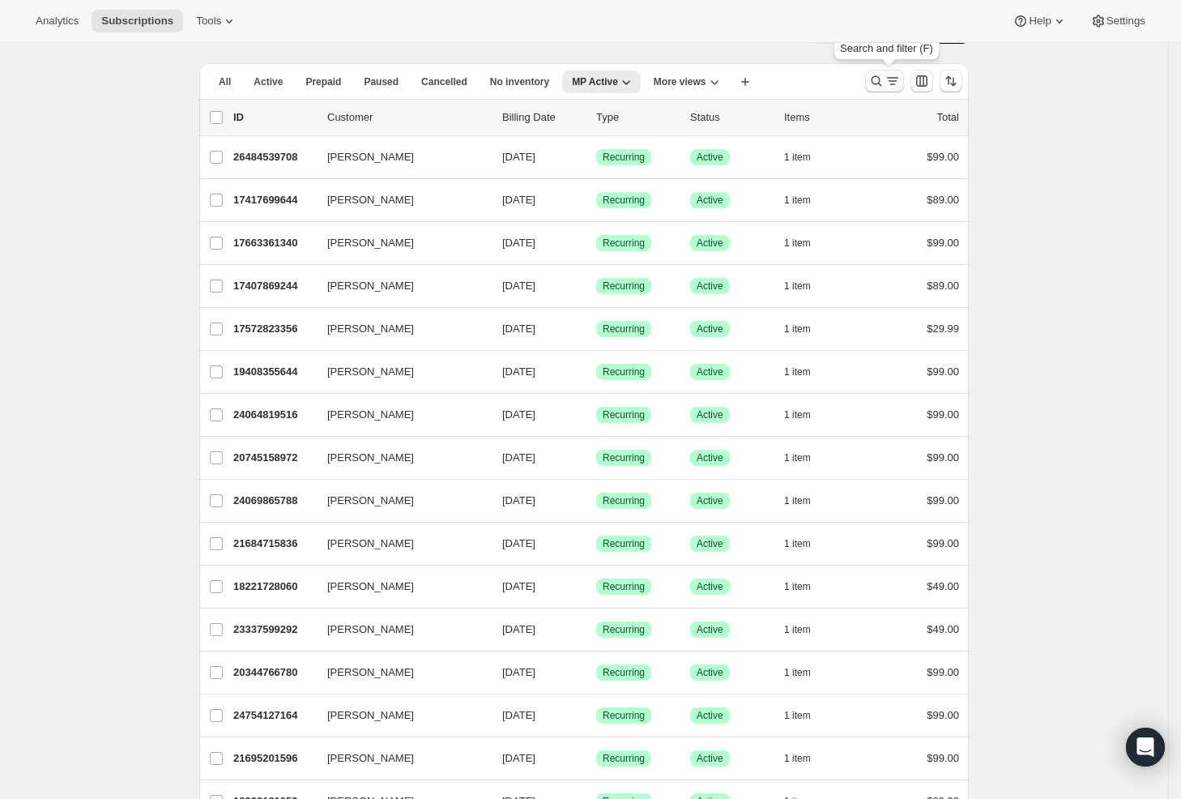
click at [901, 84] on icon "Search and filter results" at bounding box center [893, 81] width 16 height 16
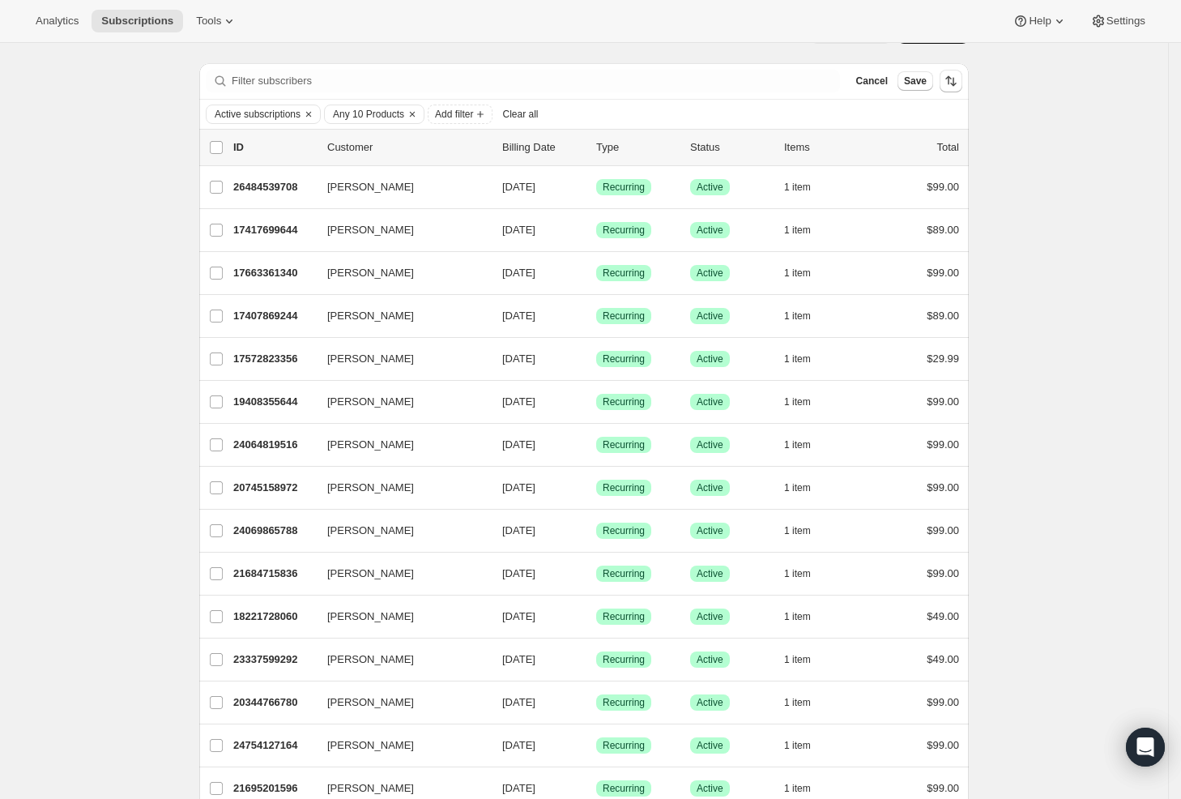
click at [950, 151] on p "Total" at bounding box center [948, 147] width 22 height 16
click at [959, 80] on icon "Sort the results" at bounding box center [951, 81] width 16 height 16
click at [626, 115] on div "Active subscriptions Any 10 Products Add filter Clear all" at bounding box center [584, 114] width 757 height 19
click at [473, 112] on span "Add filter" at bounding box center [454, 114] width 38 height 13
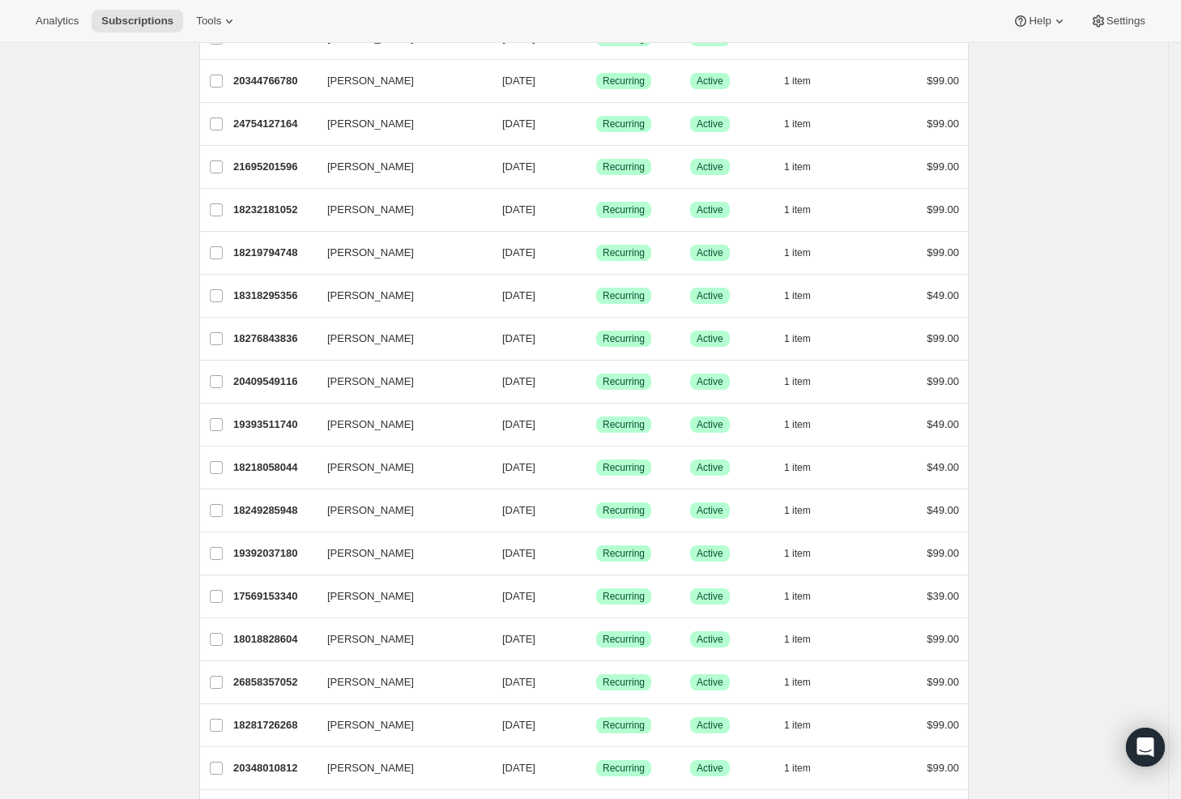
scroll to position [0, 0]
